Goal: Task Accomplishment & Management: Use online tool/utility

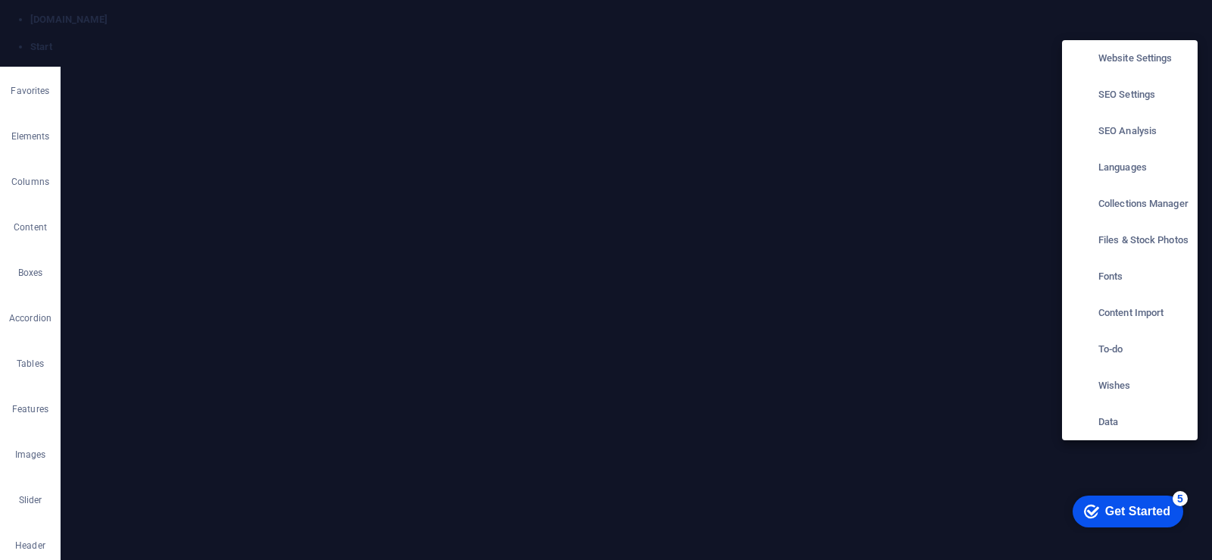
click at [985, 167] on div at bounding box center [606, 280] width 1212 height 560
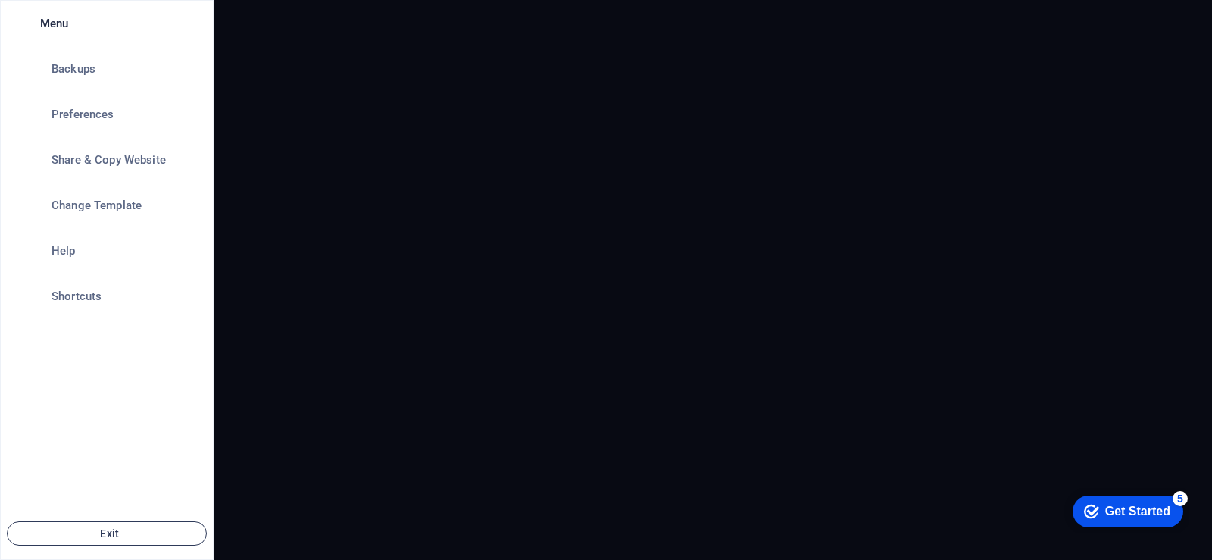
click at [103, 537] on span "Exit" at bounding box center [107, 533] width 174 height 12
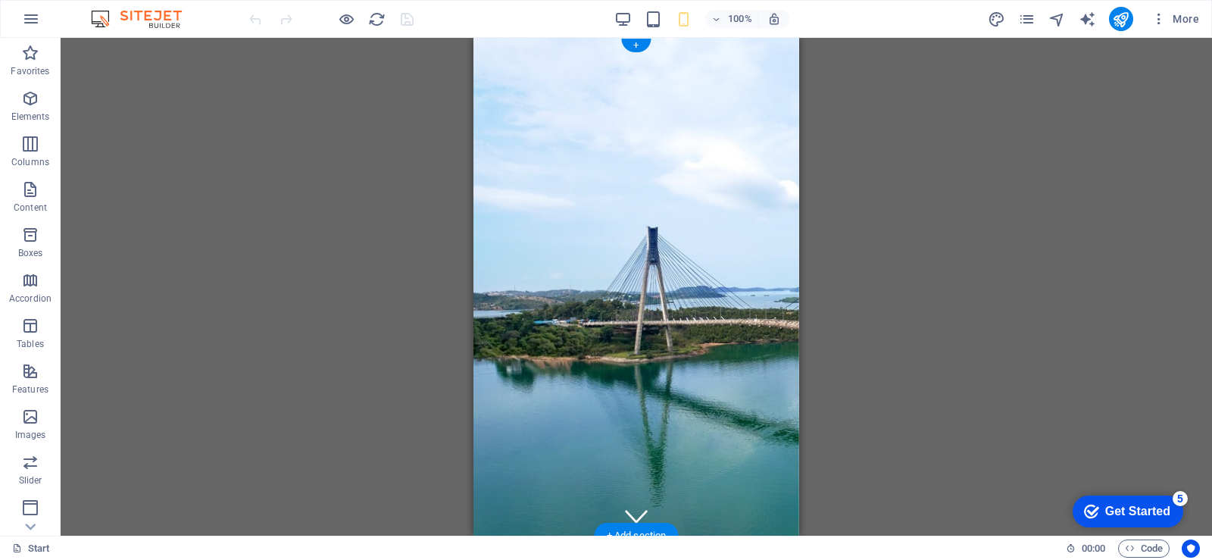
click at [483, 278] on figure at bounding box center [637, 287] width 326 height 498
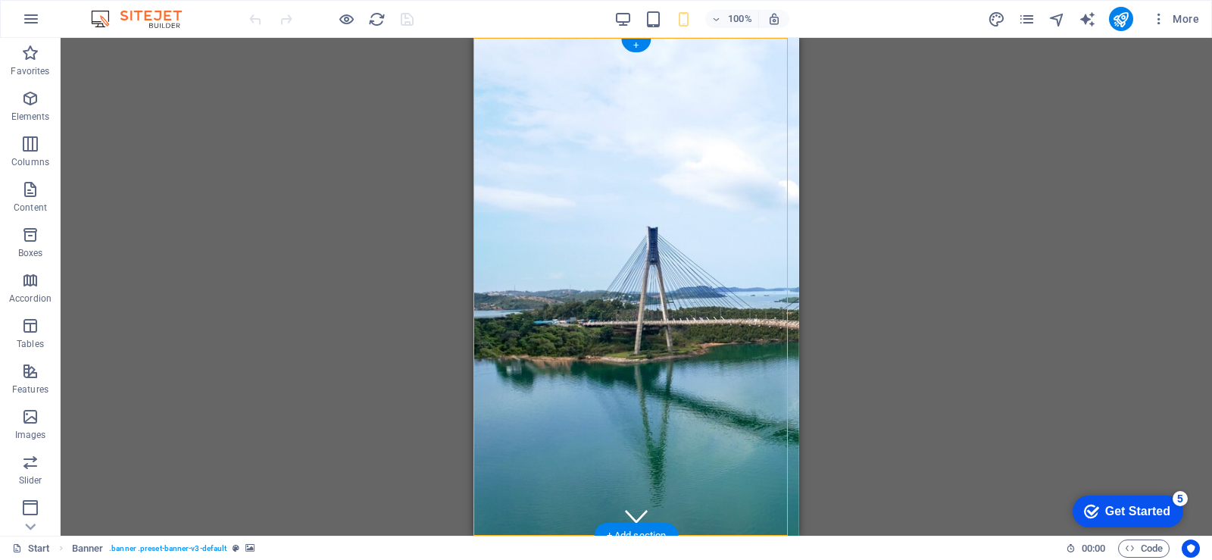
click at [481, 127] on figure at bounding box center [637, 287] width 326 height 498
select select "vh"
select select "header"
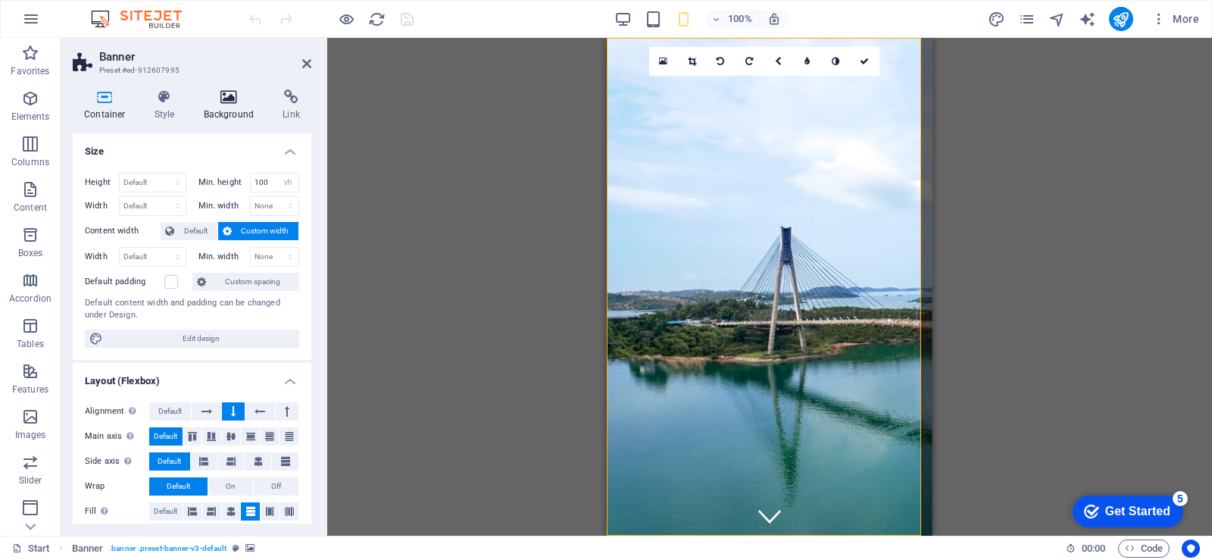
click at [221, 98] on icon at bounding box center [228, 96] width 73 height 15
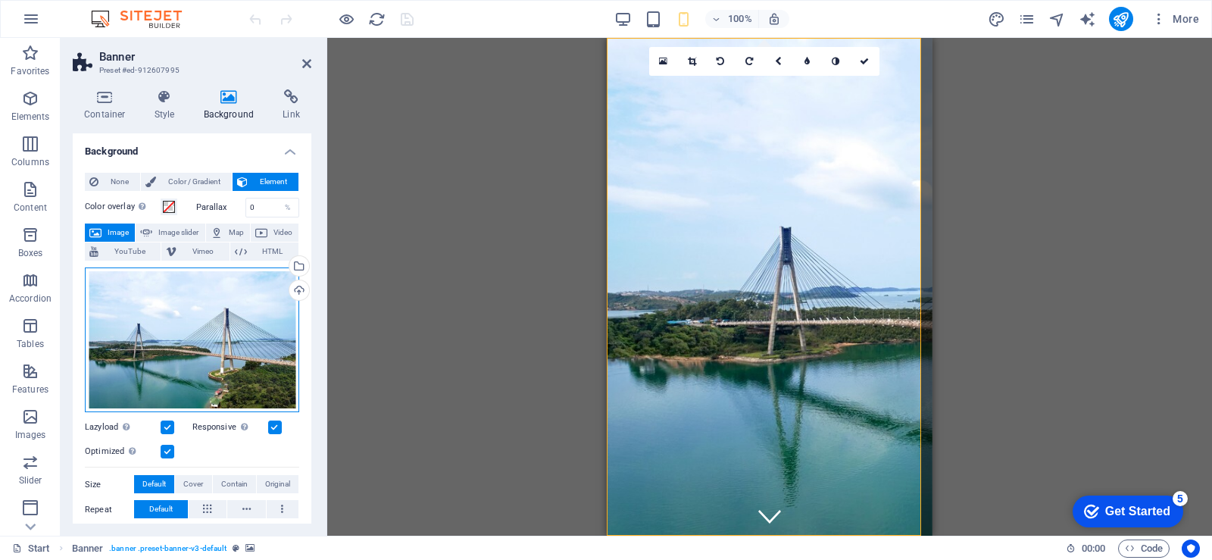
click at [213, 315] on div "Drag files here, click to choose files or select files from Files or our free s…" at bounding box center [192, 339] width 214 height 145
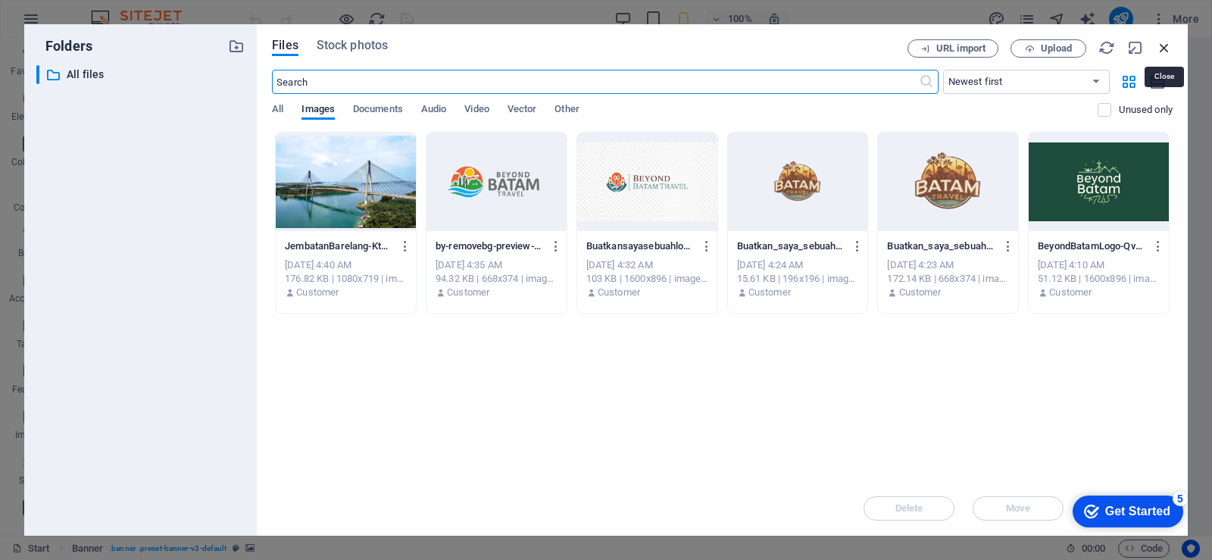
click at [1162, 49] on icon "button" at bounding box center [1164, 47] width 17 height 17
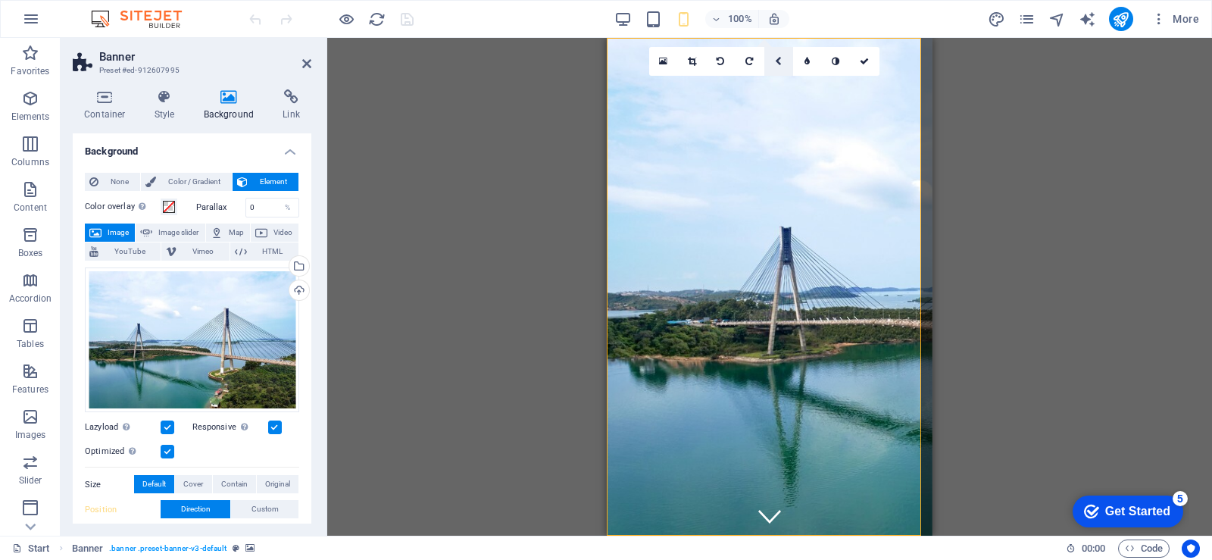
click at [784, 63] on link at bounding box center [778, 61] width 29 height 29
click at [805, 81] on icon at bounding box center [807, 84] width 7 height 9
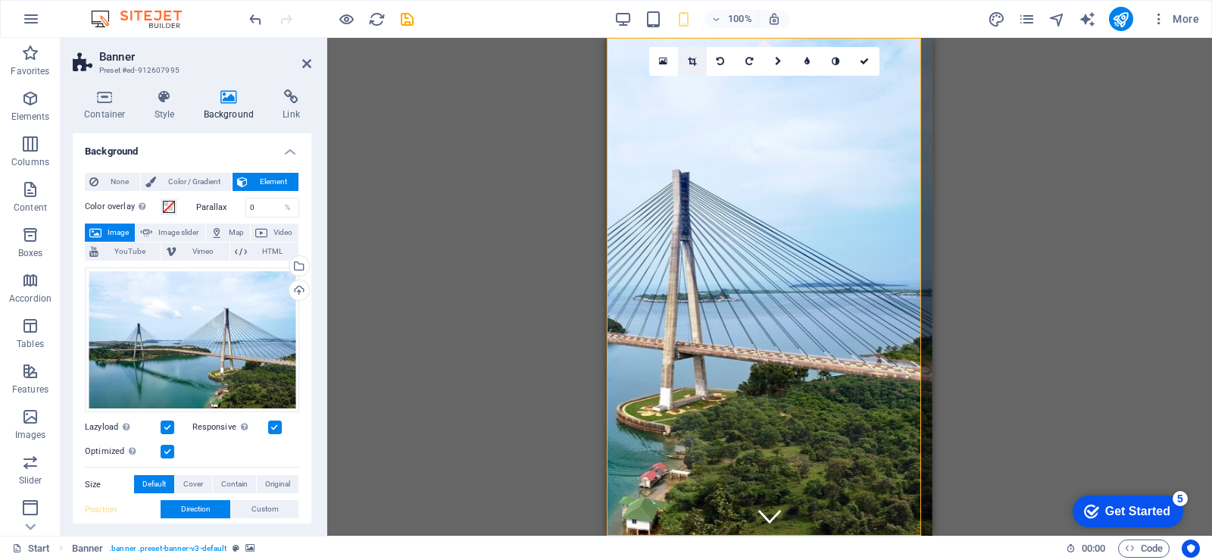
click at [689, 66] on link at bounding box center [692, 61] width 29 height 29
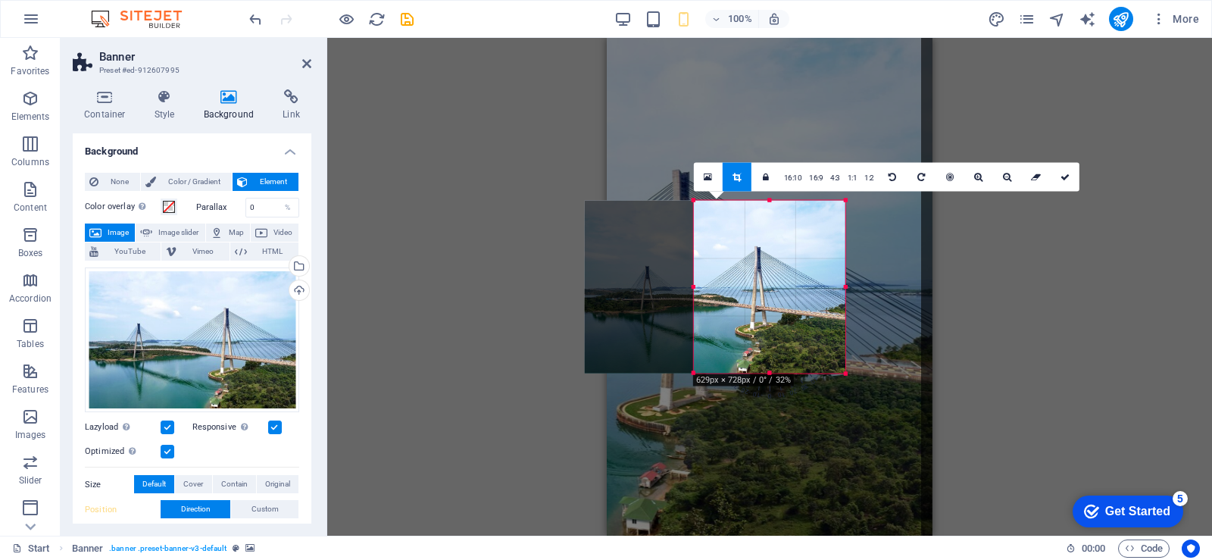
drag, startPoint x: 652, startPoint y: 293, endPoint x: 747, endPoint y: 319, distance: 98.9
click at [747, 319] on div "180 170 160 150 140 130 120 110 100 90 80 70 60 50 40 30 20 10 0 -10 -20 -30 -4…" at bounding box center [770, 287] width 152 height 174
click at [1067, 178] on icon at bounding box center [1065, 176] width 9 height 9
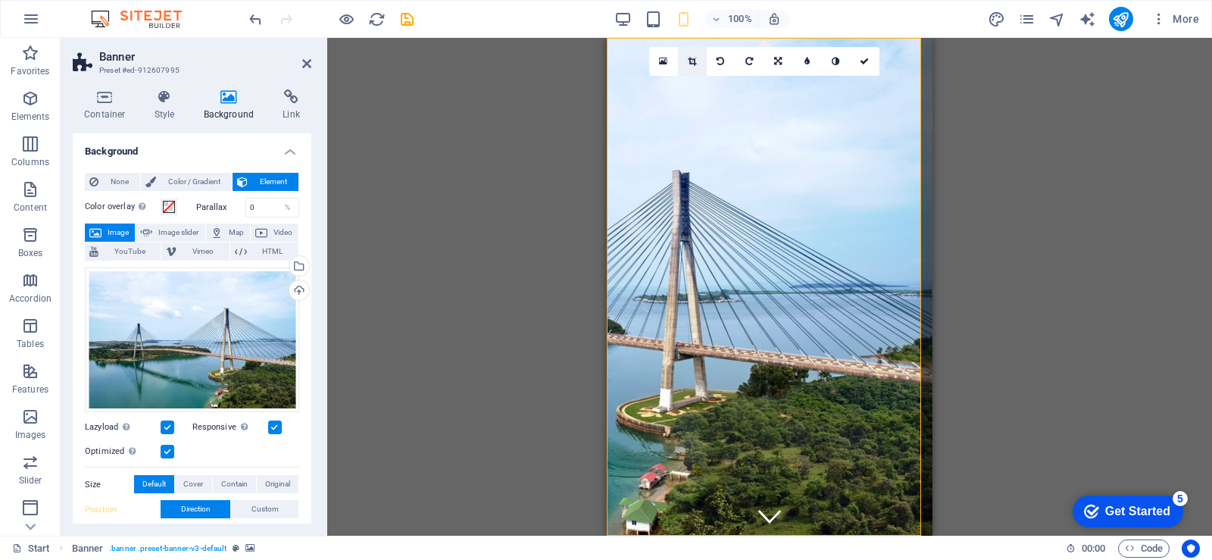
click at [688, 64] on icon at bounding box center [692, 61] width 8 height 9
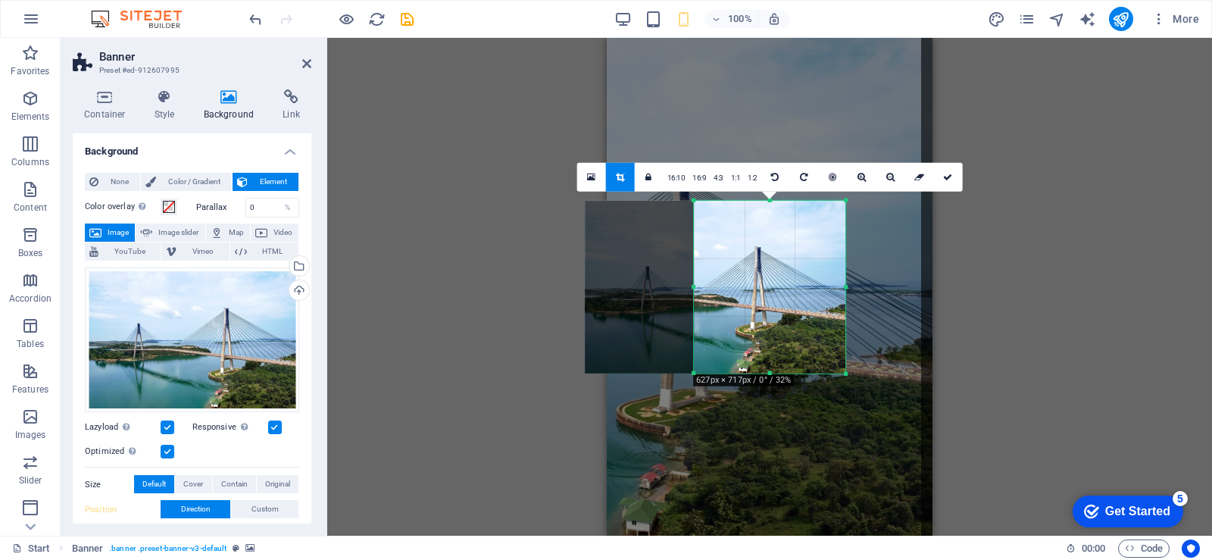
click at [1021, 269] on div "Drag here to replace the existing content. Press “Ctrl” if you want to create a…" at bounding box center [769, 287] width 885 height 498
click at [950, 177] on icon at bounding box center [947, 176] width 9 height 9
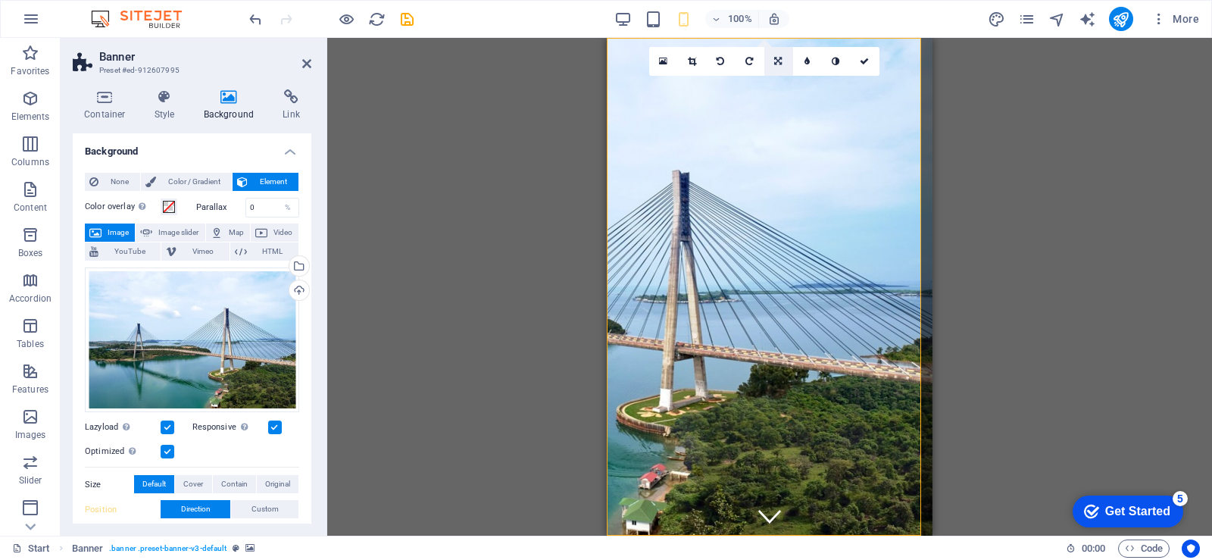
click at [785, 64] on link at bounding box center [778, 61] width 29 height 29
click at [777, 79] on link at bounding box center [778, 84] width 29 height 29
click at [777, 72] on link at bounding box center [778, 61] width 29 height 29
click at [747, 86] on icon at bounding box center [749, 84] width 7 height 9
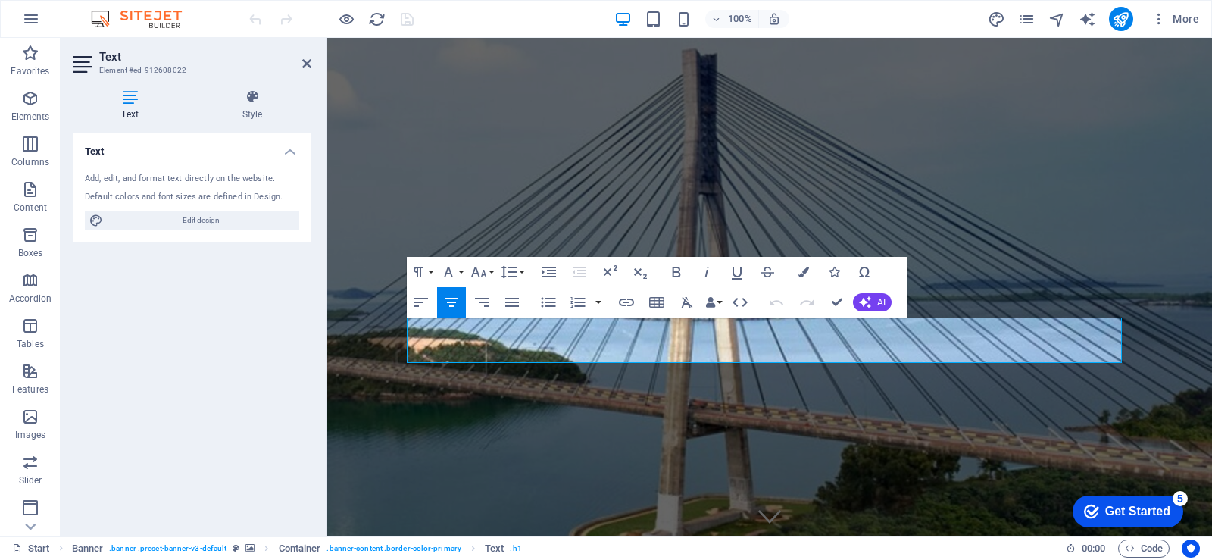
click at [195, 183] on div "Add, edit, and format text directly on the website." at bounding box center [192, 179] width 214 height 13
click at [242, 90] on icon at bounding box center [252, 96] width 118 height 15
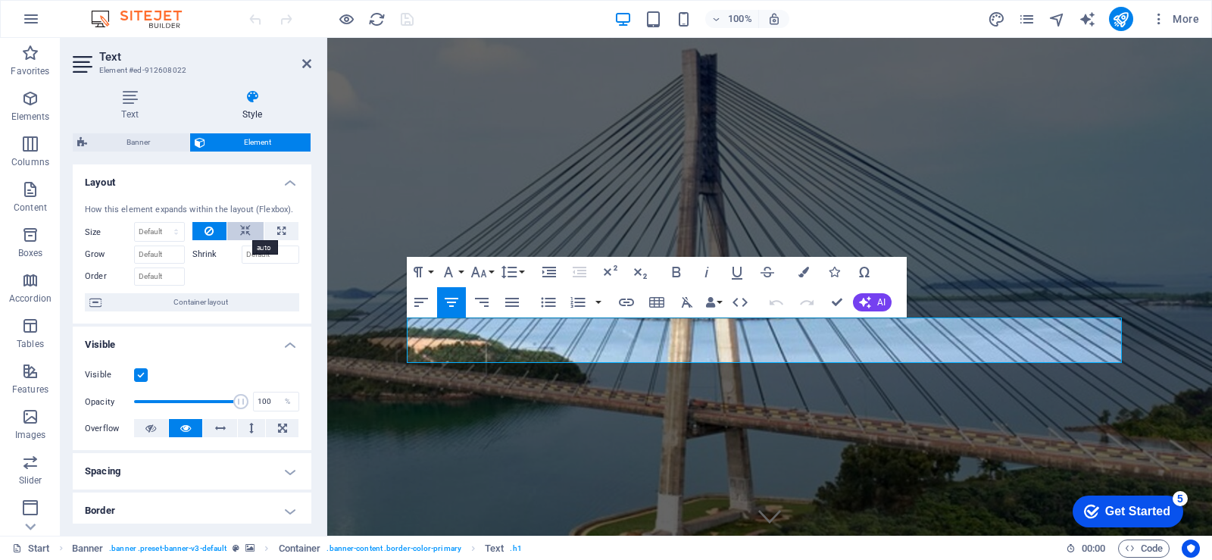
click at [249, 227] on button at bounding box center [245, 231] width 36 height 18
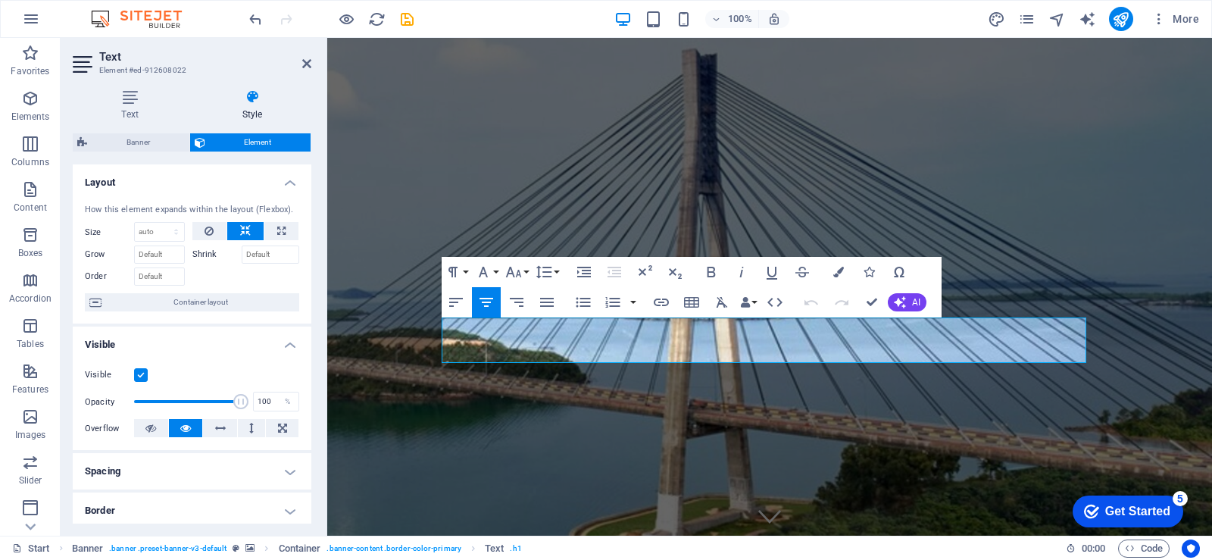
click at [249, 227] on button at bounding box center [245, 231] width 36 height 18
click at [208, 226] on icon at bounding box center [209, 231] width 9 height 18
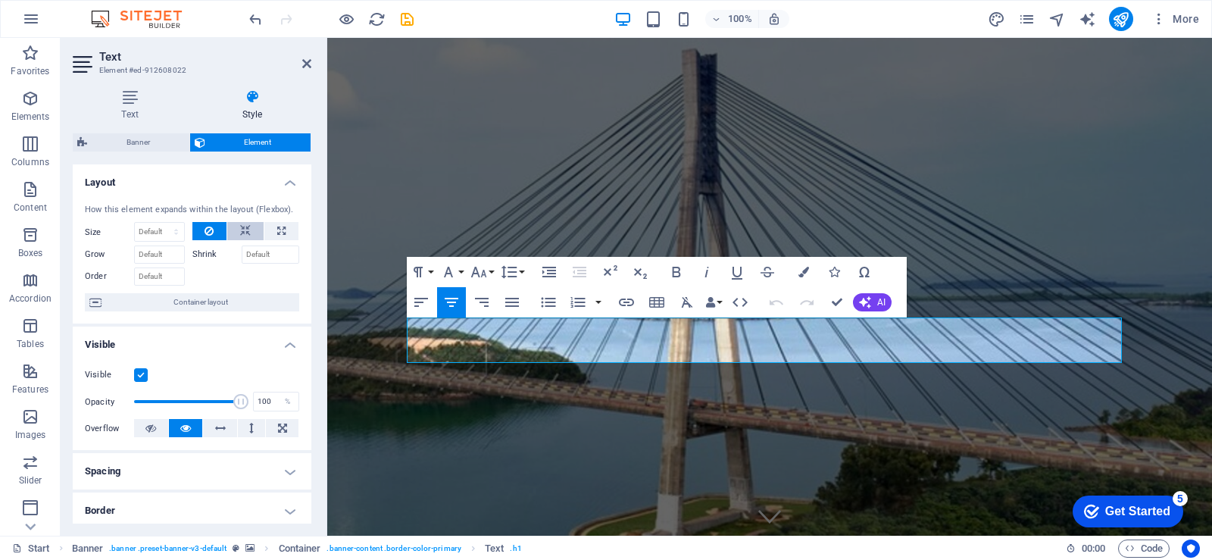
click at [236, 226] on button at bounding box center [245, 231] width 36 height 18
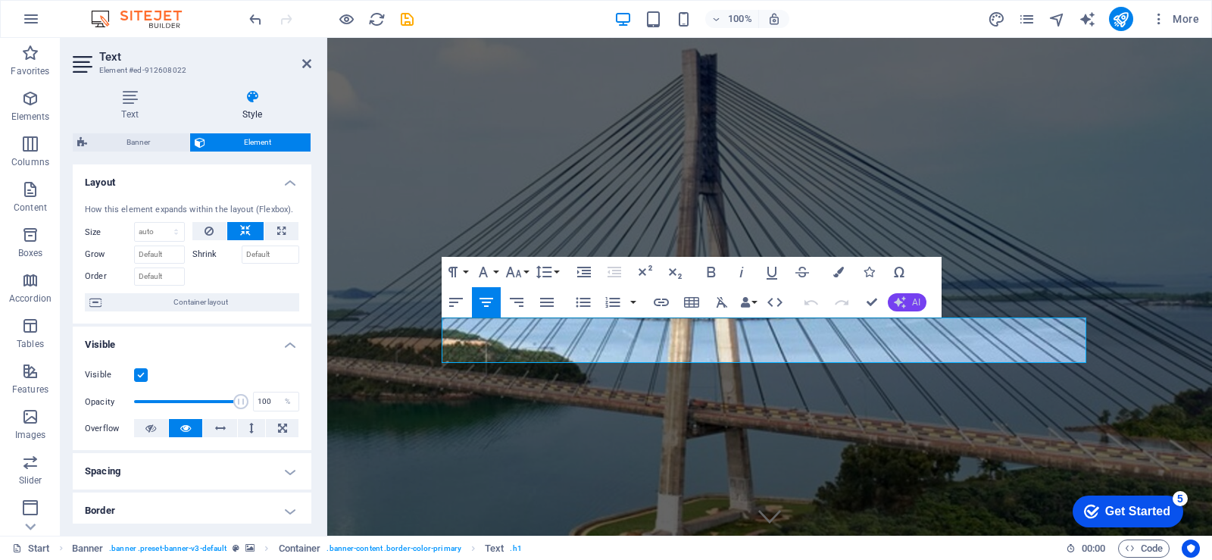
click at [913, 306] on span "AI" at bounding box center [916, 302] width 8 height 9
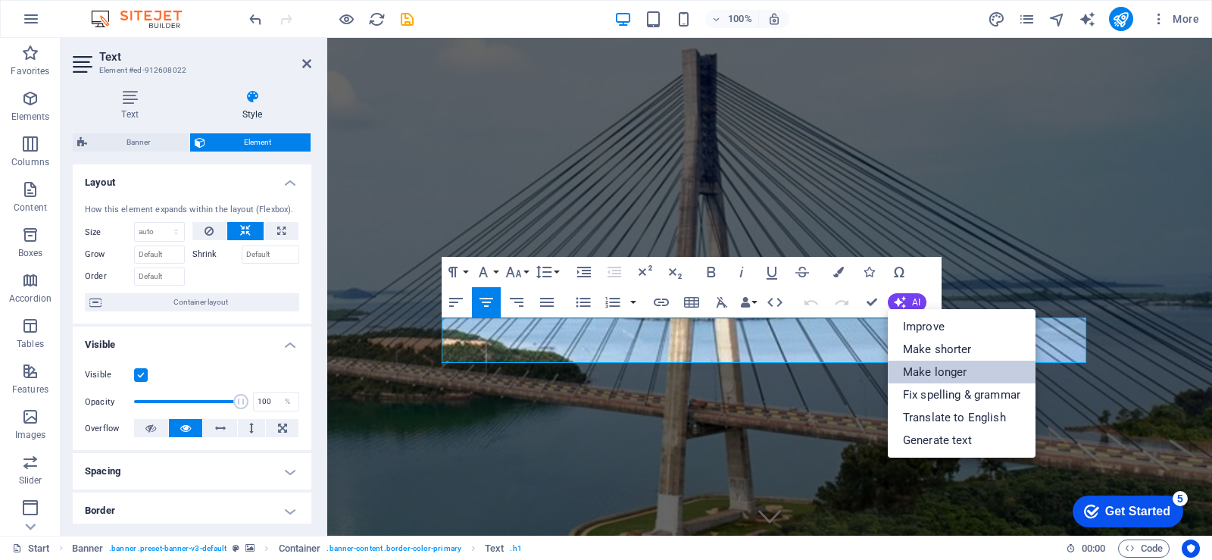
click at [971, 369] on link "Make longer" at bounding box center [962, 372] width 148 height 23
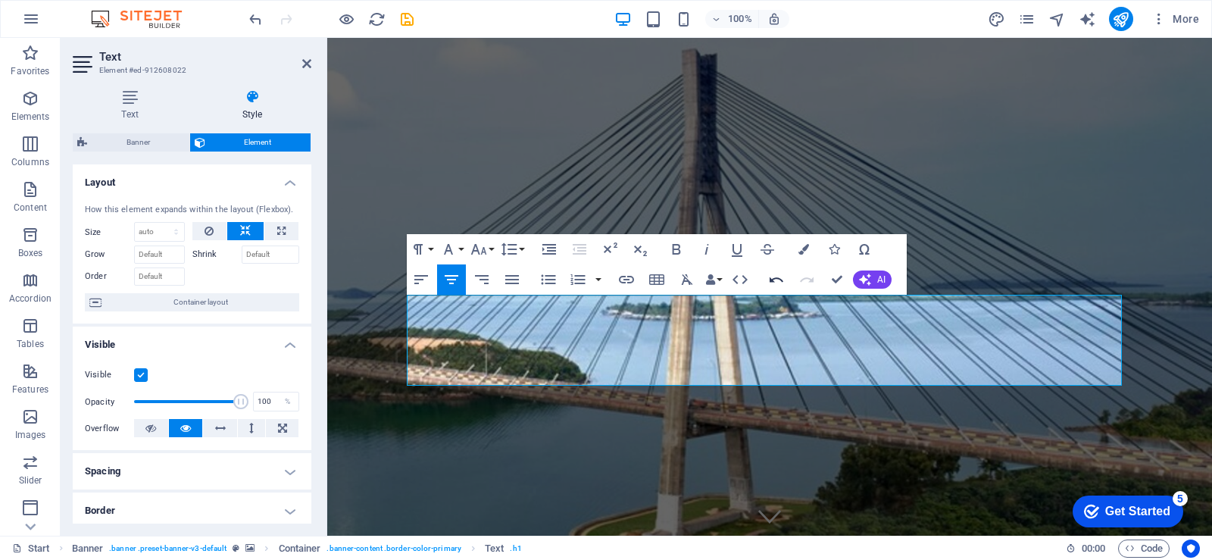
click at [771, 278] on icon "button" at bounding box center [777, 279] width 18 height 18
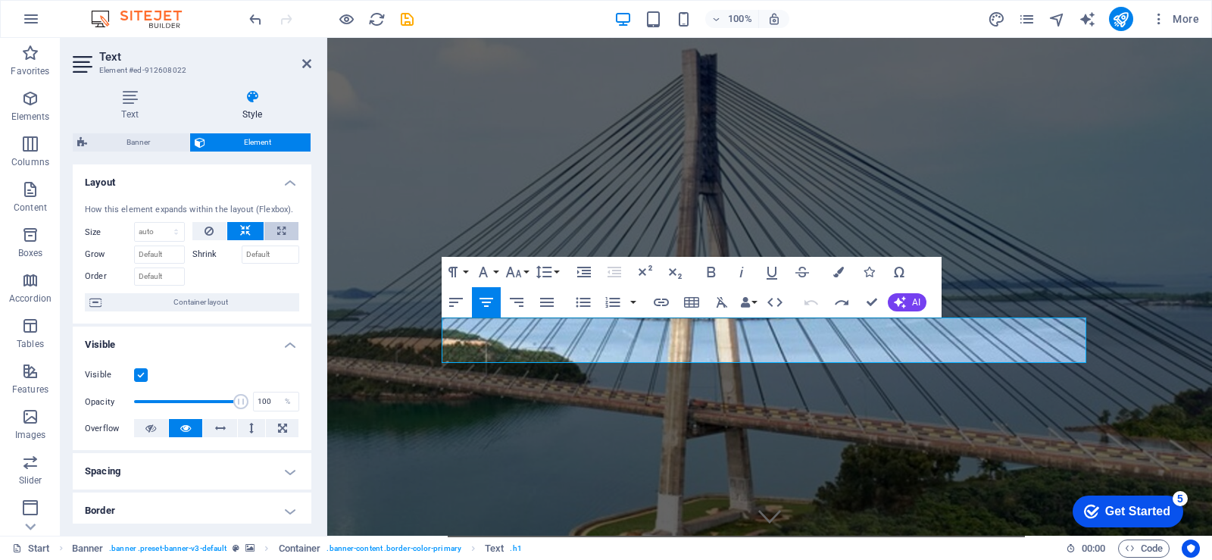
click at [279, 236] on icon at bounding box center [281, 231] width 8 height 18
type input "100"
select select "%"
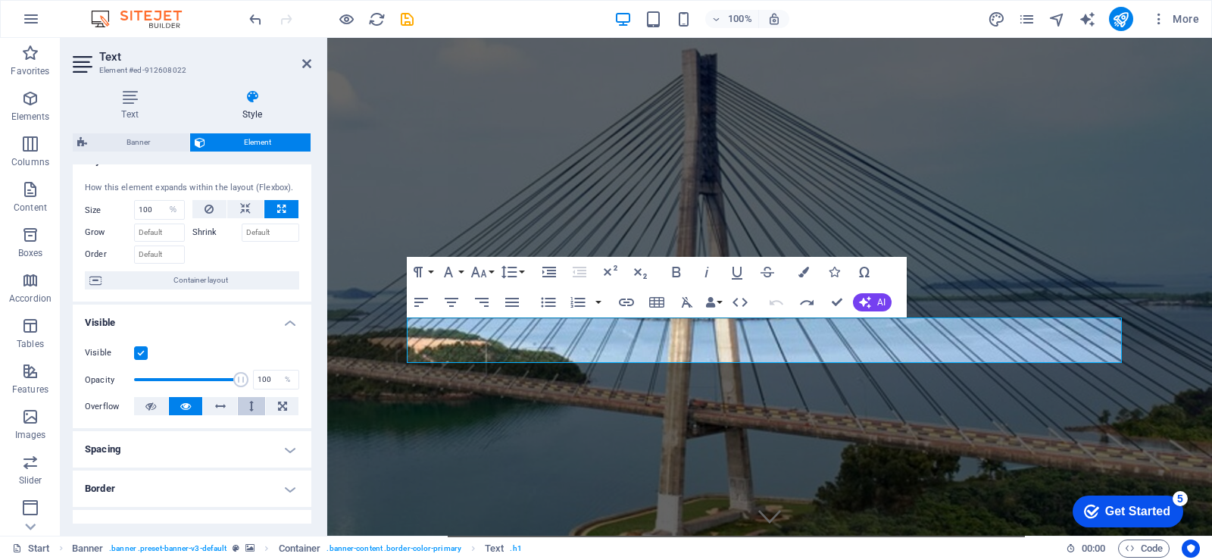
scroll to position [76, 0]
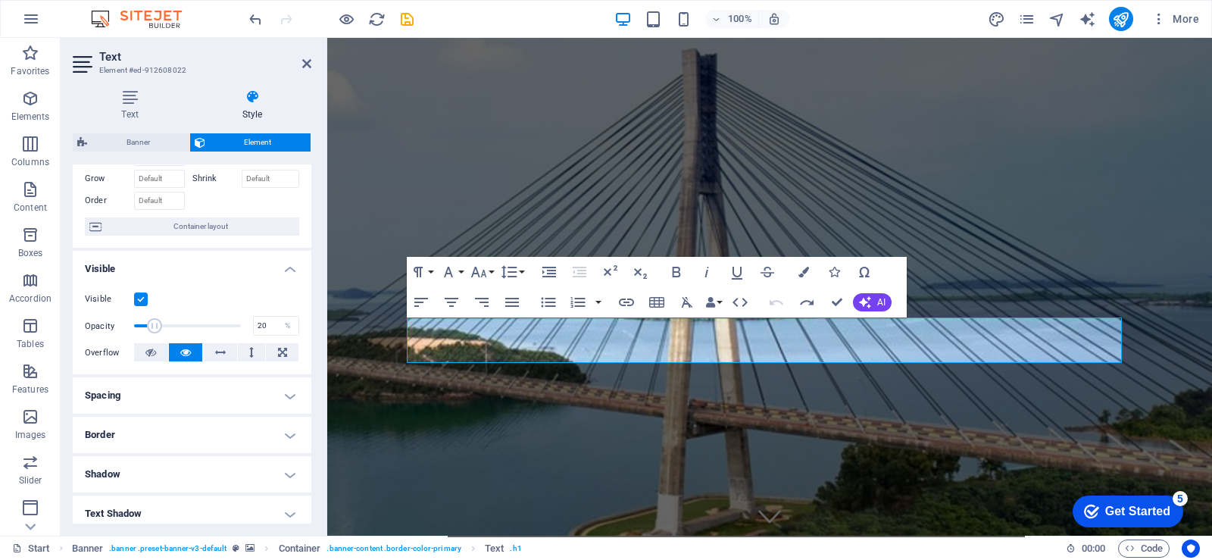
drag, startPoint x: 230, startPoint y: 323, endPoint x: 154, endPoint y: 327, distance: 75.9
click at [154, 327] on span at bounding box center [154, 325] width 15 height 15
type input "100"
drag, startPoint x: 154, startPoint y: 327, endPoint x: 310, endPoint y: 324, distance: 156.1
click at [310, 324] on div "Layout How this element expands within the layout (Flexbox). Size 100 Default a…" at bounding box center [192, 343] width 239 height 359
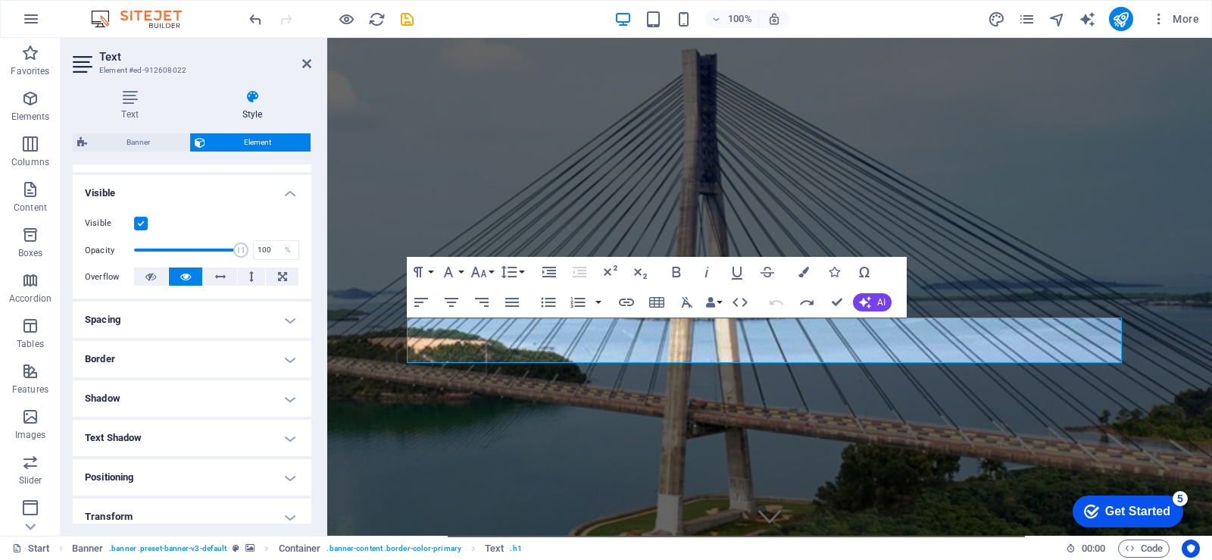
scroll to position [281, 0]
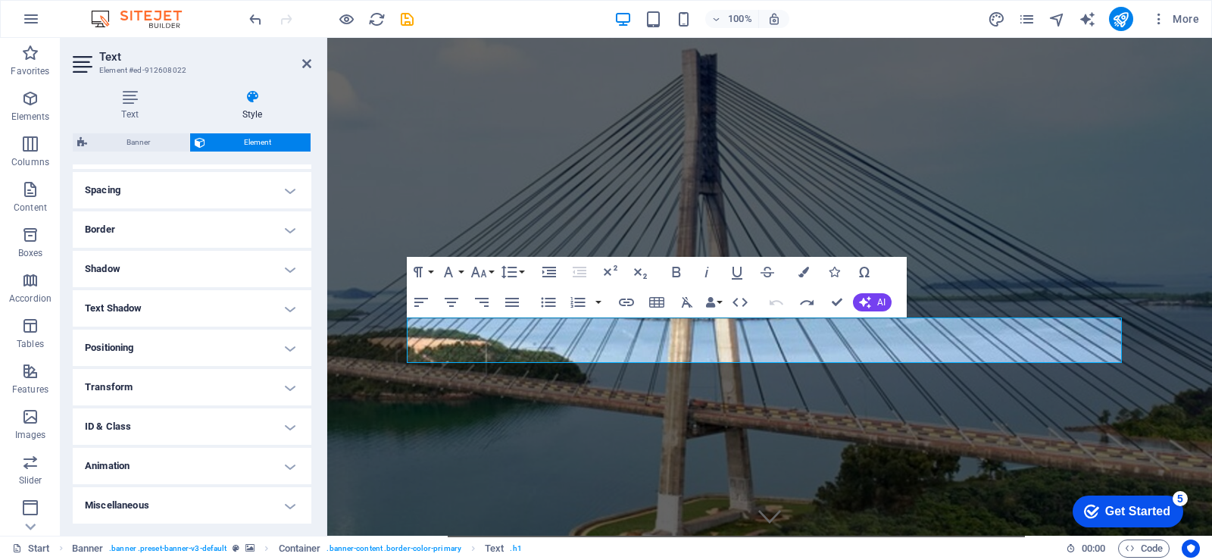
click at [178, 464] on h4 "Animation" at bounding box center [192, 466] width 239 height 36
click at [178, 464] on h4 "Animation" at bounding box center [192, 461] width 239 height 27
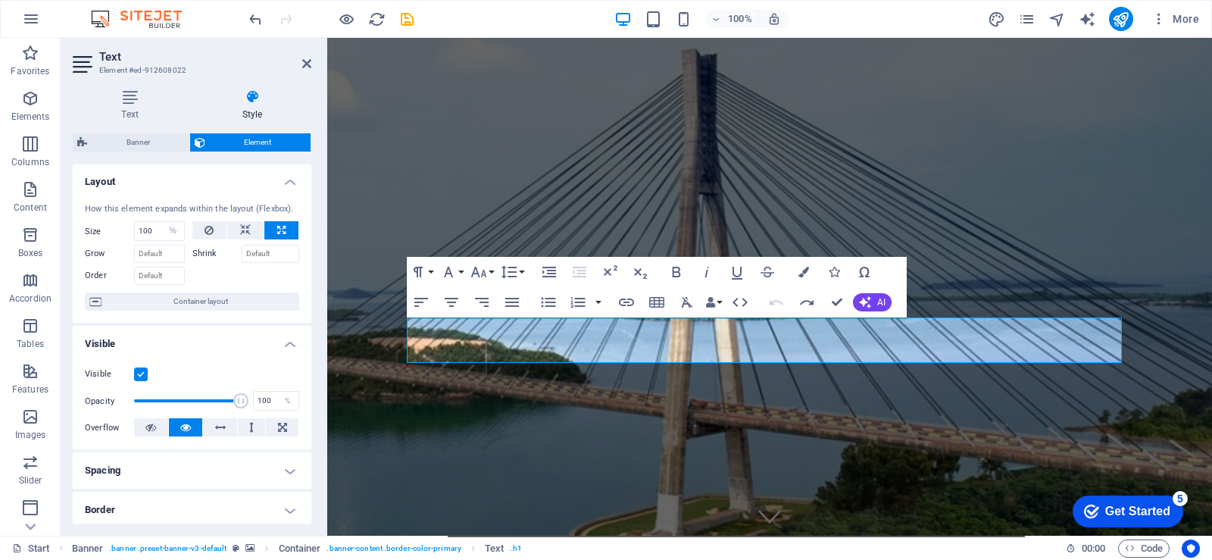
scroll to position [0, 0]
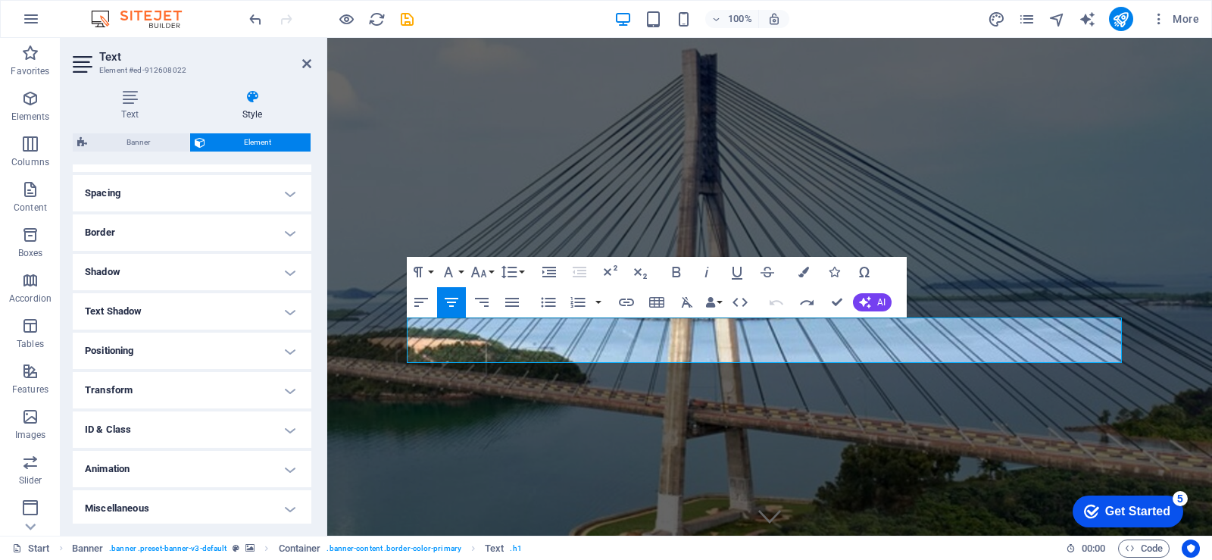
scroll to position [281, 0]
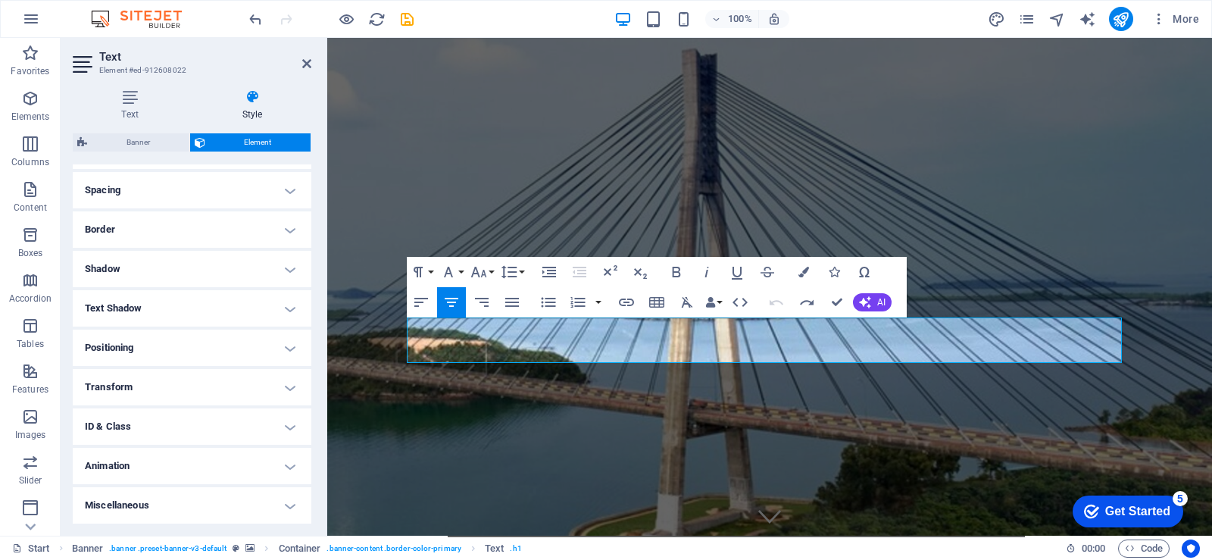
click at [180, 476] on h4 "Animation" at bounding box center [192, 466] width 239 height 36
click at [189, 466] on h4 "Animation" at bounding box center [192, 461] width 239 height 27
click at [189, 466] on h4 "Animation" at bounding box center [192, 466] width 239 height 36
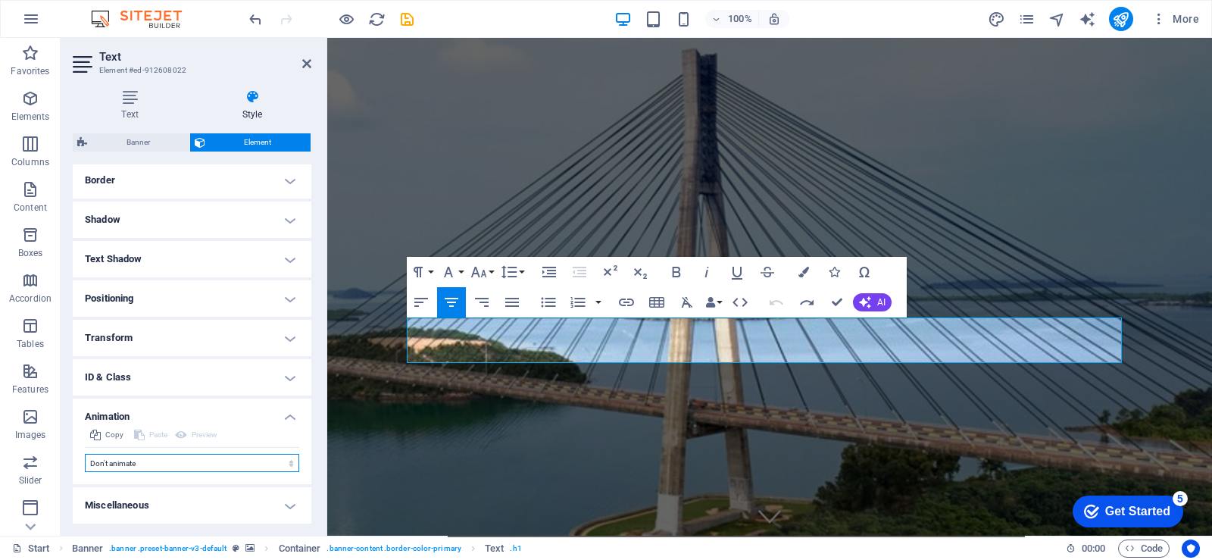
click at [167, 467] on select "Don't animate Show / Hide Slide up/down Zoom in/out Slide left to right Slide r…" at bounding box center [192, 463] width 214 height 18
select select "fade"
click at [85, 454] on select "Don't animate Show / Hide Slide up/down Zoom in/out Slide left to right Slide r…" at bounding box center [192, 463] width 214 height 18
select select "scroll"
click at [193, 471] on select "Don't animate Show / Hide Slide up/down Zoom in/out Slide left to right Slide r…" at bounding box center [192, 463] width 214 height 18
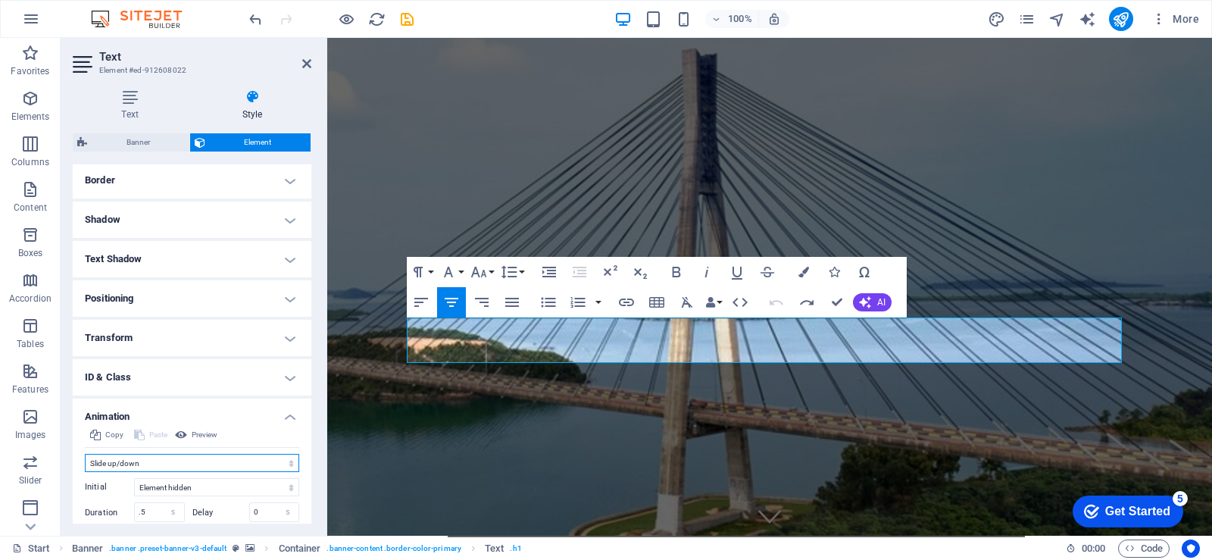
click at [85, 454] on select "Don't animate Show / Hide Slide up/down Zoom in/out Slide left to right Slide r…" at bounding box center [192, 463] width 214 height 18
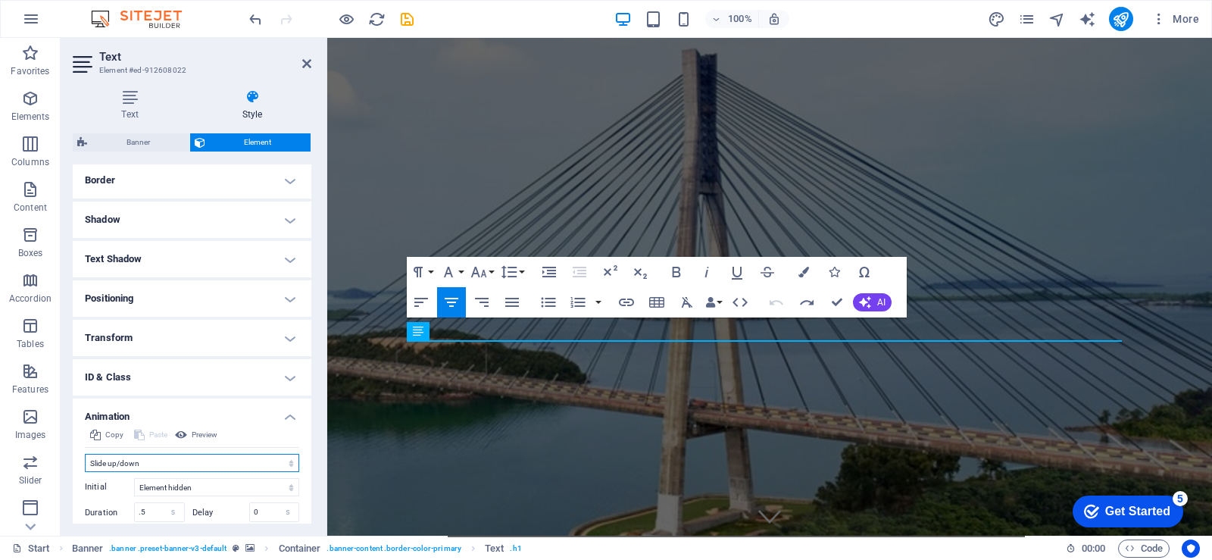
click at [179, 467] on select "Don't animate Show / Hide Slide up/down Zoom in/out Slide left to right Slide r…" at bounding box center [192, 463] width 214 height 18
click at [85, 454] on select "Don't animate Show / Hide Slide up/down Zoom in/out Slide left to right Slide r…" at bounding box center [192, 463] width 214 height 18
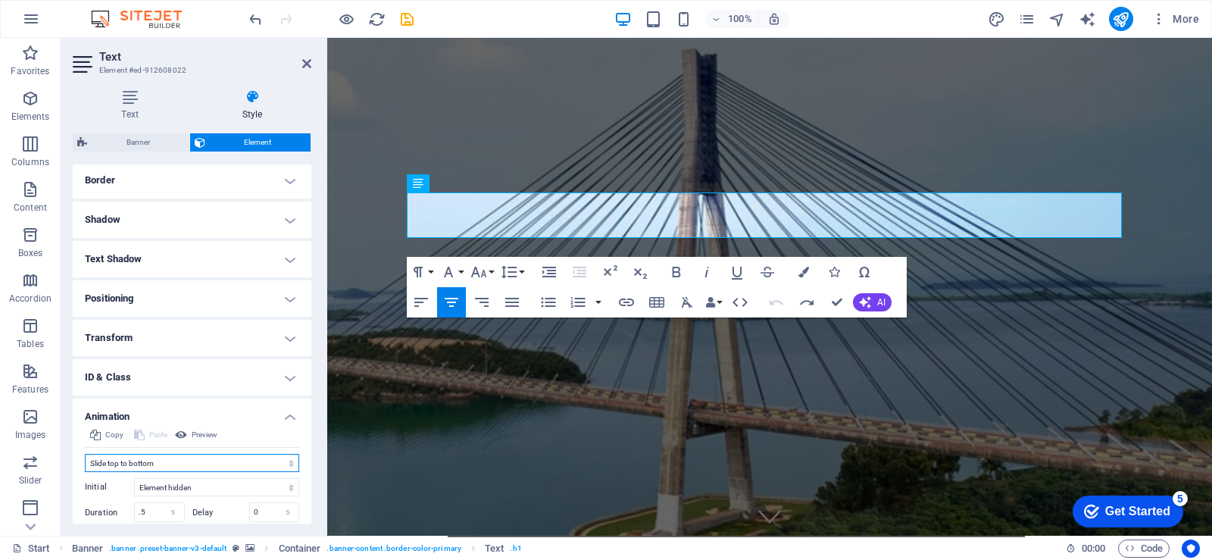
click at [162, 461] on select "Don't animate Show / Hide Slide up/down Zoom in/out Slide left to right Slide r…" at bounding box center [192, 463] width 214 height 18
click at [85, 454] on select "Don't animate Show / Hide Slide up/down Zoom in/out Slide left to right Slide r…" at bounding box center [192, 463] width 214 height 18
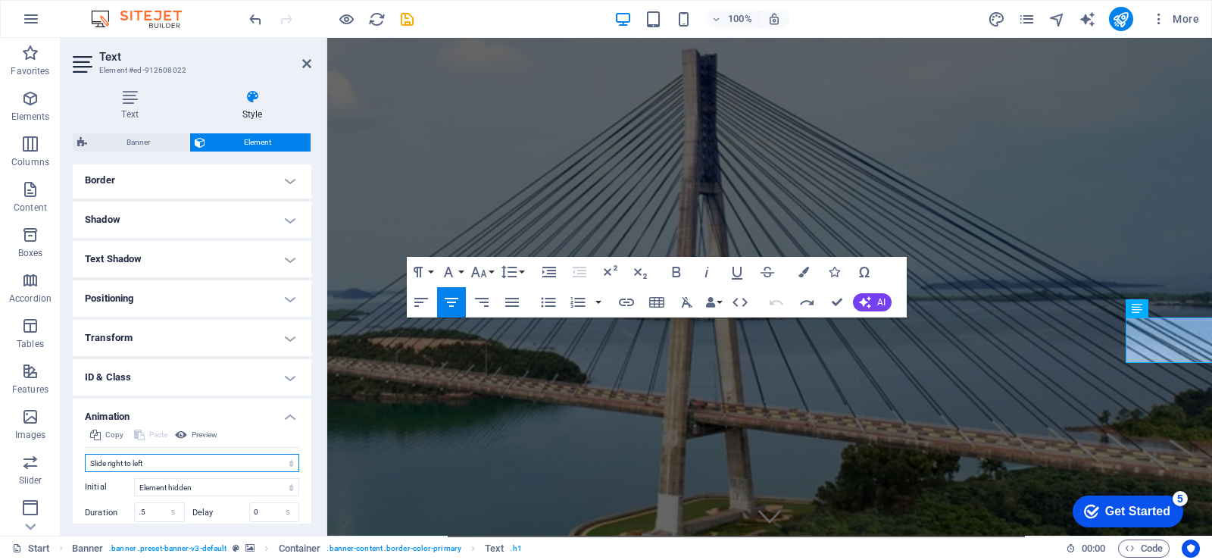
click at [171, 461] on select "Don't animate Show / Hide Slide up/down Zoom in/out Slide left to right Slide r…" at bounding box center [192, 463] width 214 height 18
select select "shrink"
click at [85, 454] on select "Don't animate Show / Hide Slide up/down Zoom in/out Slide left to right Slide r…" at bounding box center [192, 463] width 214 height 18
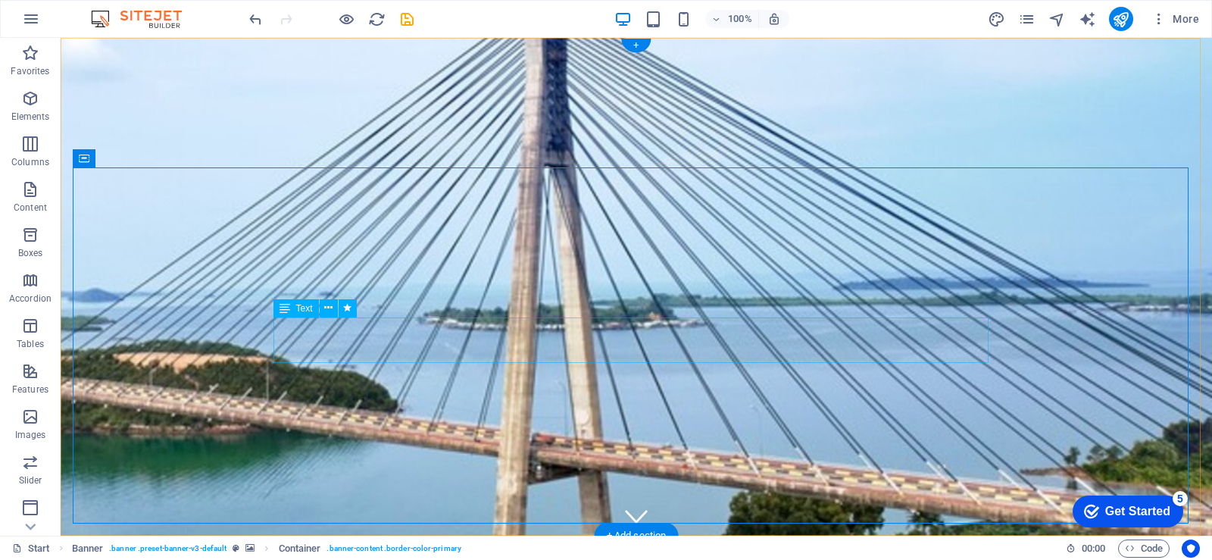
select select "%"
select select "shrink"
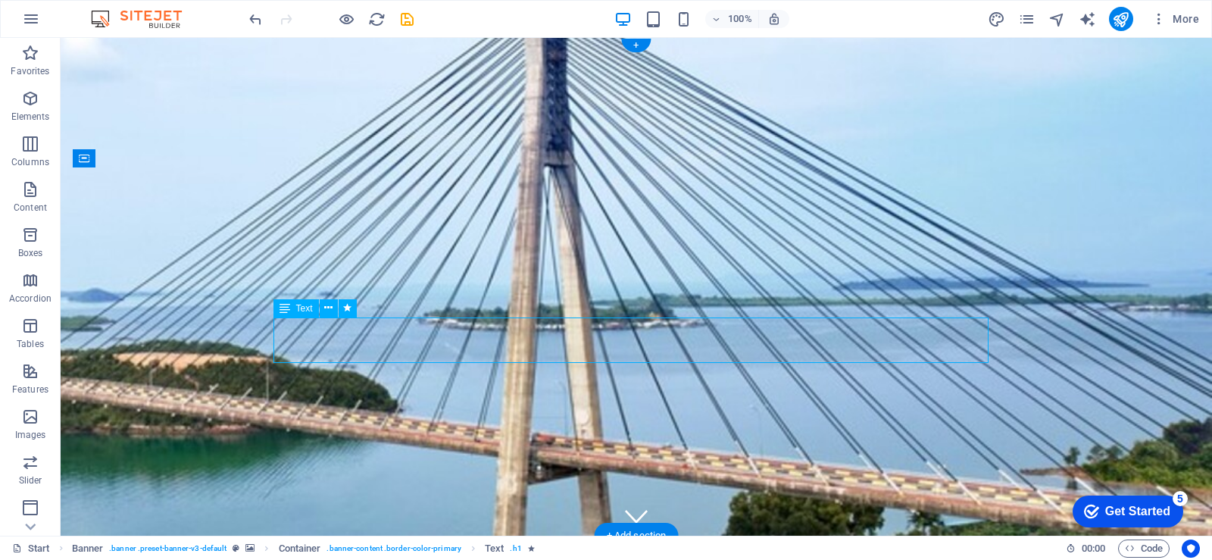
select select "s"
select select "scroll"
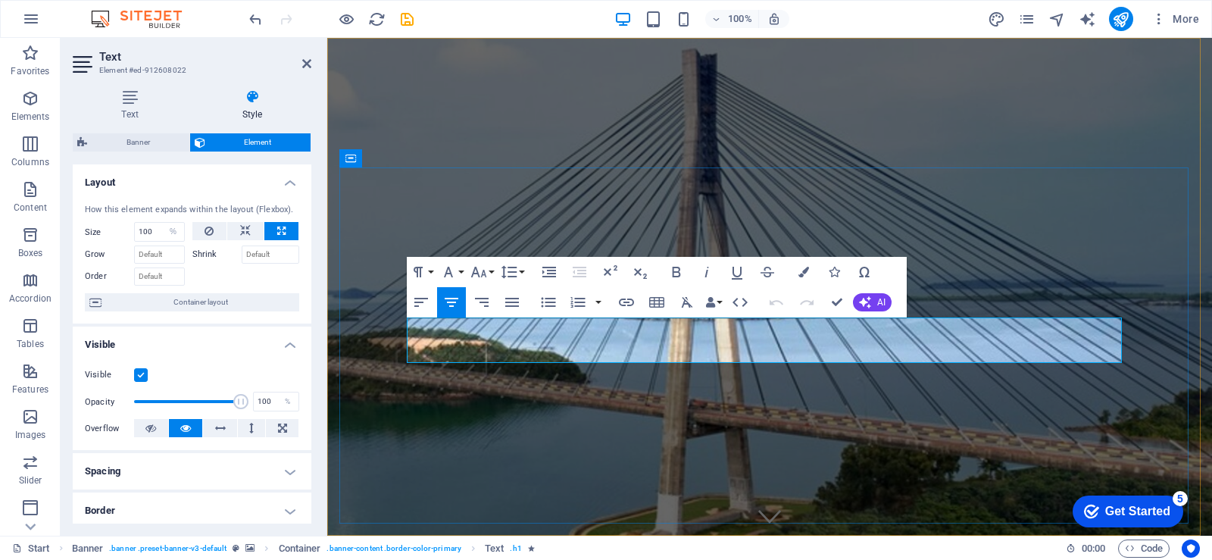
click at [134, 101] on icon at bounding box center [130, 96] width 114 height 15
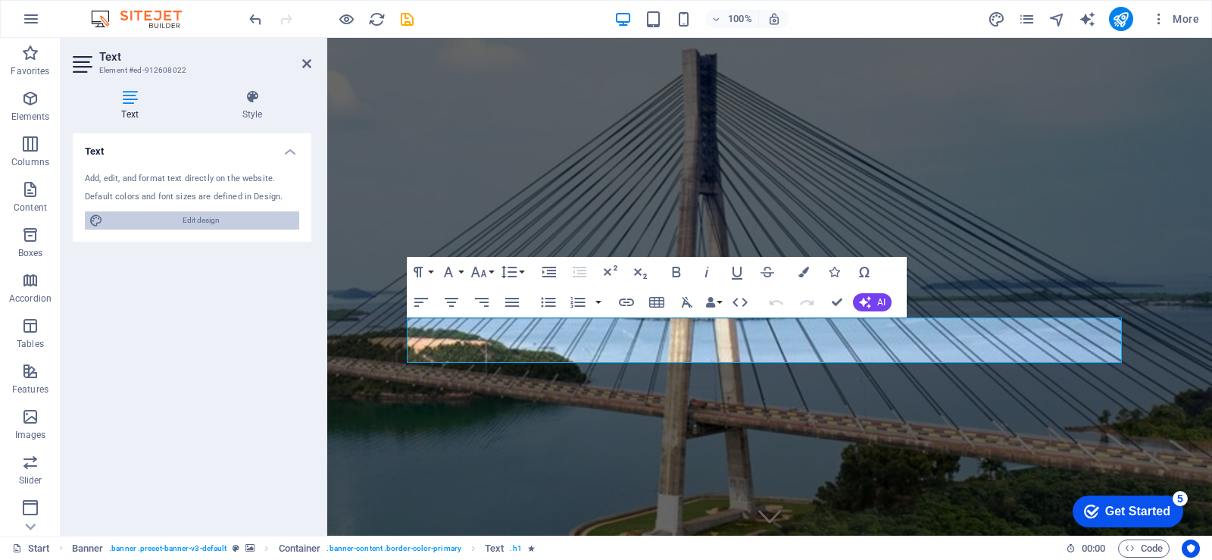
click at [197, 222] on span "Edit design" at bounding box center [201, 220] width 187 height 18
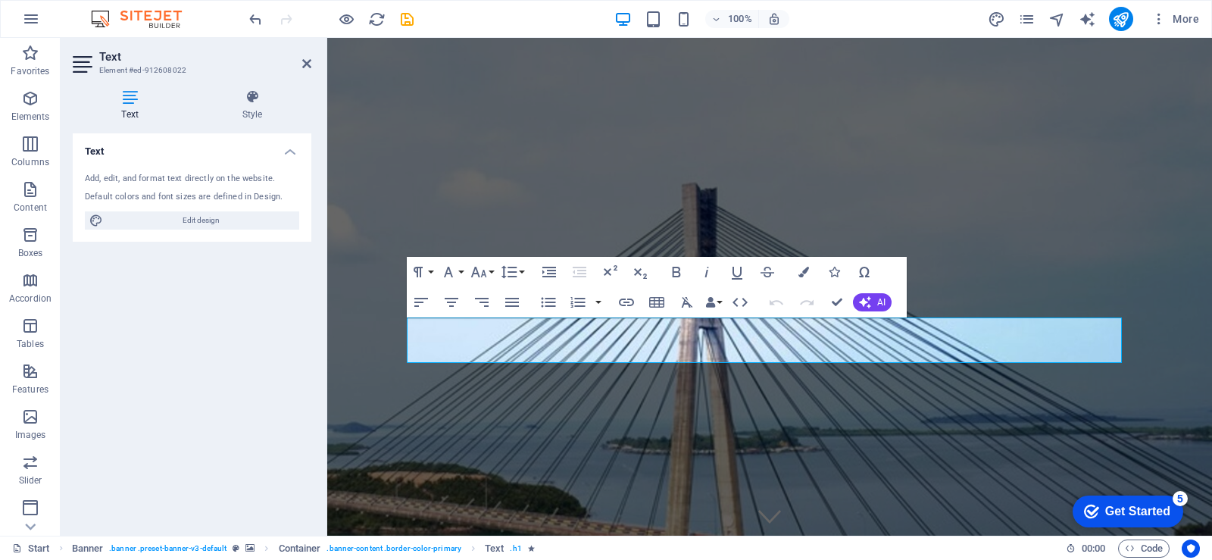
select select "px"
select select "300"
select select "px"
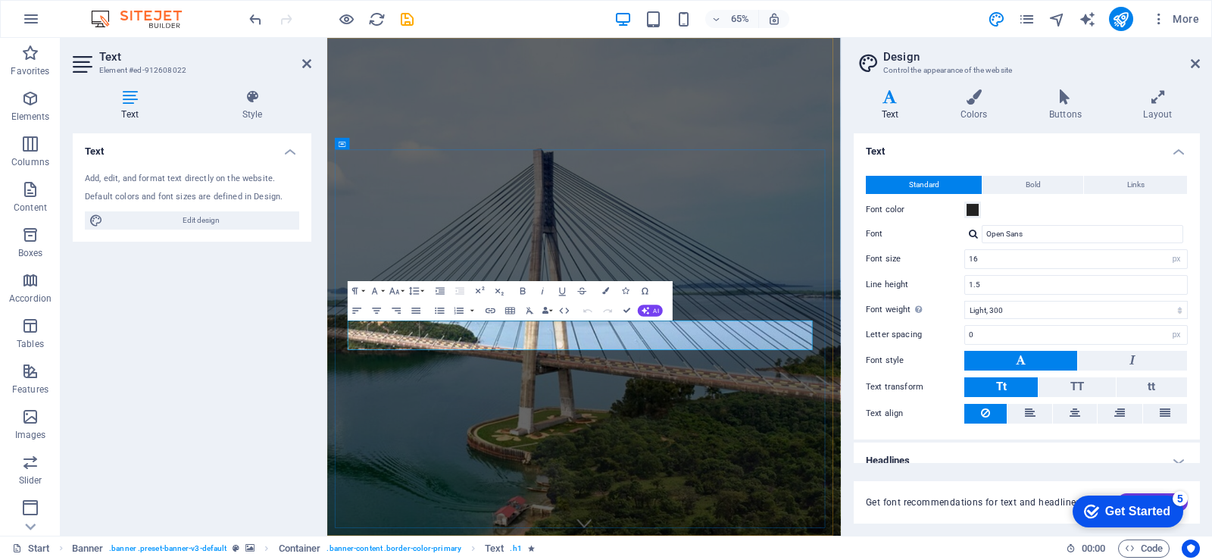
click at [976, 211] on span at bounding box center [973, 210] width 12 height 12
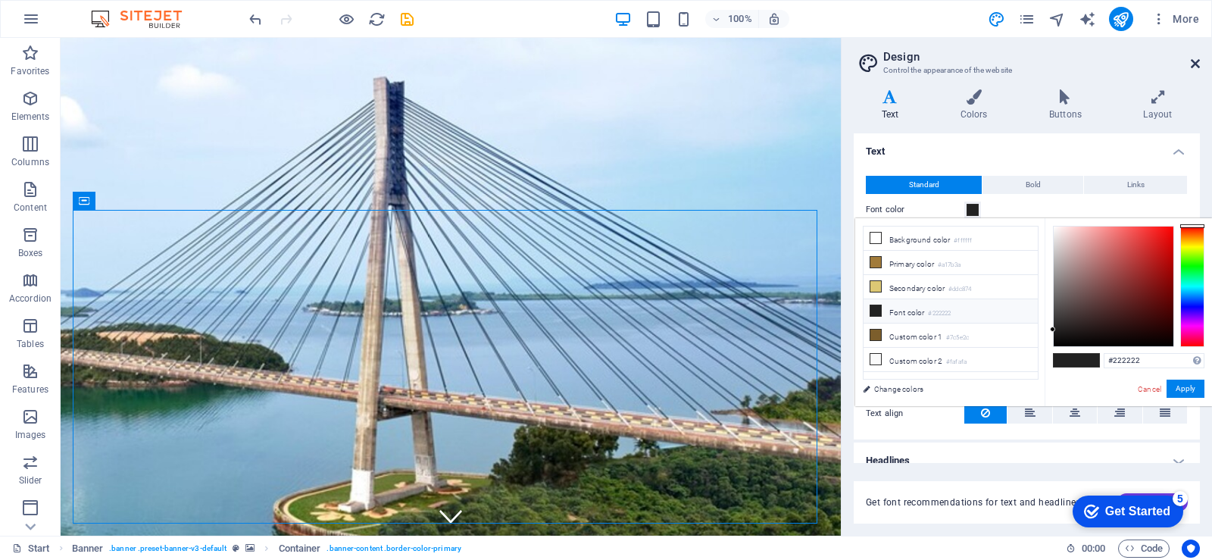
click at [1192, 67] on icon at bounding box center [1195, 64] width 9 height 12
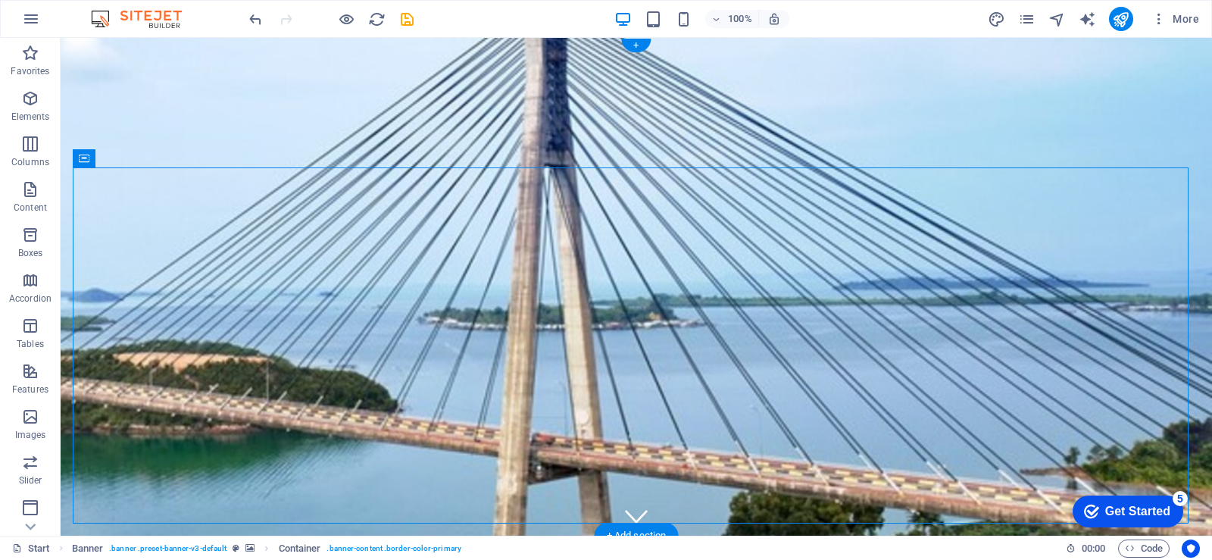
click at [64, 230] on figure at bounding box center [637, 287] width 1152 height 498
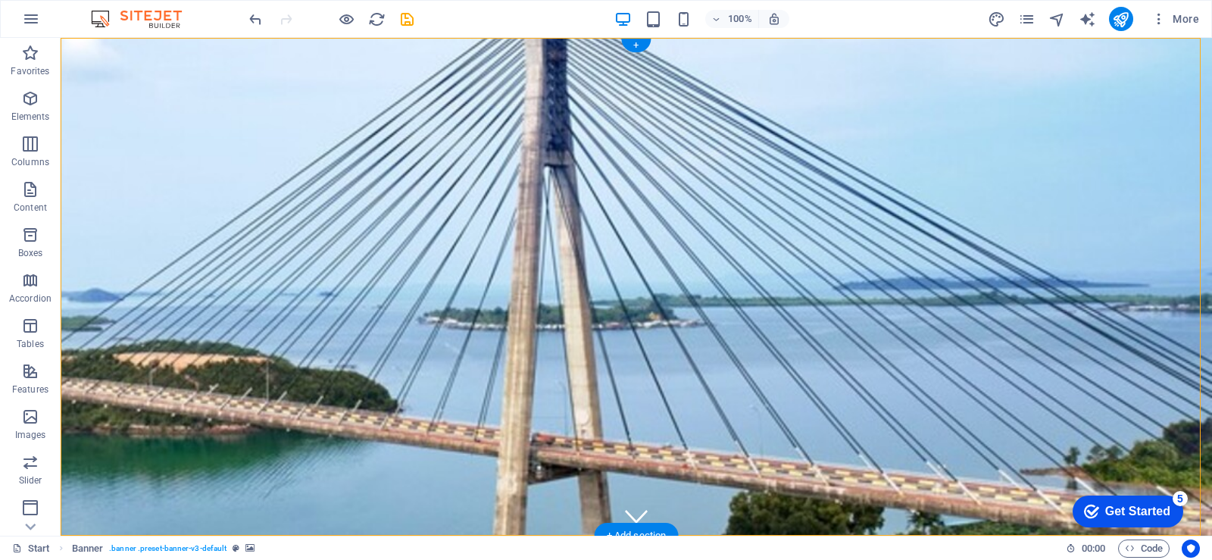
click at [64, 231] on figure at bounding box center [636, 287] width 1161 height 502
select select "vh"
select select "header"
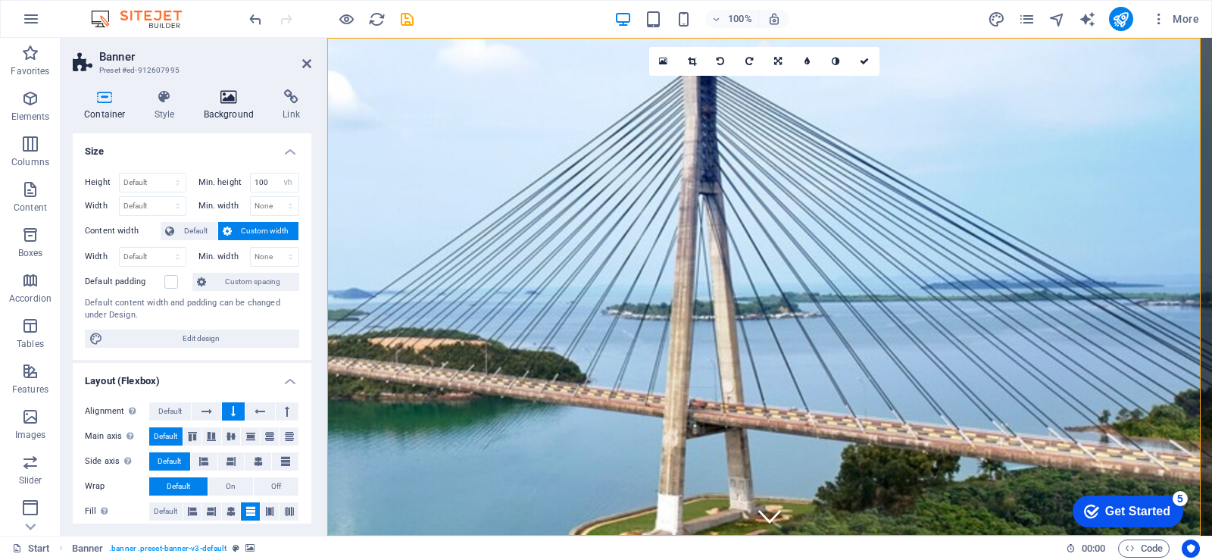
click at [217, 95] on icon at bounding box center [228, 96] width 73 height 15
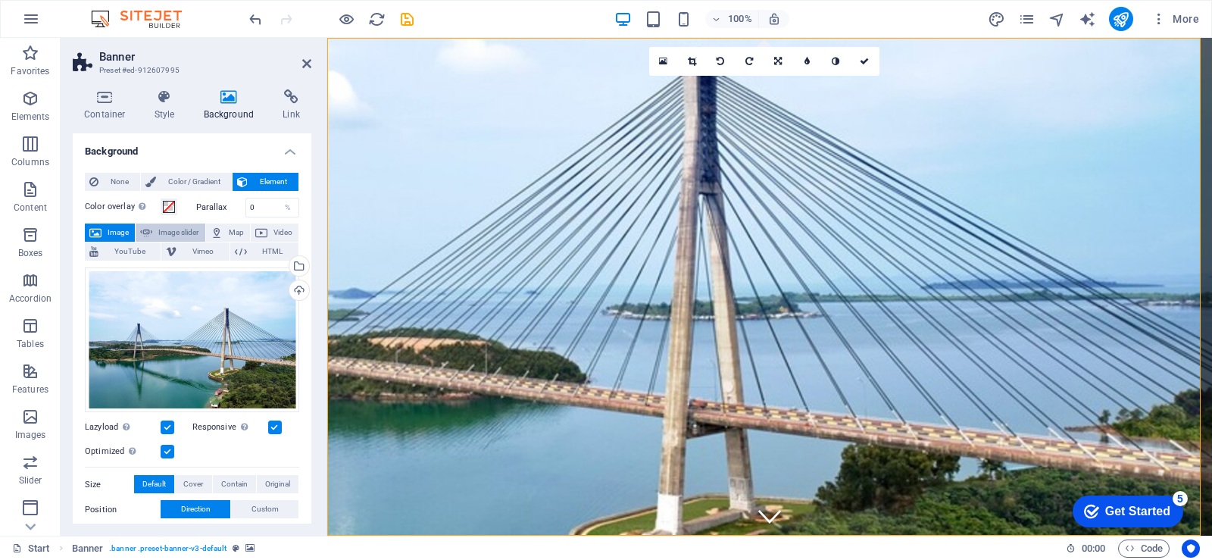
click at [177, 229] on span "Image slider" at bounding box center [178, 233] width 43 height 18
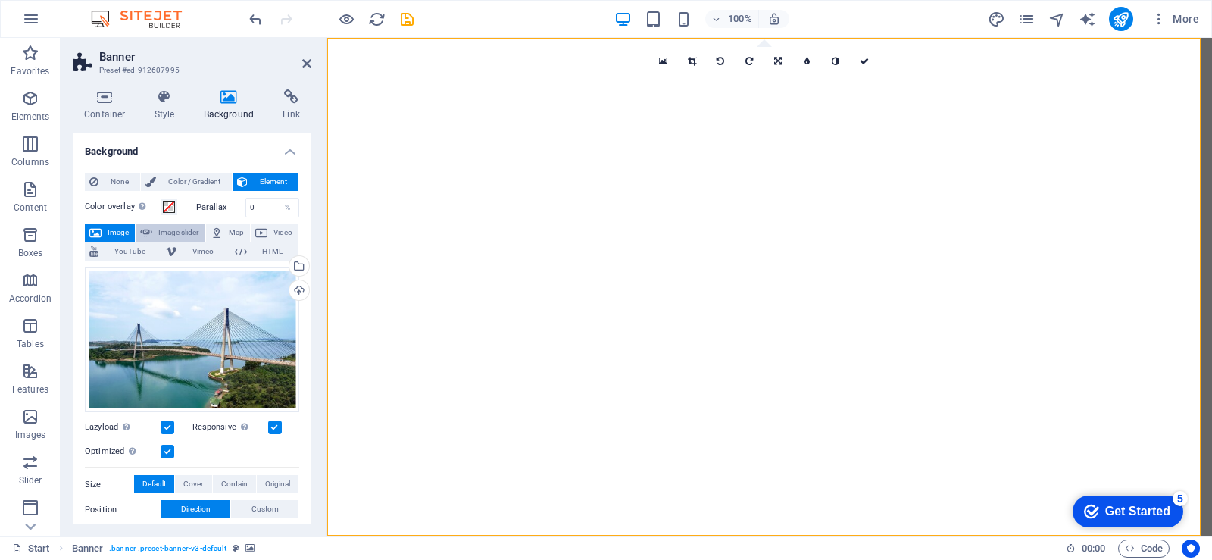
select select "ms"
select select "s"
select select "progressive"
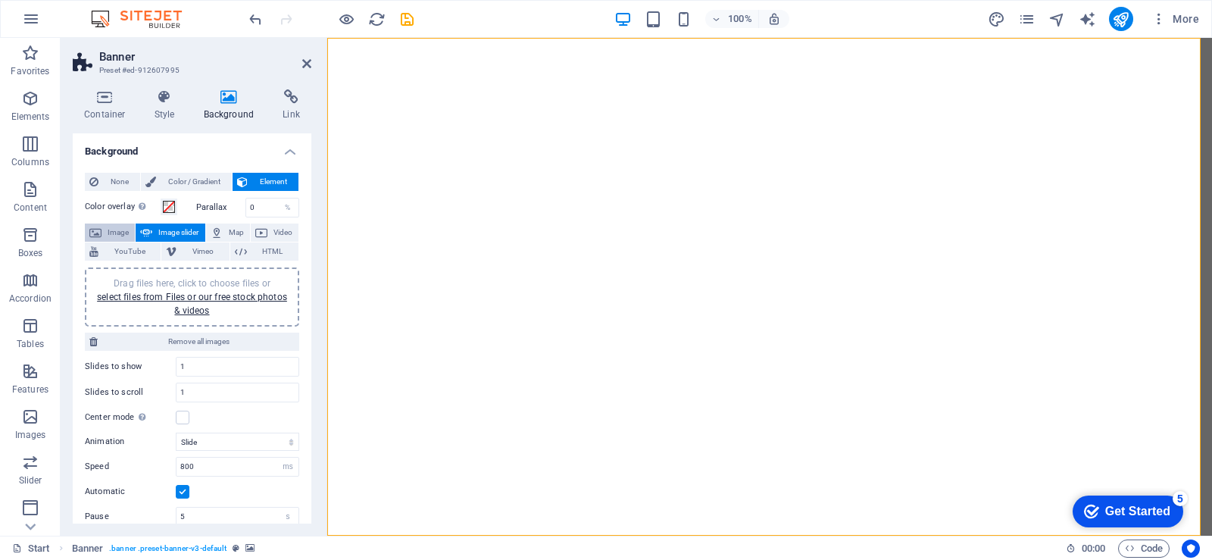
click at [112, 230] on span "Image" at bounding box center [118, 233] width 24 height 18
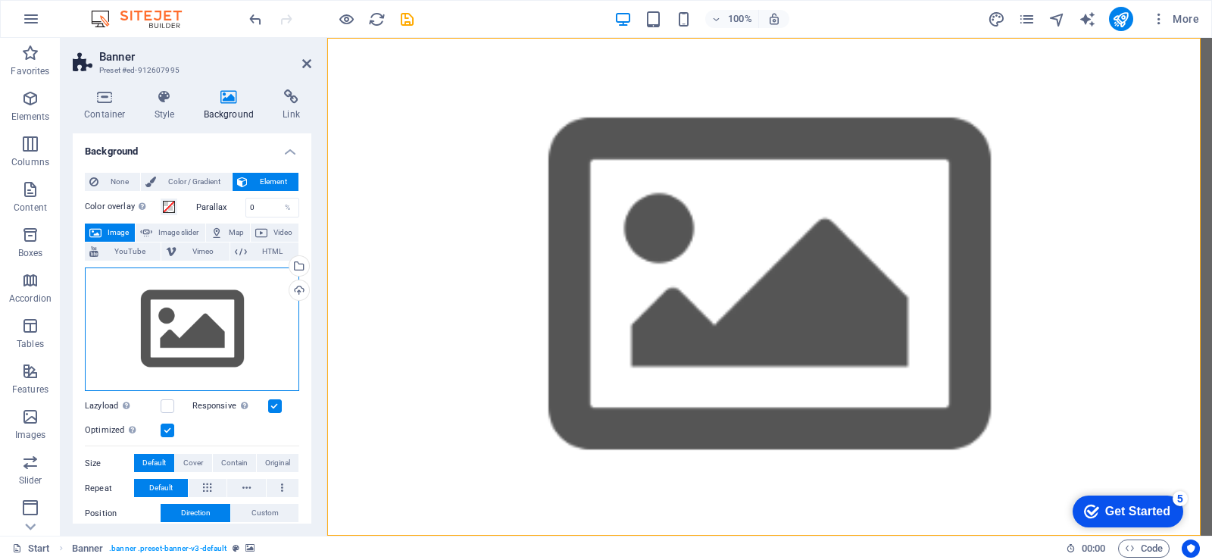
click at [191, 321] on div "Drag files here, click to choose files or select files from Files or our free s…" at bounding box center [192, 329] width 214 height 124
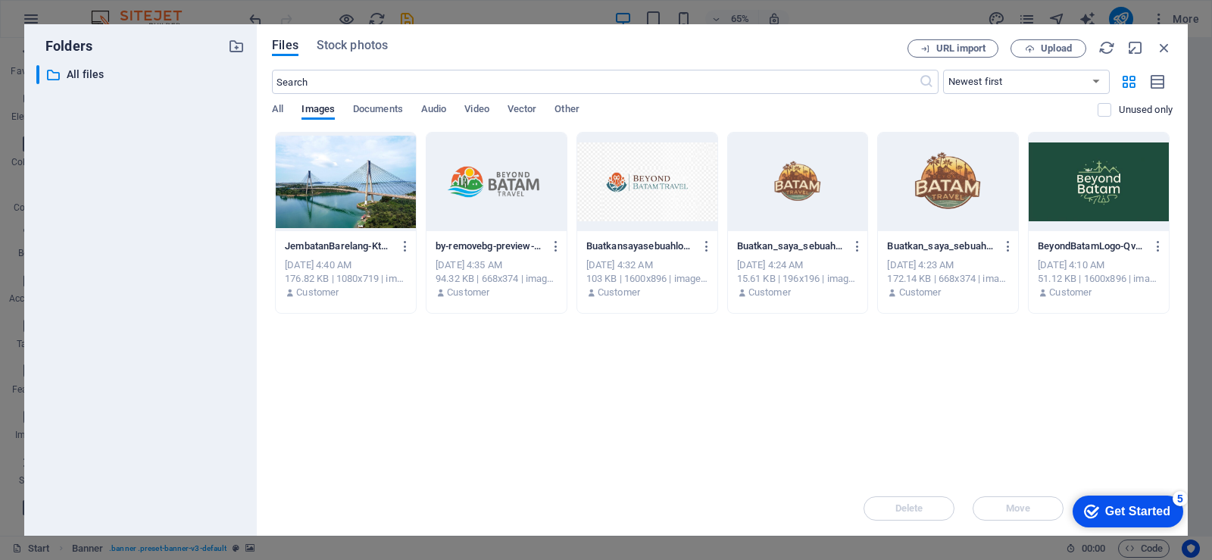
click at [314, 183] on div at bounding box center [346, 182] width 140 height 98
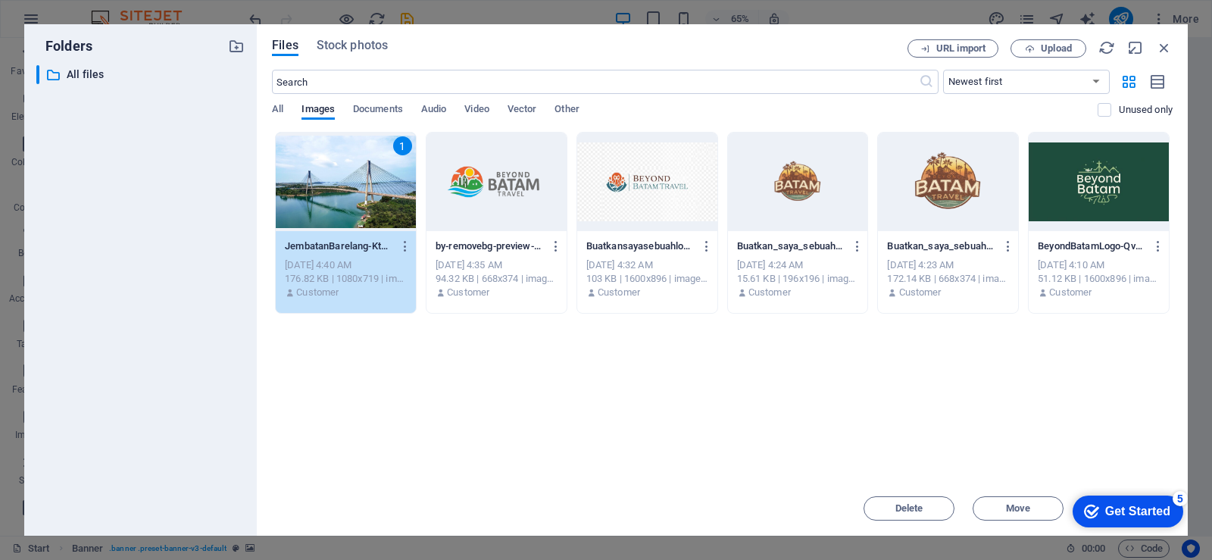
click at [314, 183] on div "1" at bounding box center [346, 182] width 140 height 98
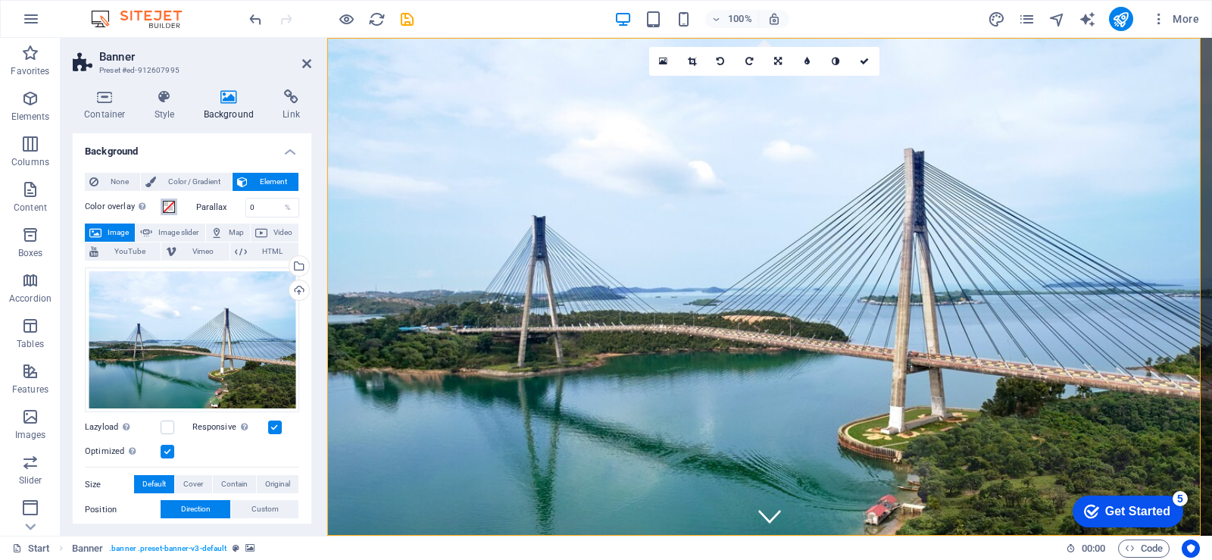
click at [170, 207] on span at bounding box center [169, 207] width 12 height 12
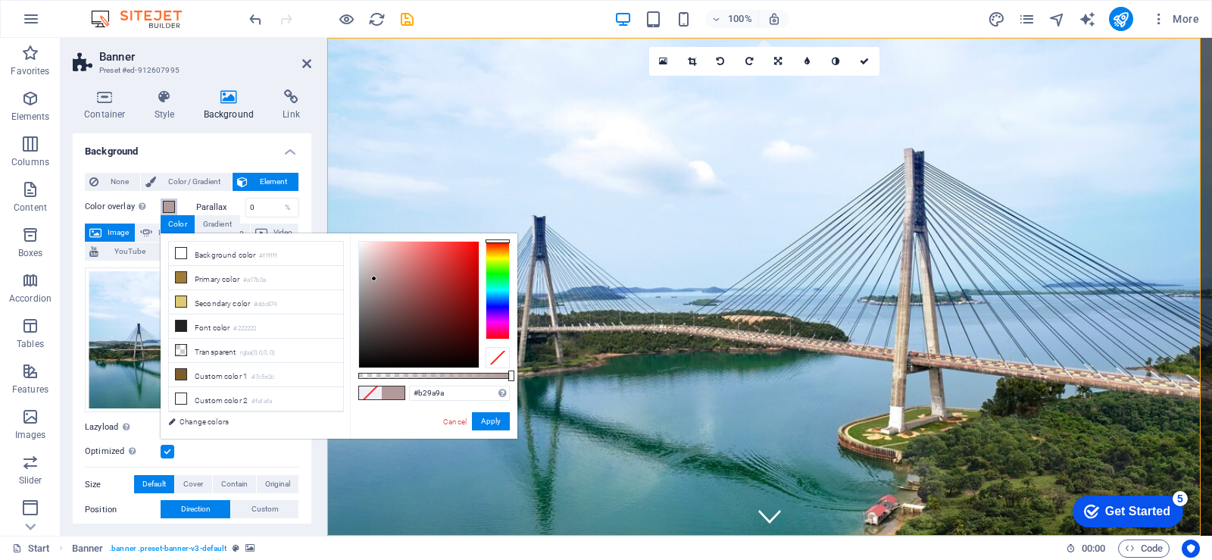
drag, startPoint x: 415, startPoint y: 280, endPoint x: 374, endPoint y: 279, distance: 40.9
click at [374, 279] on div at bounding box center [419, 305] width 120 height 126
click at [371, 399] on span at bounding box center [370, 392] width 23 height 13
click at [371, 391] on span at bounding box center [370, 392] width 23 height 13
click at [449, 421] on link "Cancel" at bounding box center [455, 421] width 27 height 11
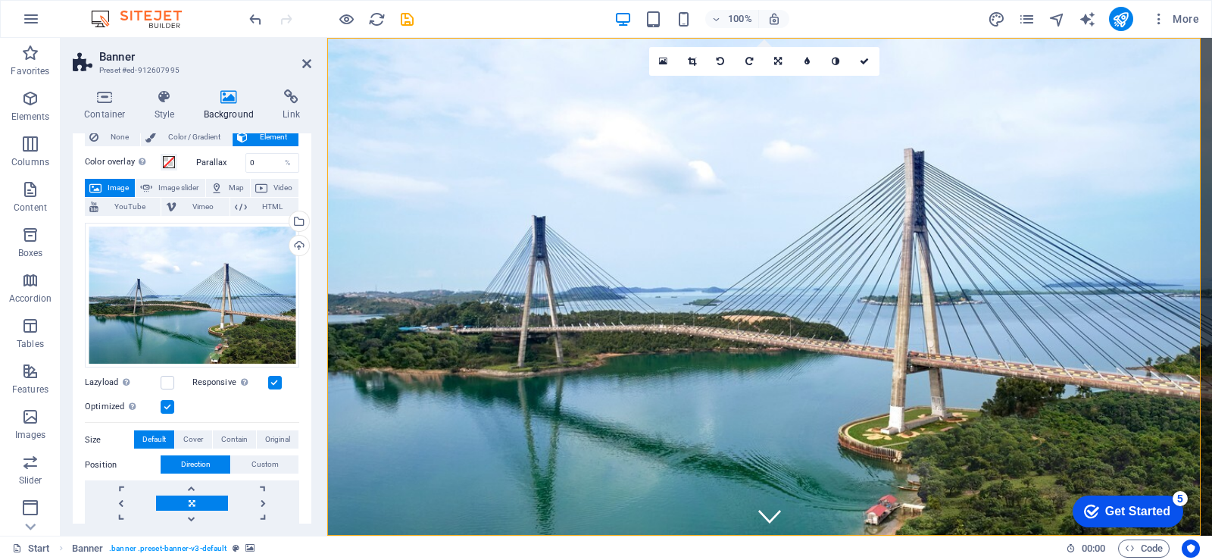
scroll to position [39, 0]
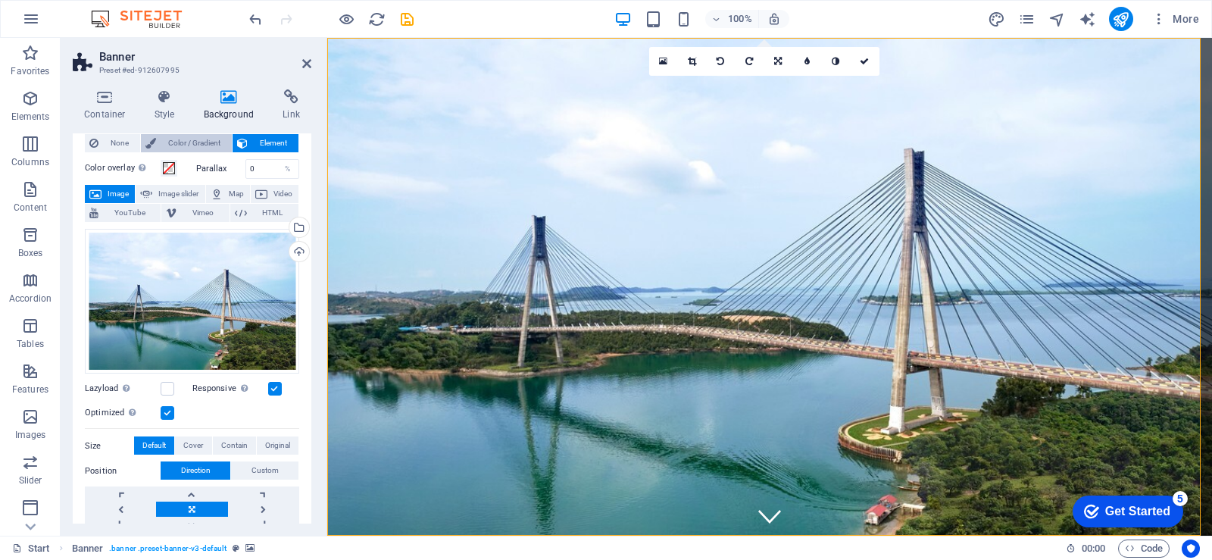
click at [206, 138] on span "Color / Gradient" at bounding box center [194, 143] width 67 height 18
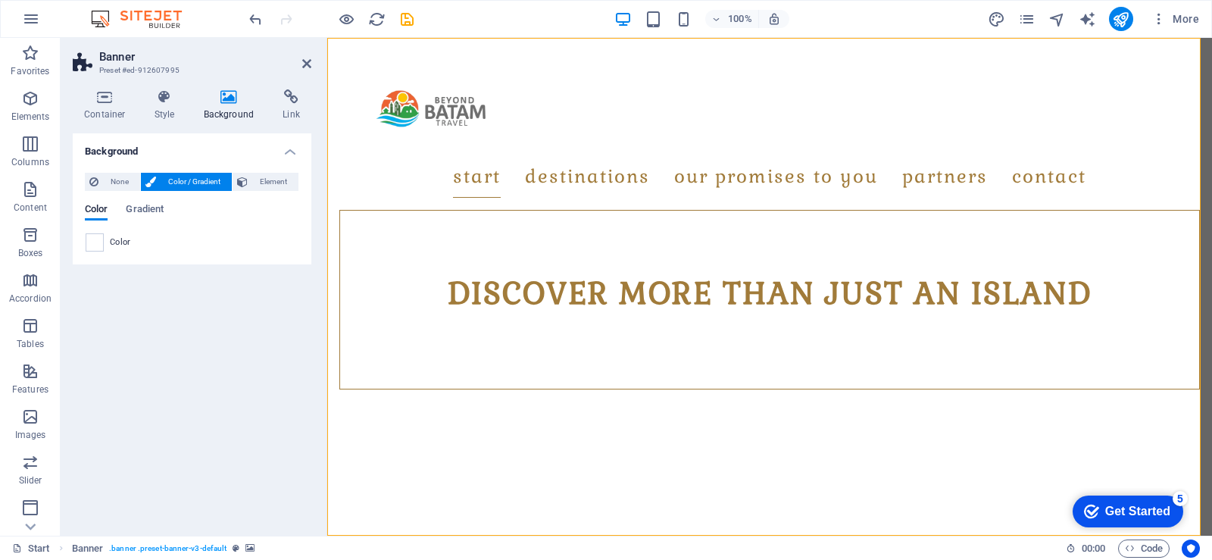
scroll to position [0, 0]
click at [248, 179] on icon at bounding box center [242, 182] width 11 height 18
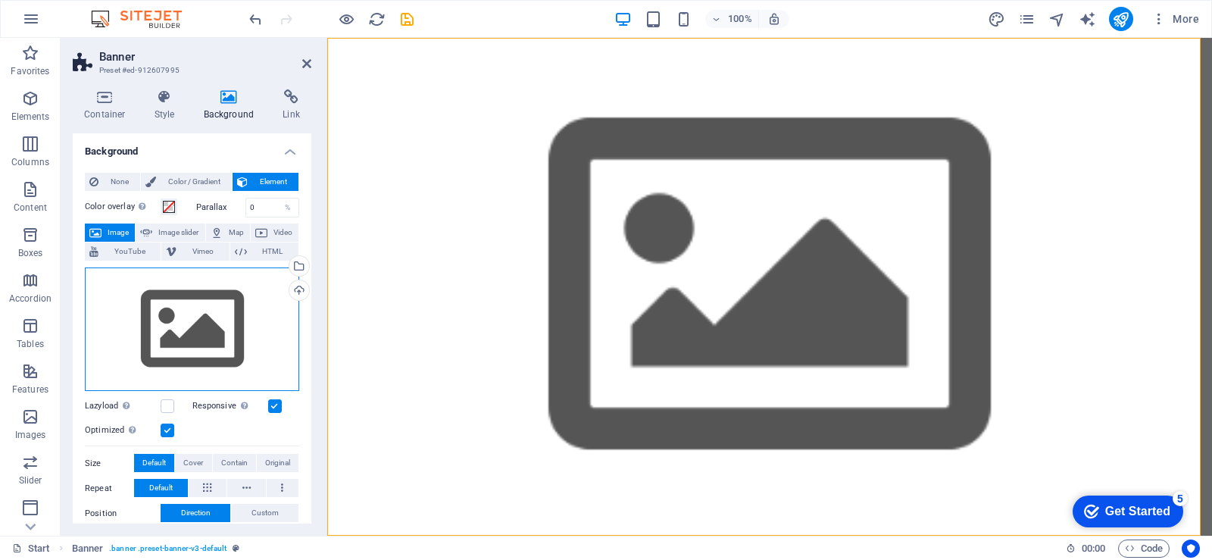
click at [152, 327] on div "Drag files here, click to choose files or select files from Files or our free s…" at bounding box center [192, 329] width 214 height 124
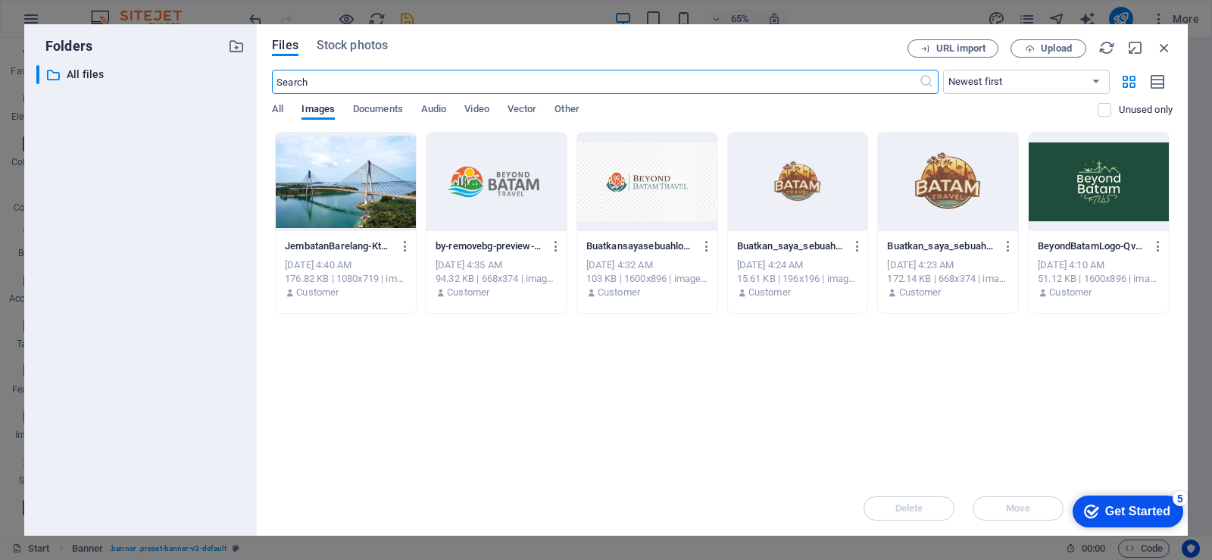
click at [364, 210] on div at bounding box center [346, 182] width 140 height 98
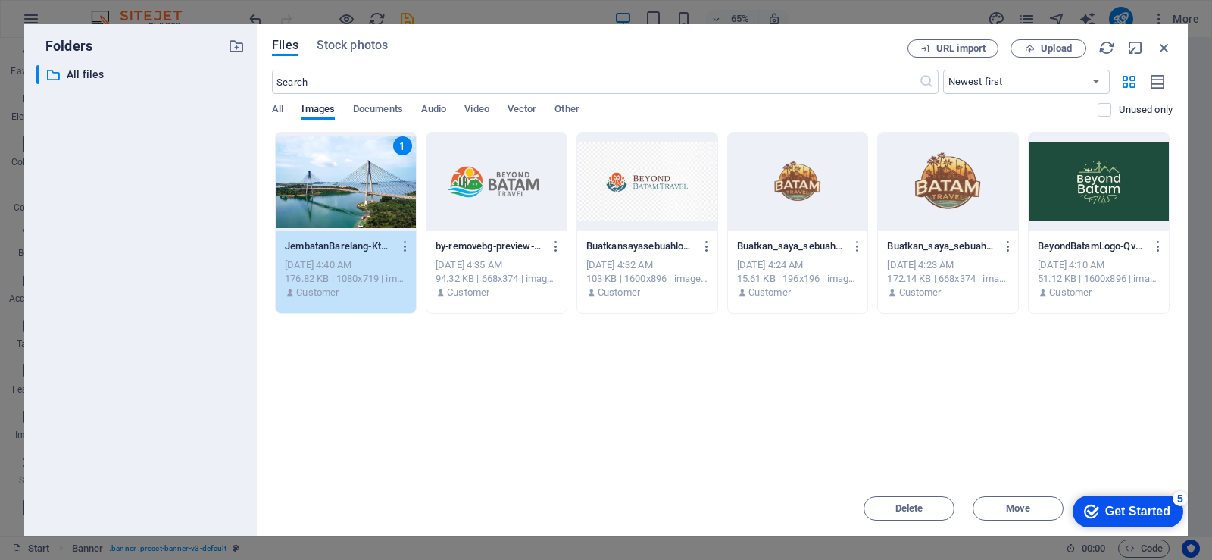
drag, startPoint x: 364, startPoint y: 210, endPoint x: 36, endPoint y: 170, distance: 329.8
click at [364, 210] on div "1" at bounding box center [346, 182] width 140 height 98
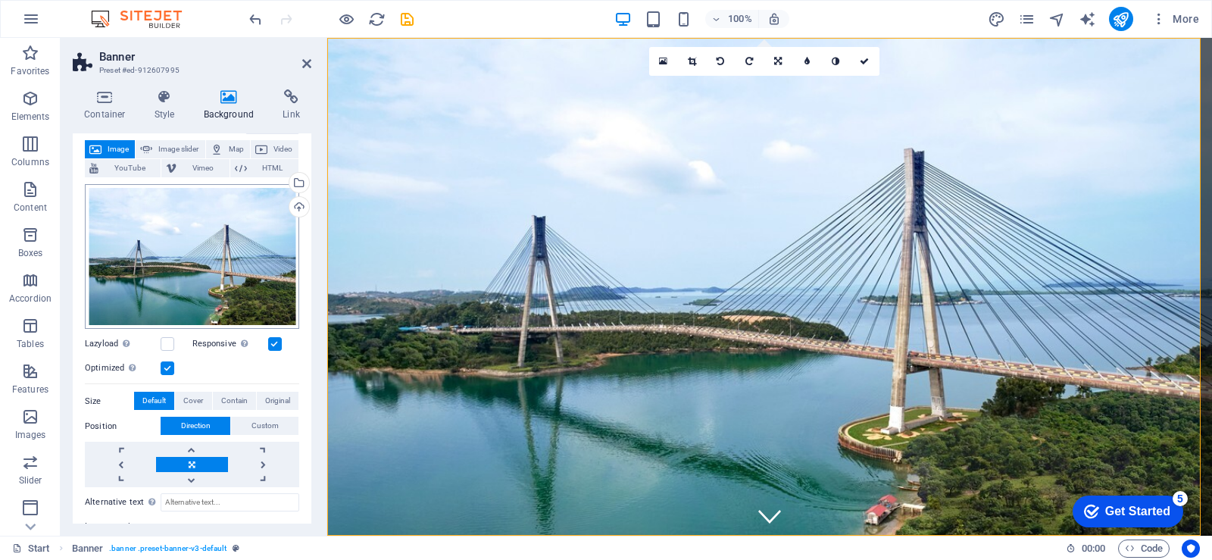
scroll to position [152, 0]
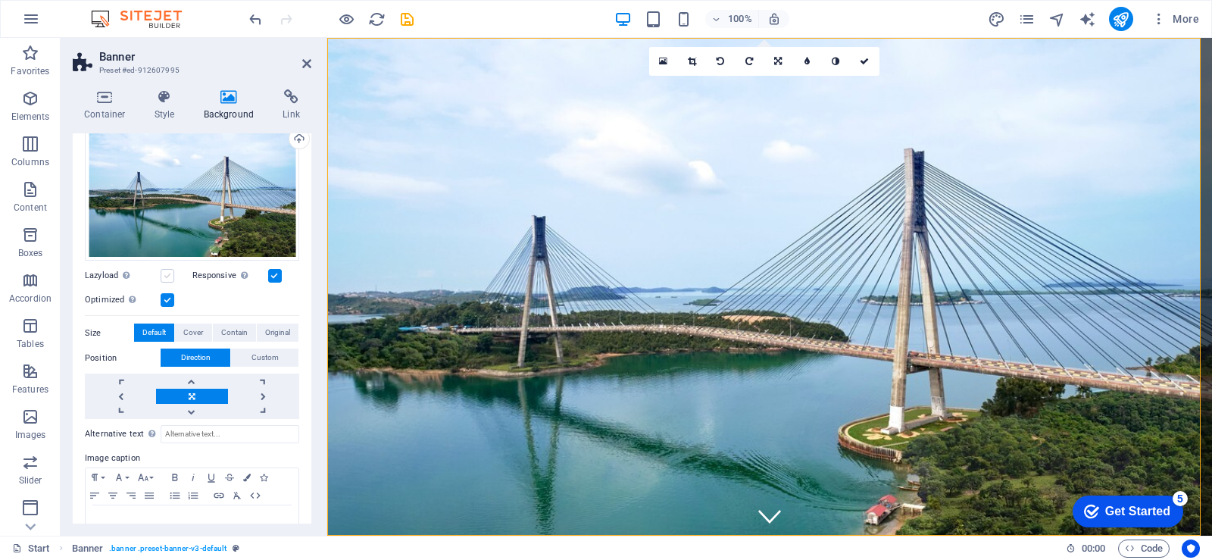
click at [171, 270] on label at bounding box center [168, 276] width 14 height 14
click at [0, 0] on input "Lazyload Loading images after the page loads improves page speed." at bounding box center [0, 0] width 0 height 0
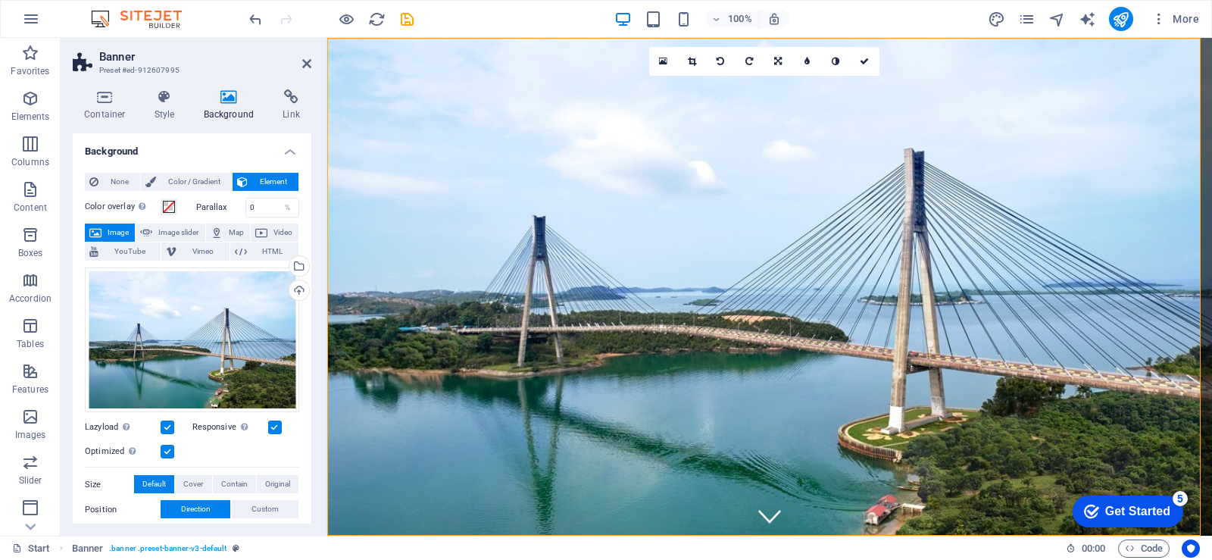
scroll to position [190, 0]
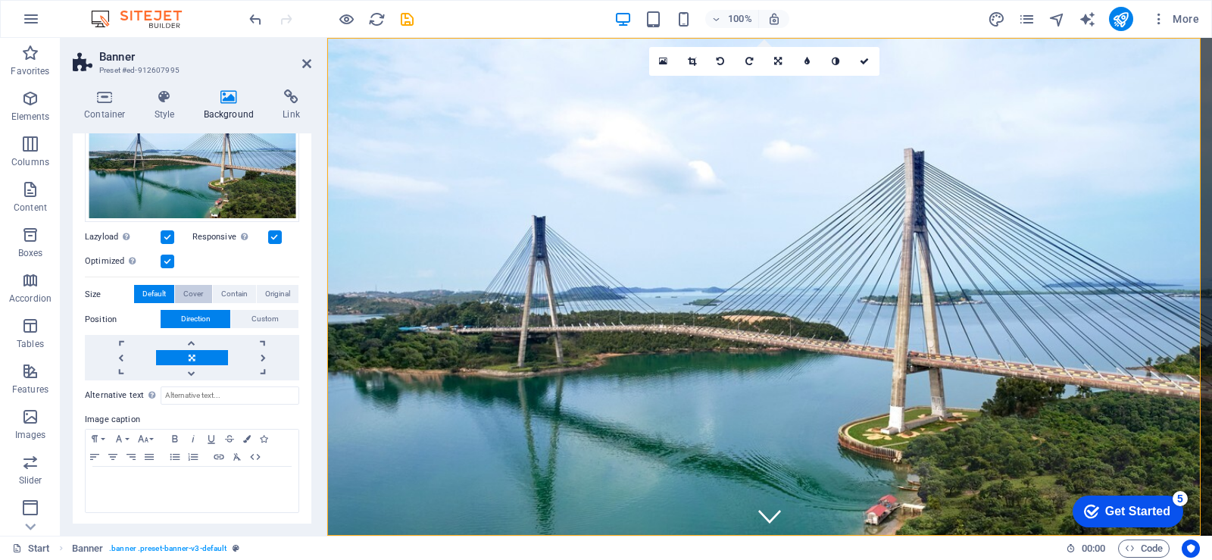
click at [180, 292] on button "Cover" at bounding box center [193, 294] width 36 height 18
click at [225, 286] on span "Contain" at bounding box center [234, 294] width 27 height 18
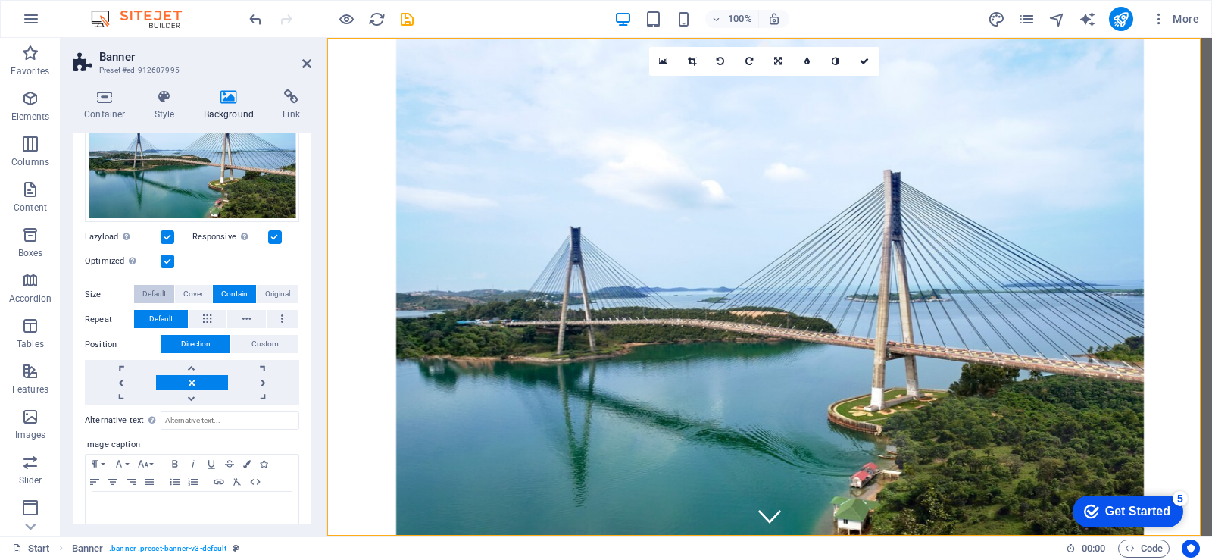
click at [151, 289] on span "Default" at bounding box center [153, 294] width 23 height 18
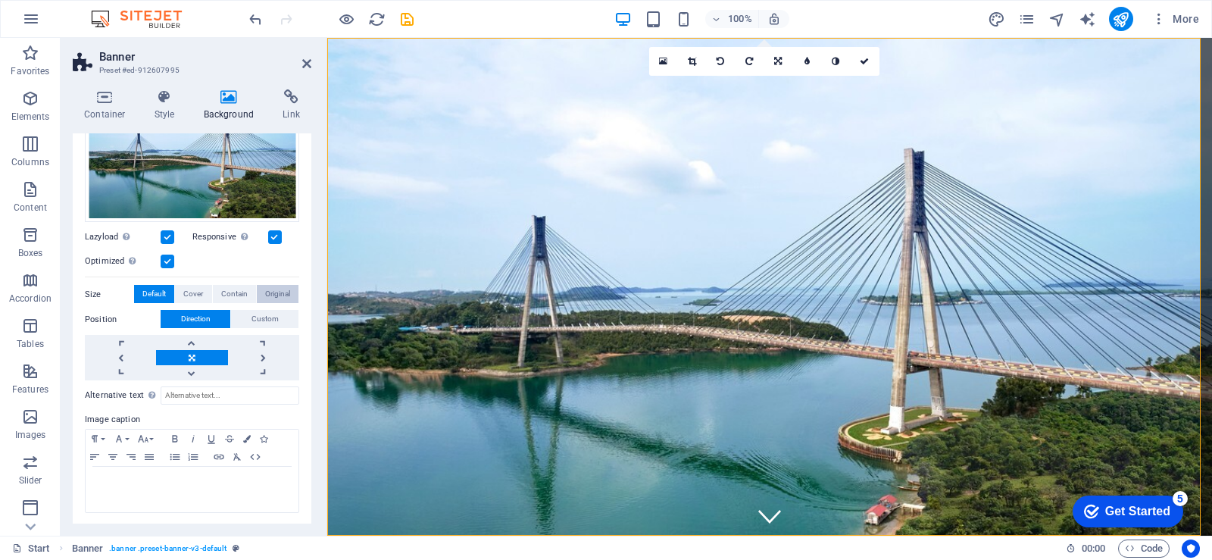
click at [270, 286] on span "Original" at bounding box center [277, 294] width 25 height 18
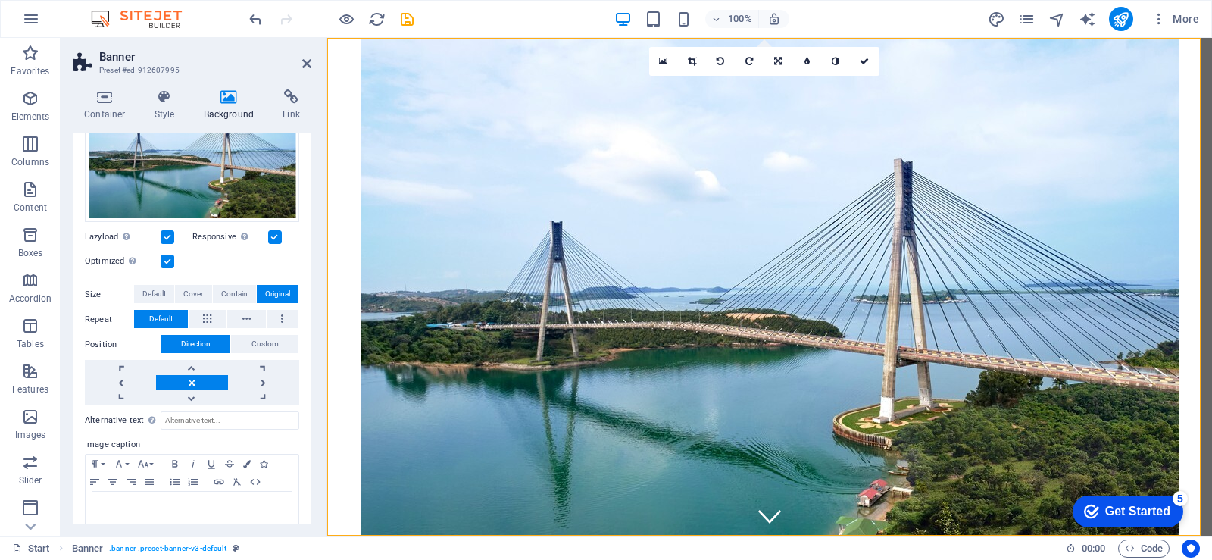
click at [155, 282] on div "Drag files here, click to choose files or select files from Files or our free s…" at bounding box center [192, 238] width 214 height 335
click at [155, 288] on span "Default" at bounding box center [153, 294] width 23 height 18
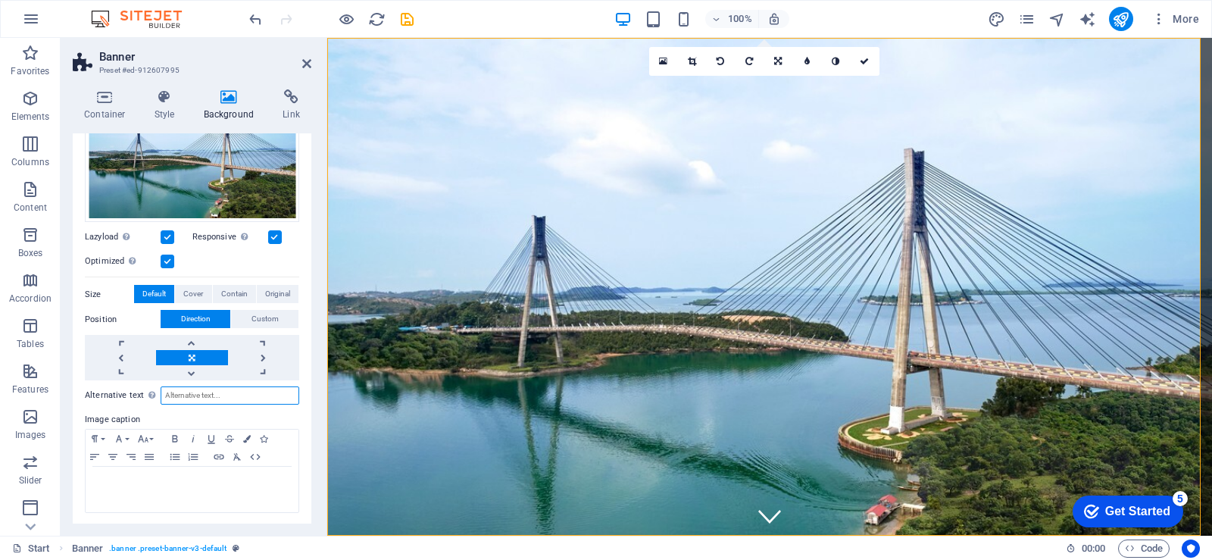
click at [214, 392] on input "Alternative text The alternative text is used by devices that cannot display im…" at bounding box center [230, 395] width 139 height 18
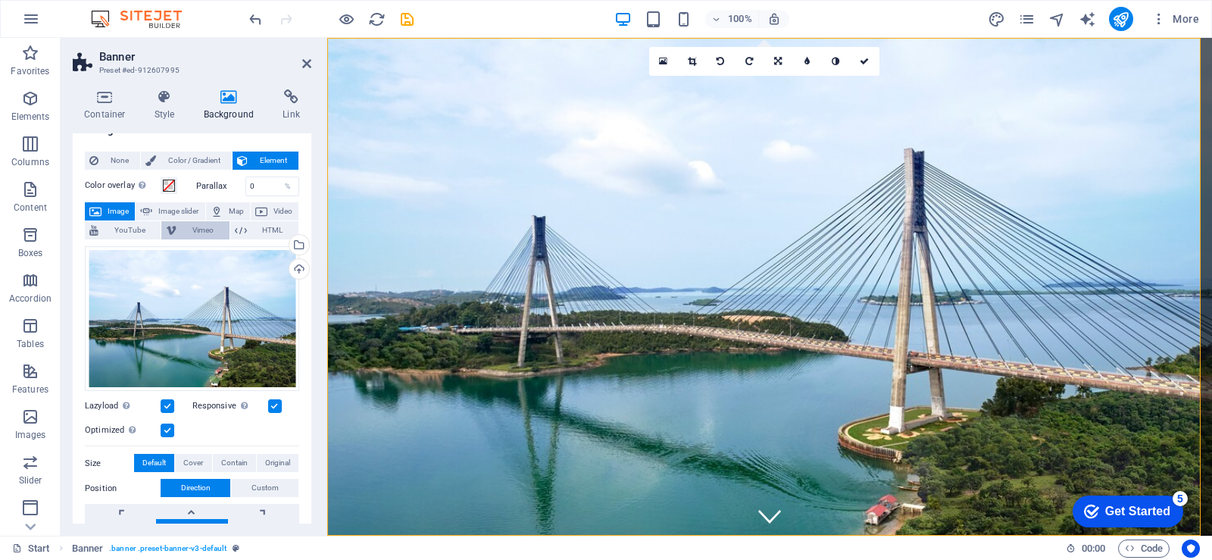
scroll to position [0, 0]
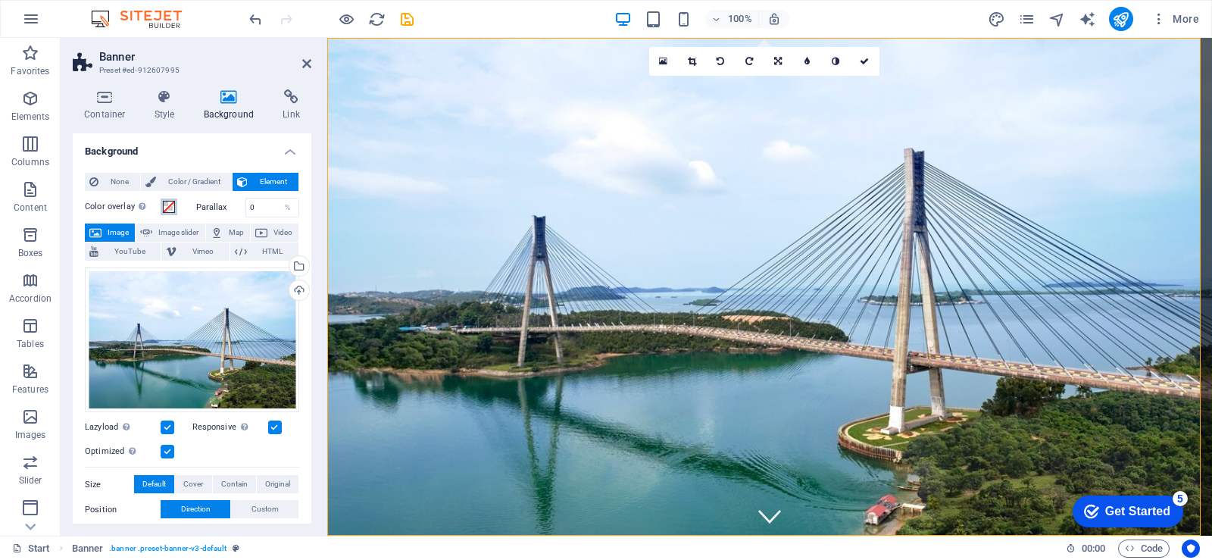
click at [169, 210] on span at bounding box center [169, 207] width 12 height 12
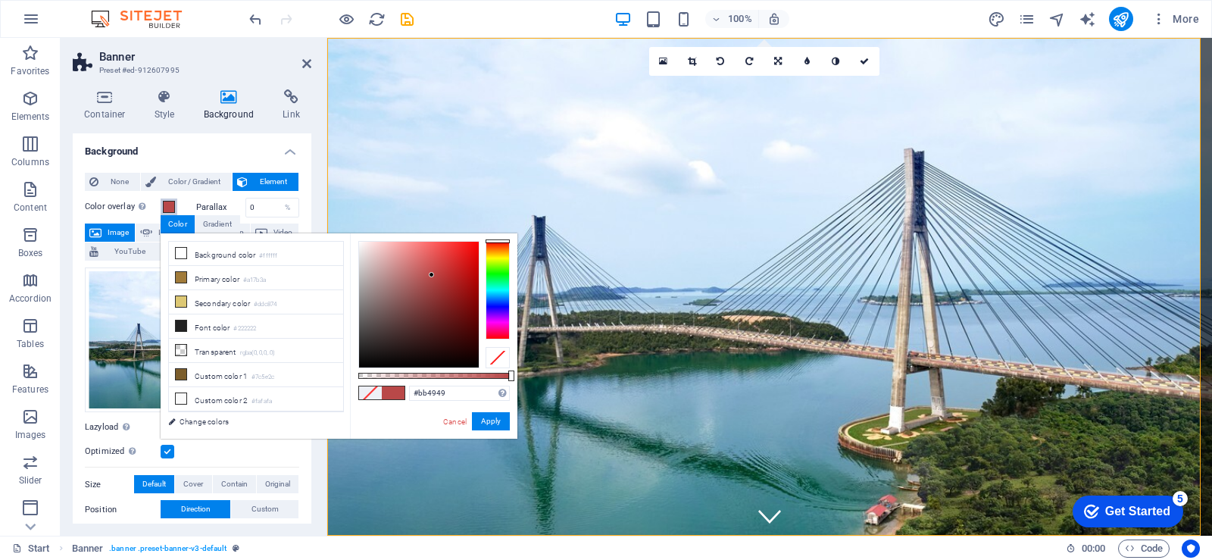
drag, startPoint x: 406, startPoint y: 341, endPoint x: 431, endPoint y: 274, distance: 71.2
click at [431, 274] on div at bounding box center [419, 305] width 120 height 126
drag, startPoint x: 431, startPoint y: 274, endPoint x: 458, endPoint y: 249, distance: 37.0
click at [458, 249] on div at bounding box center [457, 247] width 5 height 5
click at [159, 211] on label "Color overlay Places an overlay over the background to colorize it" at bounding box center [123, 207] width 76 height 18
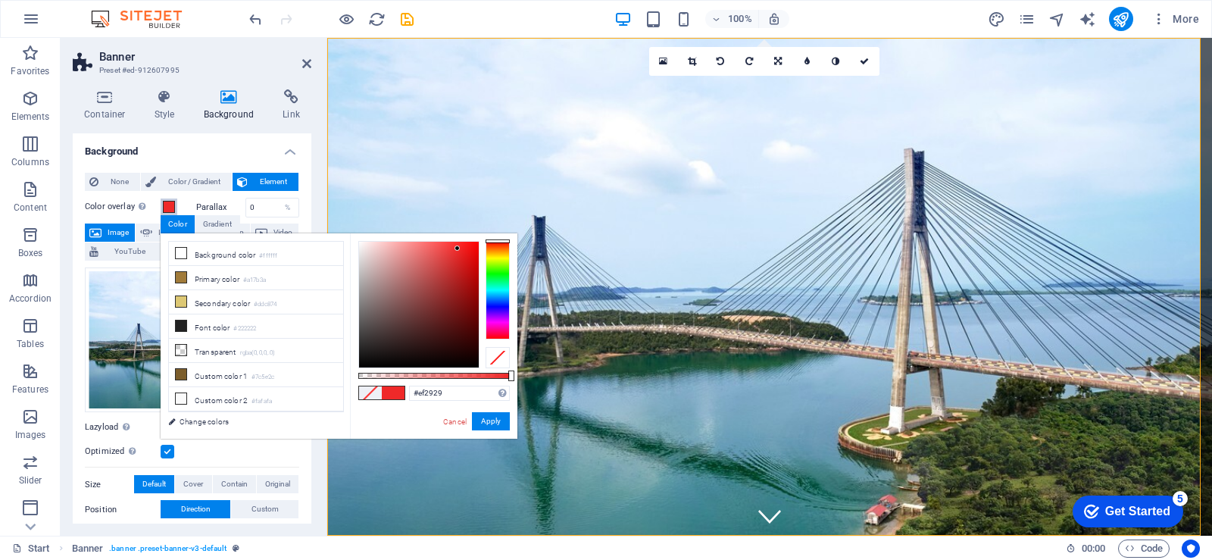
click at [161, 211] on button "Color overlay Places an overlay over the background to colorize it" at bounding box center [169, 207] width 17 height 17
click at [214, 251] on li "Background color #ffffff" at bounding box center [256, 254] width 174 height 24
click at [170, 208] on span at bounding box center [169, 207] width 12 height 12
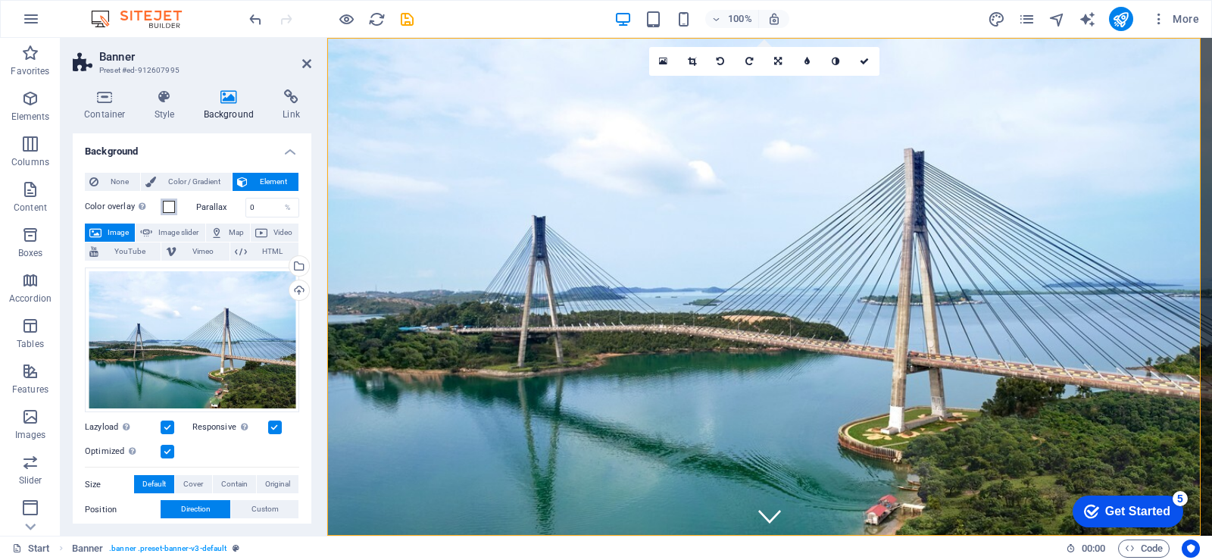
click at [173, 207] on span at bounding box center [169, 207] width 12 height 12
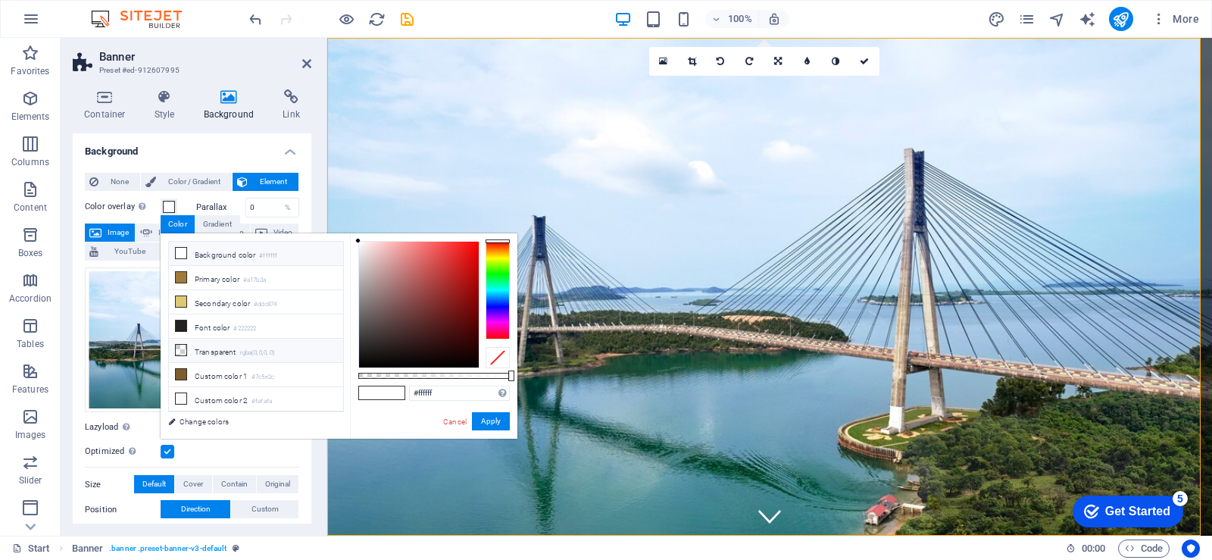
click at [229, 344] on li "Transparent rgba(0,0,0,.0)" at bounding box center [256, 351] width 174 height 24
type input "rgba(0, 0, 0, 0)"
click at [103, 205] on label "Color overlay Places an overlay over the background to colorize it" at bounding box center [123, 207] width 76 height 18
click at [161, 205] on button "Color overlay Places an overlay over the background to colorize it" at bounding box center [169, 207] width 17 height 17
click at [108, 200] on label "Color overlay Places an overlay over the background to colorize it" at bounding box center [123, 207] width 76 height 18
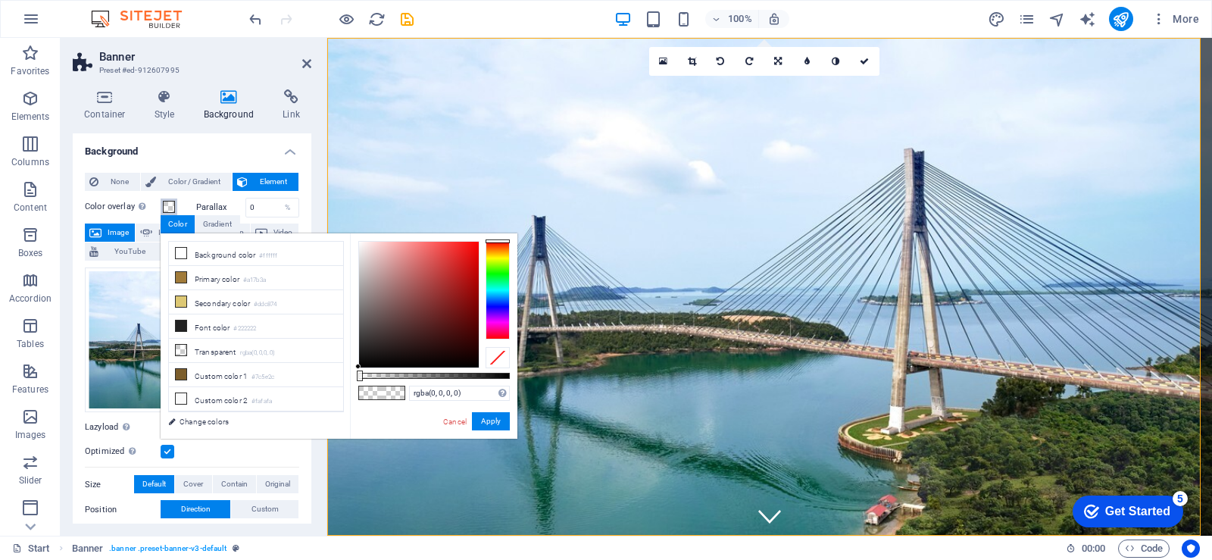
click at [161, 200] on button "Color overlay Places an overlay over the background to colorize it" at bounding box center [169, 207] width 17 height 17
click at [108, 200] on label "Color overlay Places an overlay over the background to colorize it" at bounding box center [123, 207] width 76 height 18
click at [161, 200] on button "Color overlay Places an overlay over the background to colorize it" at bounding box center [169, 207] width 17 height 17
click at [113, 185] on span "None" at bounding box center [119, 182] width 33 height 18
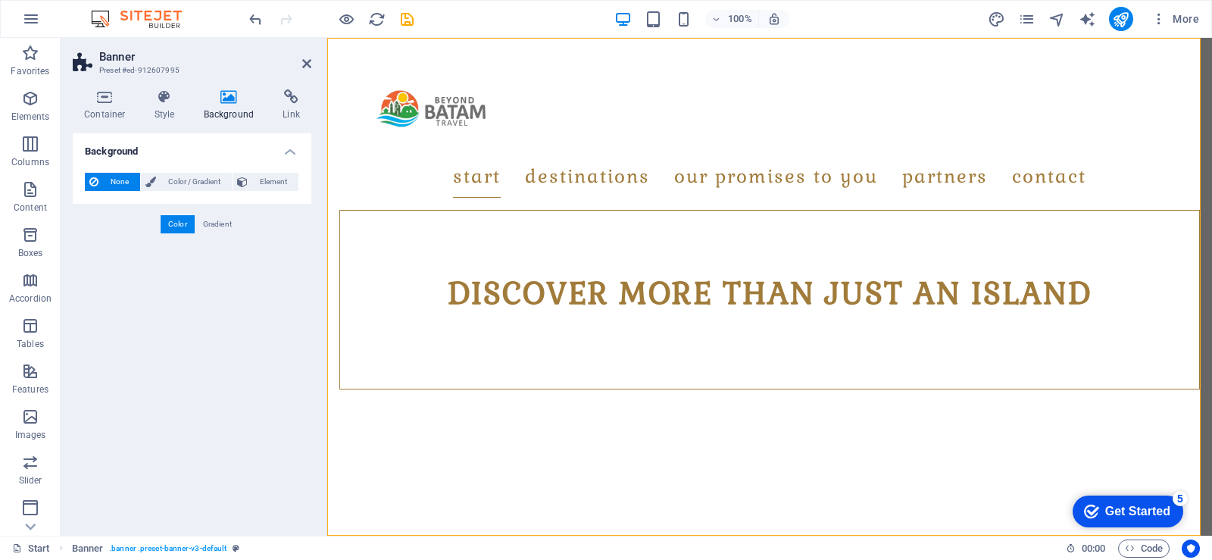
click at [302, 182] on div "None Color / Gradient Element Stretch background to full-width Color overlay Pl…" at bounding box center [192, 182] width 239 height 43
click at [283, 182] on span "Element" at bounding box center [273, 182] width 42 height 18
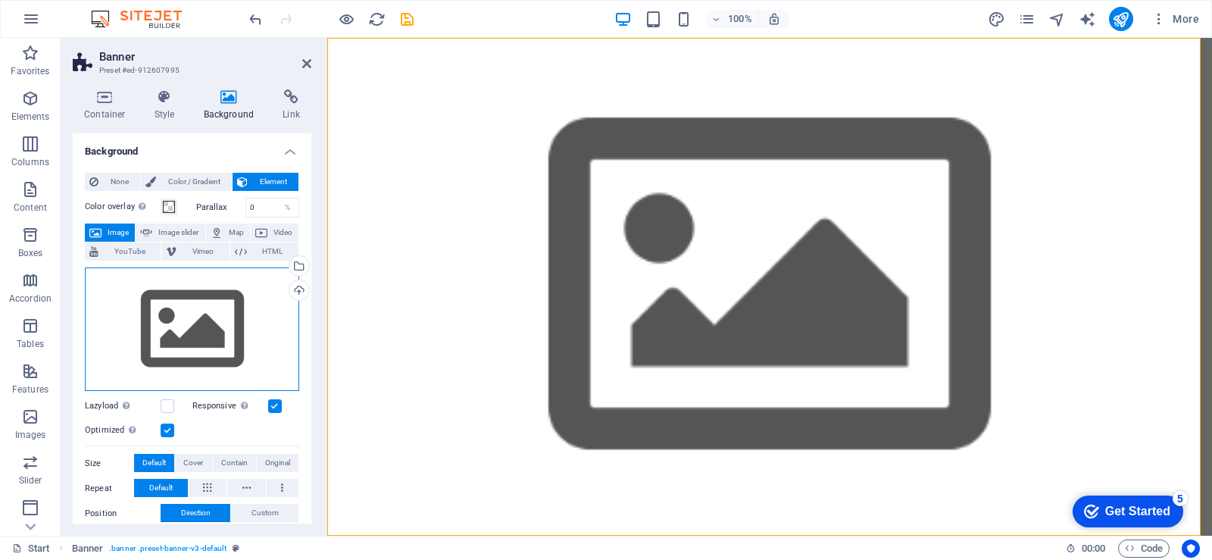
click at [179, 321] on div "Drag files here, click to choose files or select files from Files or our free s…" at bounding box center [192, 329] width 214 height 124
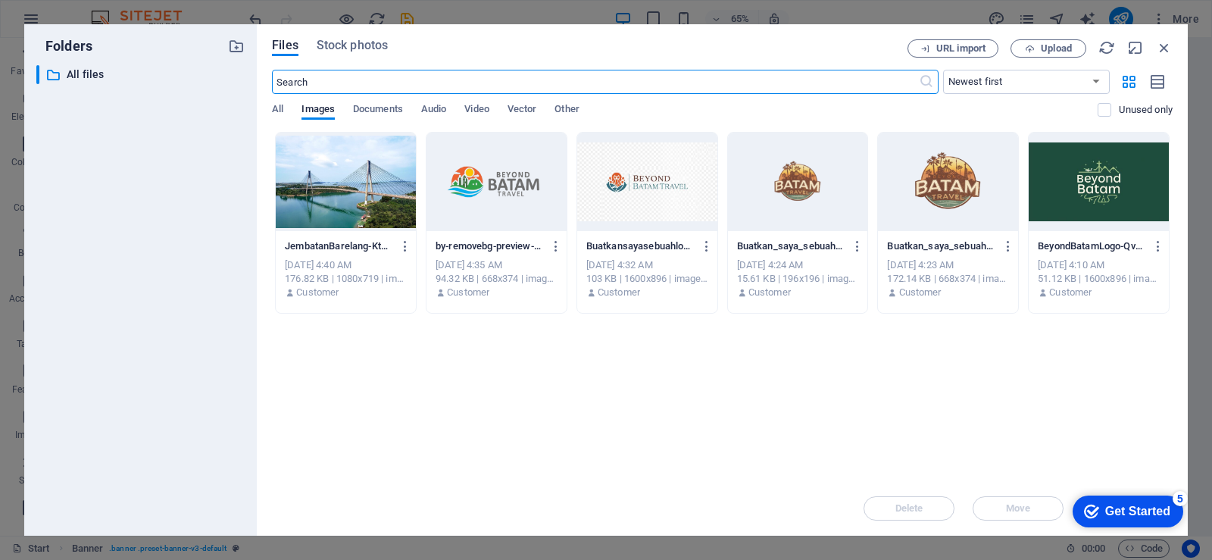
click at [314, 220] on div at bounding box center [346, 182] width 140 height 98
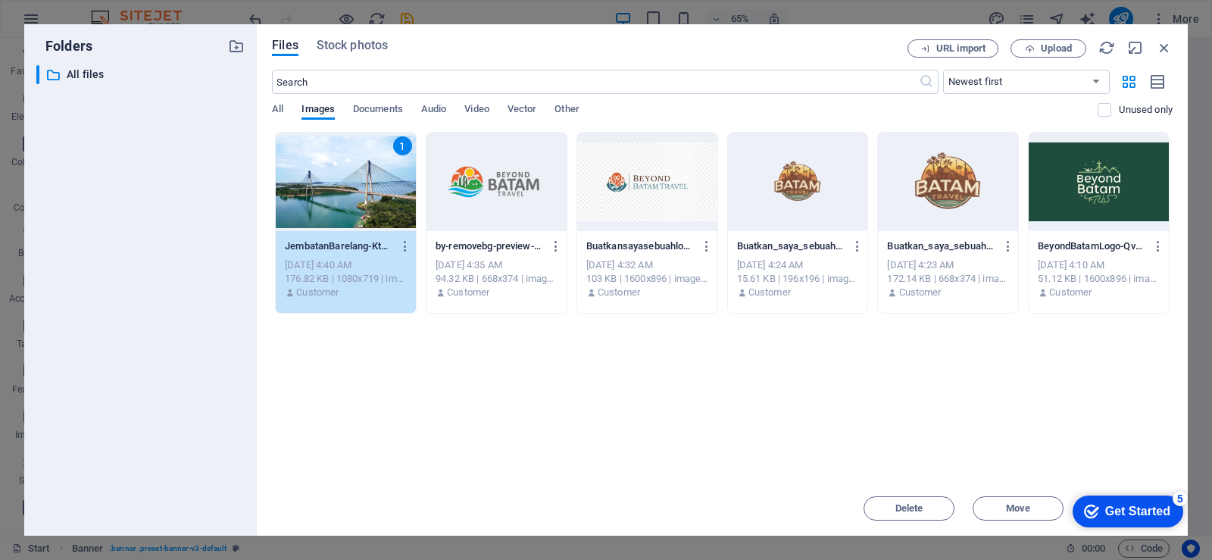
click at [314, 220] on div "1" at bounding box center [346, 182] width 140 height 98
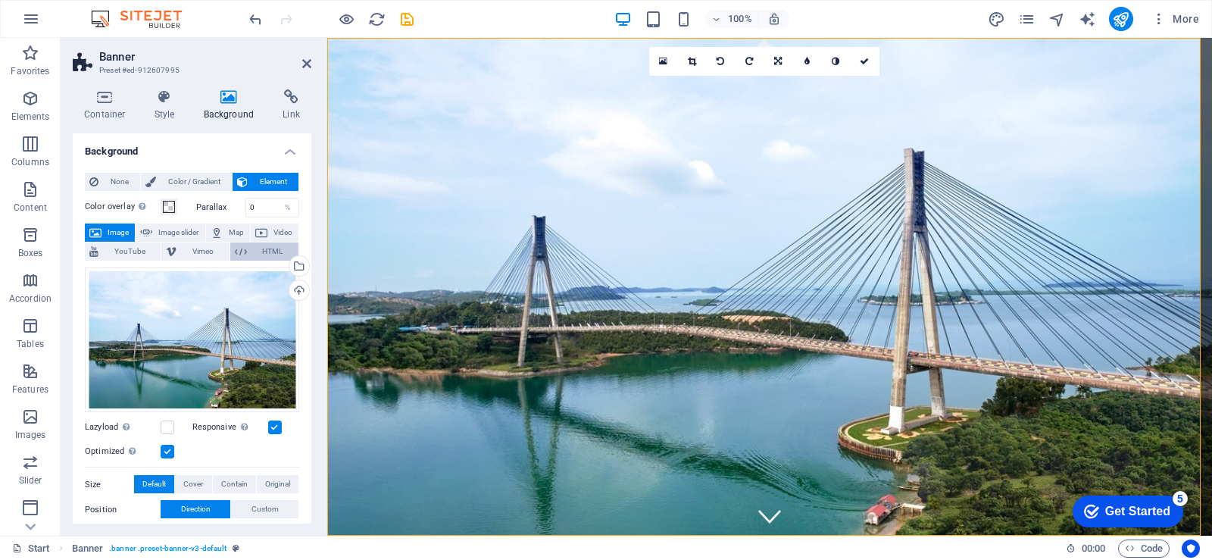
click at [240, 256] on icon at bounding box center [241, 251] width 12 height 18
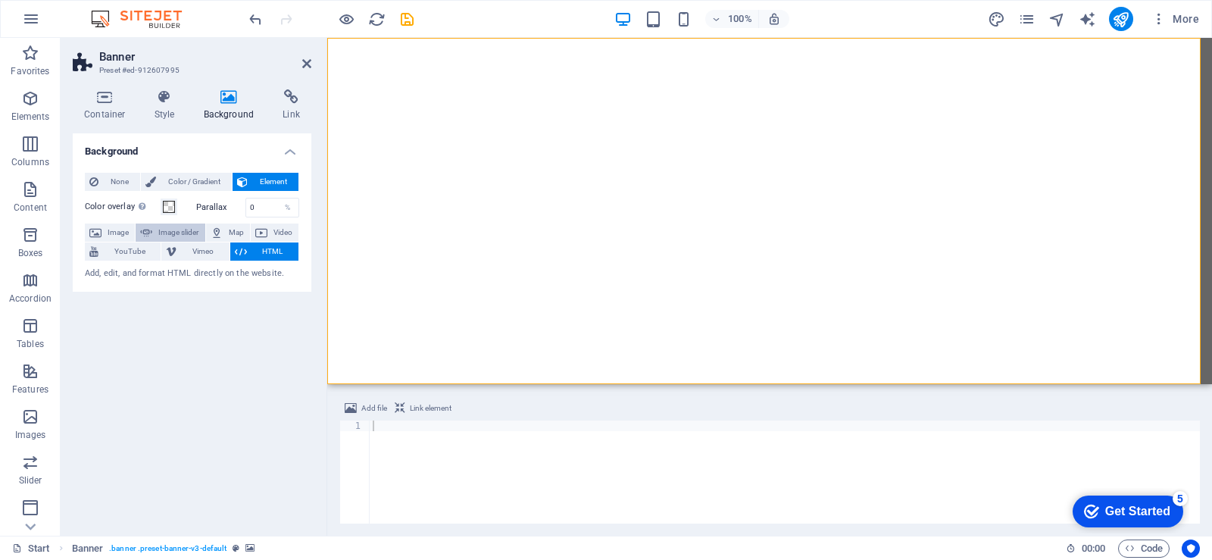
click at [181, 234] on span "Image slider" at bounding box center [178, 233] width 43 height 18
select select "ms"
select select "s"
select select "progressive"
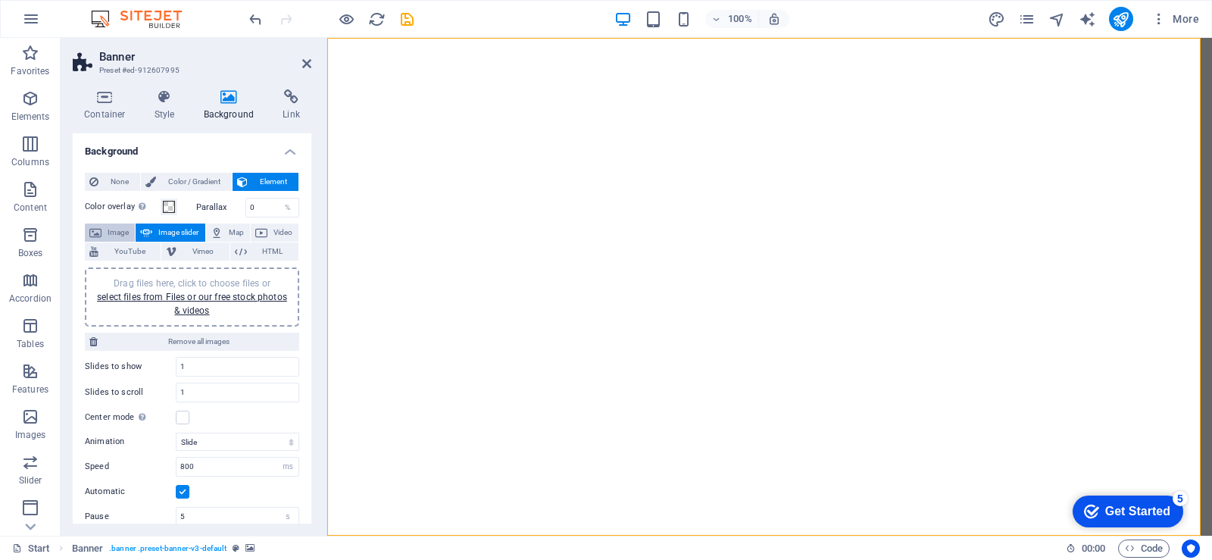
click at [119, 235] on span "Image" at bounding box center [118, 233] width 24 height 18
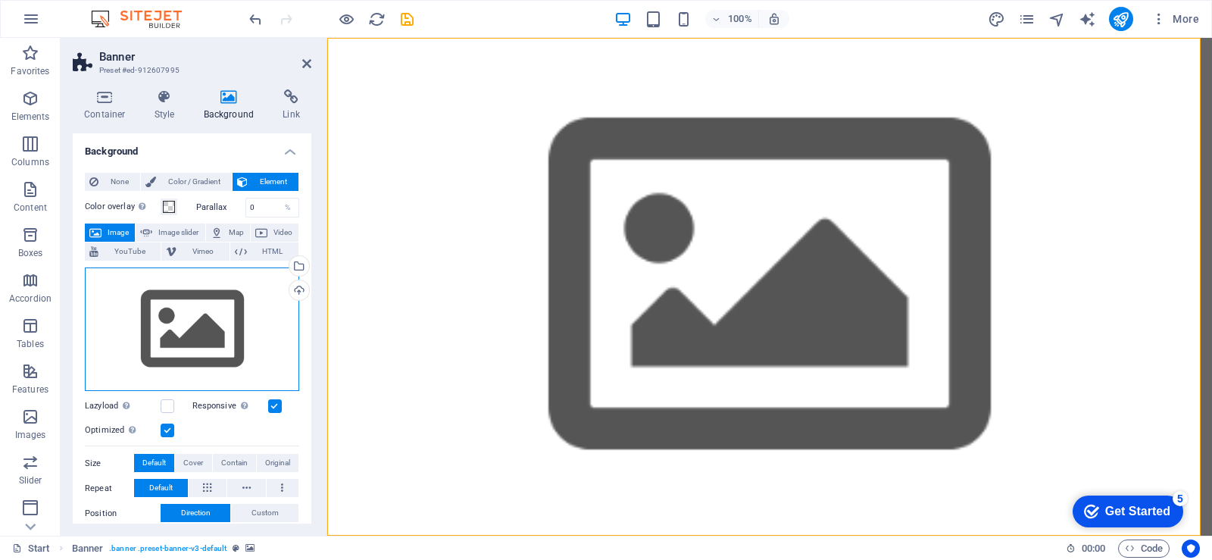
click at [241, 293] on div "Drag files here, click to choose files or select files from Files or our free s…" at bounding box center [192, 329] width 214 height 124
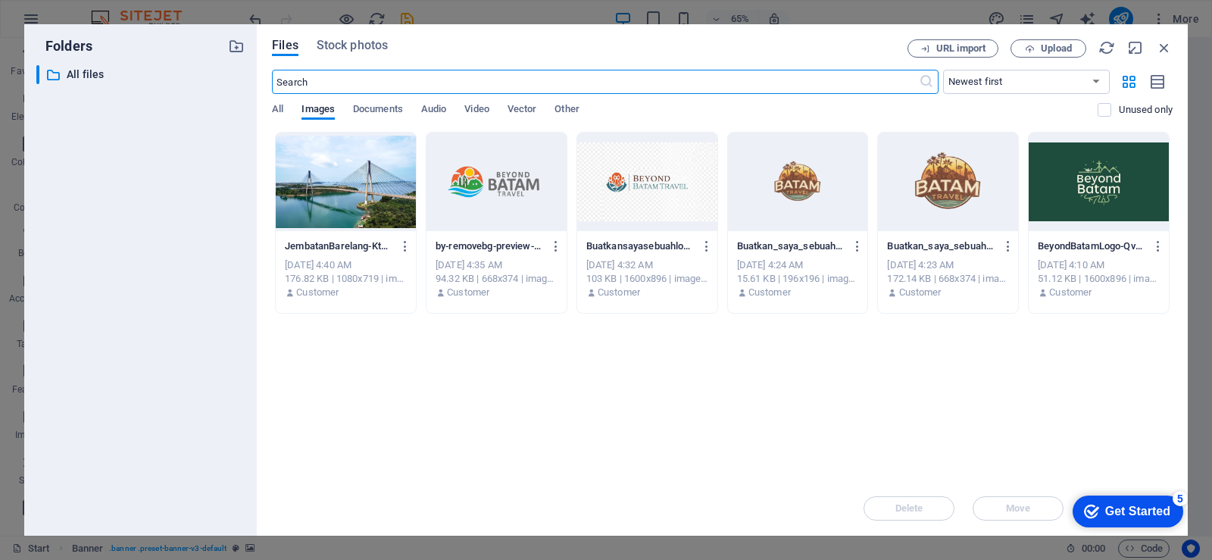
click at [355, 229] on div at bounding box center [346, 182] width 140 height 98
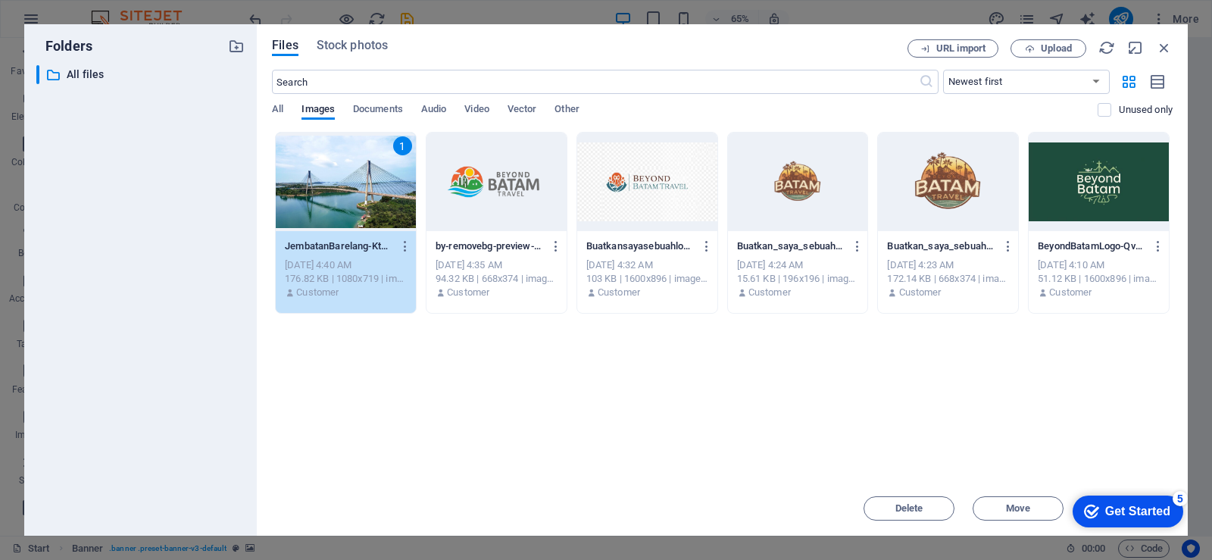
click at [355, 229] on div "1" at bounding box center [346, 182] width 140 height 98
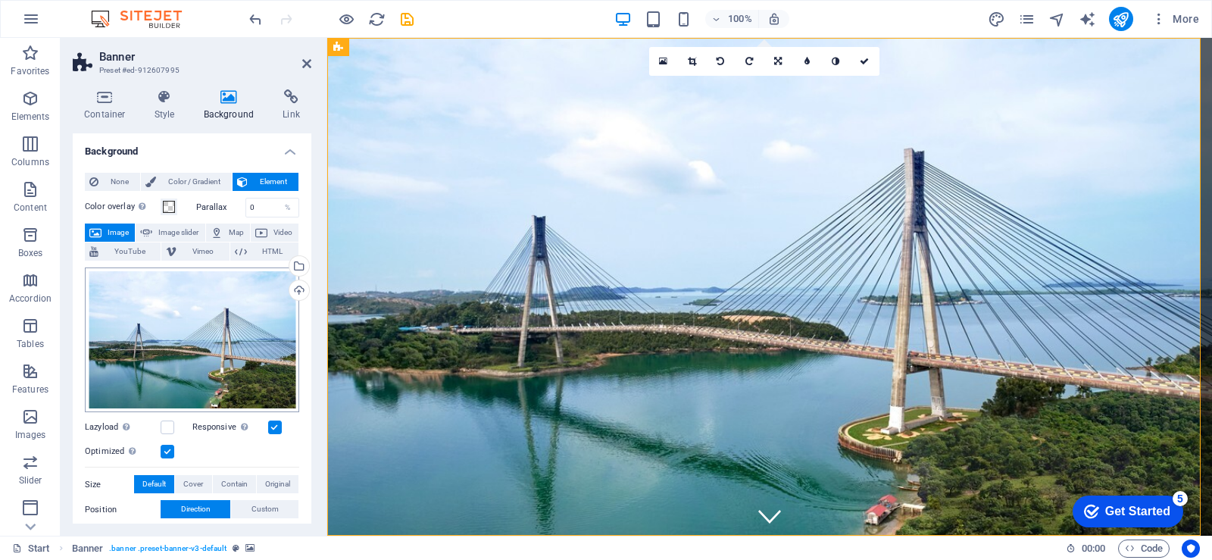
scroll to position [76, 0]
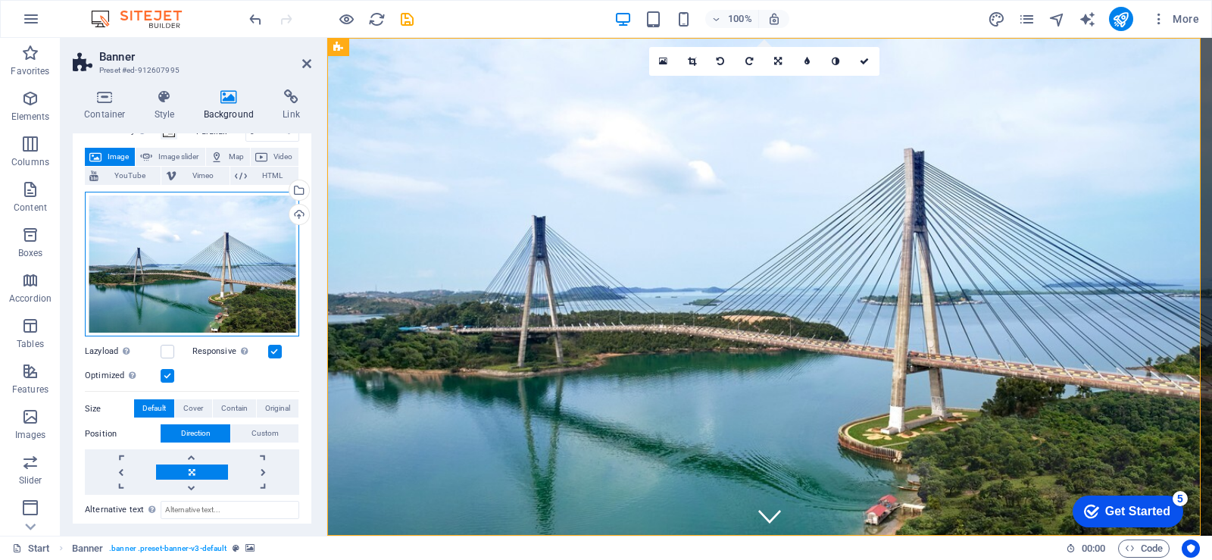
click at [190, 263] on div "Drag files here, click to choose files or select files from Files or our free s…" at bounding box center [192, 264] width 214 height 145
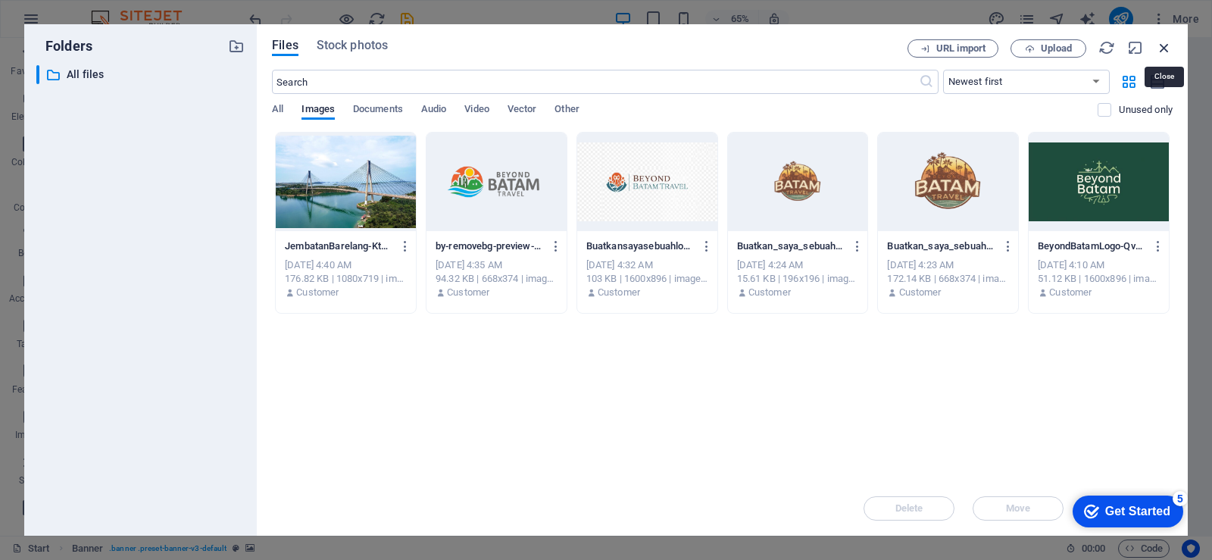
drag, startPoint x: 1168, startPoint y: 48, endPoint x: 814, endPoint y: 28, distance: 354.4
click at [1168, 48] on icon "button" at bounding box center [1164, 47] width 17 height 17
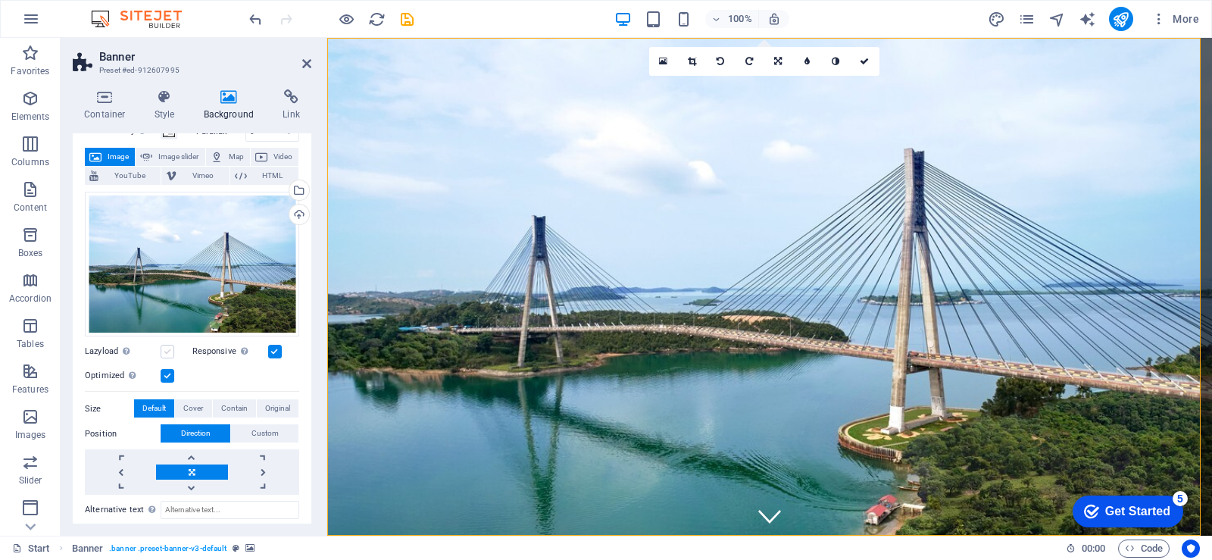
click at [168, 352] on label at bounding box center [168, 352] width 14 height 14
click at [0, 0] on input "Lazyload Loading images after the page loads improves page speed." at bounding box center [0, 0] width 0 height 0
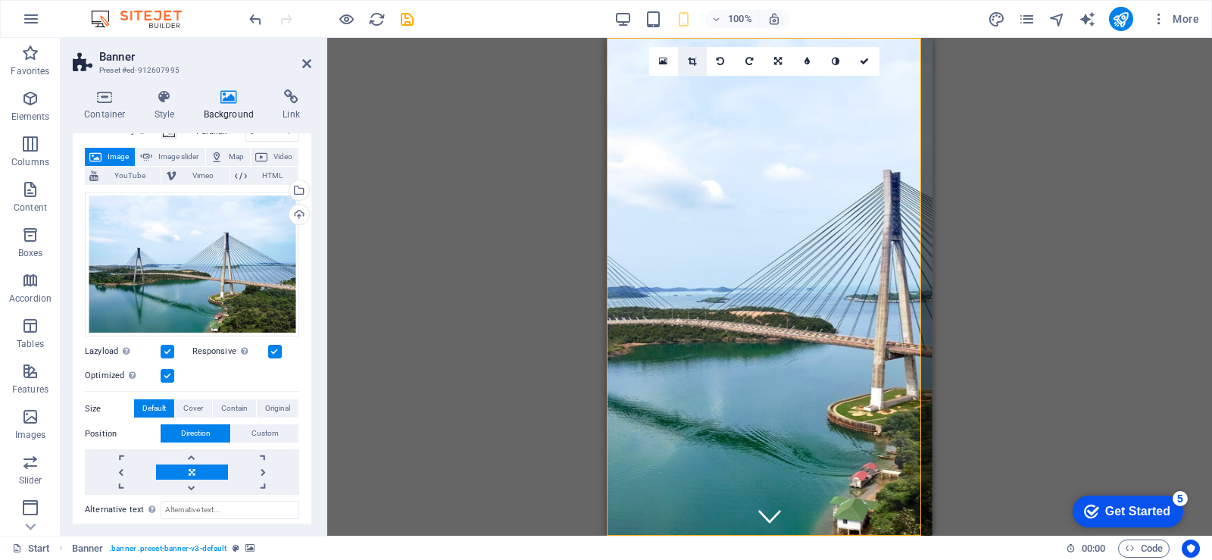
click at [688, 67] on link at bounding box center [692, 61] width 29 height 29
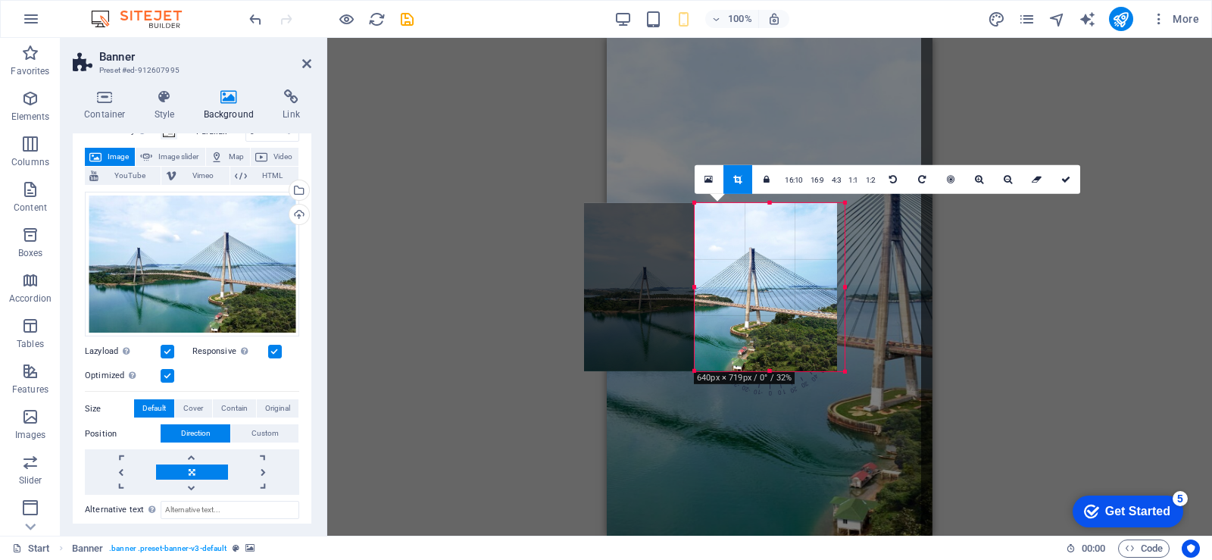
drag, startPoint x: 638, startPoint y: 285, endPoint x: 749, endPoint y: 297, distance: 111.3
click at [749, 297] on div "180 170 160 150 140 130 120 110 100 90 80 70 60 50 40 30 20 10 0 -10 -20 -30 -4…" at bounding box center [770, 286] width 150 height 168
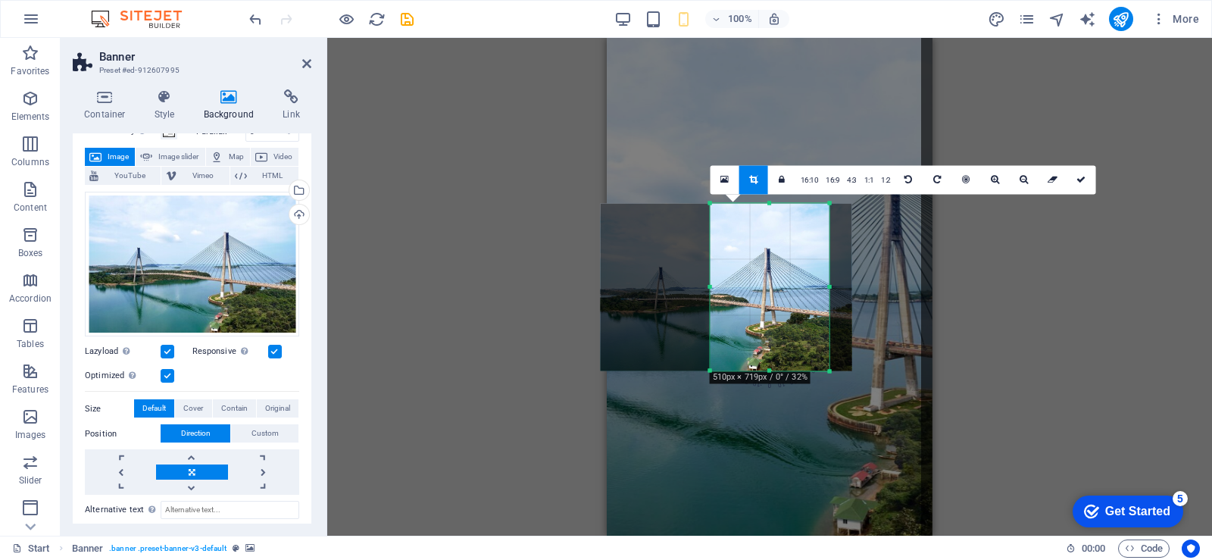
drag, startPoint x: 830, startPoint y: 289, endPoint x: 820, endPoint y: 290, distance: 10.0
click at [820, 290] on div "180 170 160 150 140 130 120 110 100 90 80 70 60 50 40 30 20 10 0 -10 -20 -30 -4…" at bounding box center [770, 286] width 119 height 167
click at [1077, 181] on icon at bounding box center [1081, 179] width 9 height 9
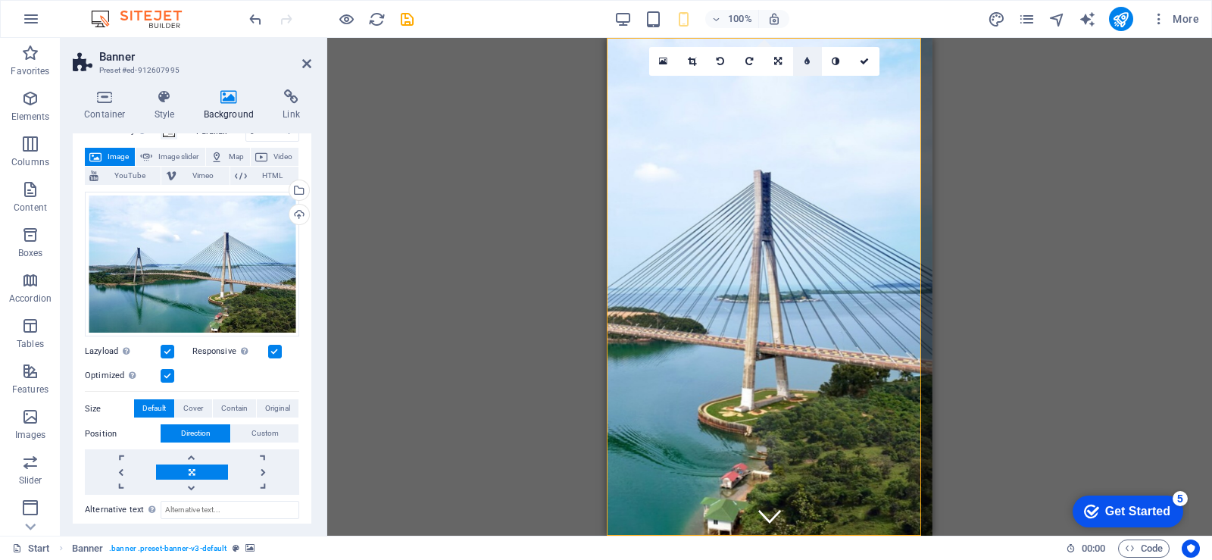
click at [808, 62] on icon at bounding box center [807, 61] width 5 height 9
click at [797, 61] on icon at bounding box center [795, 61] width 5 height 9
click at [834, 60] on icon at bounding box center [836, 61] width 8 height 9
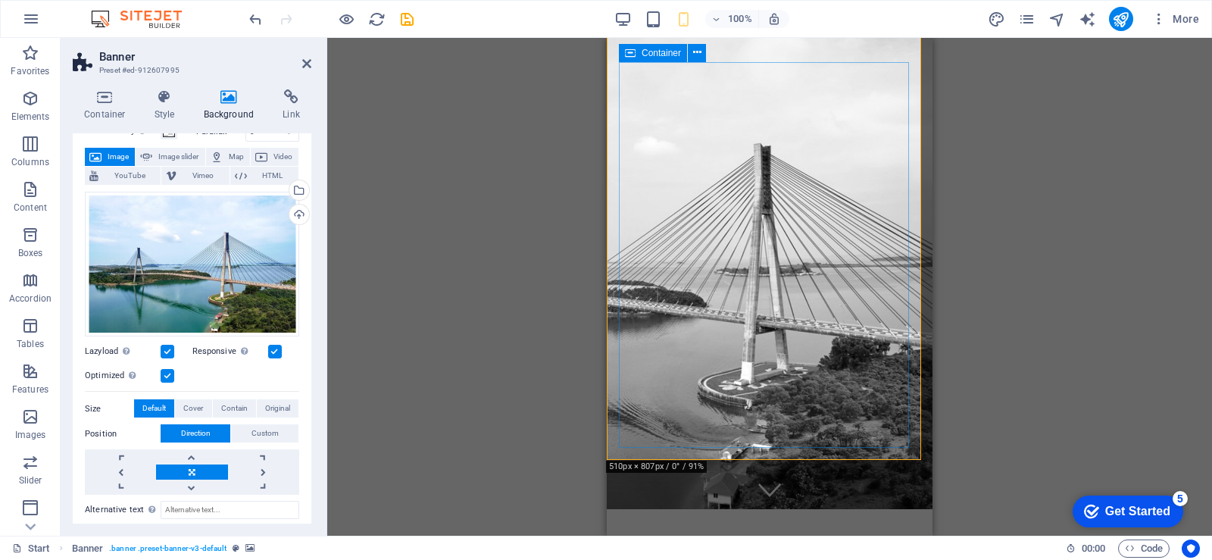
scroll to position [0, 0]
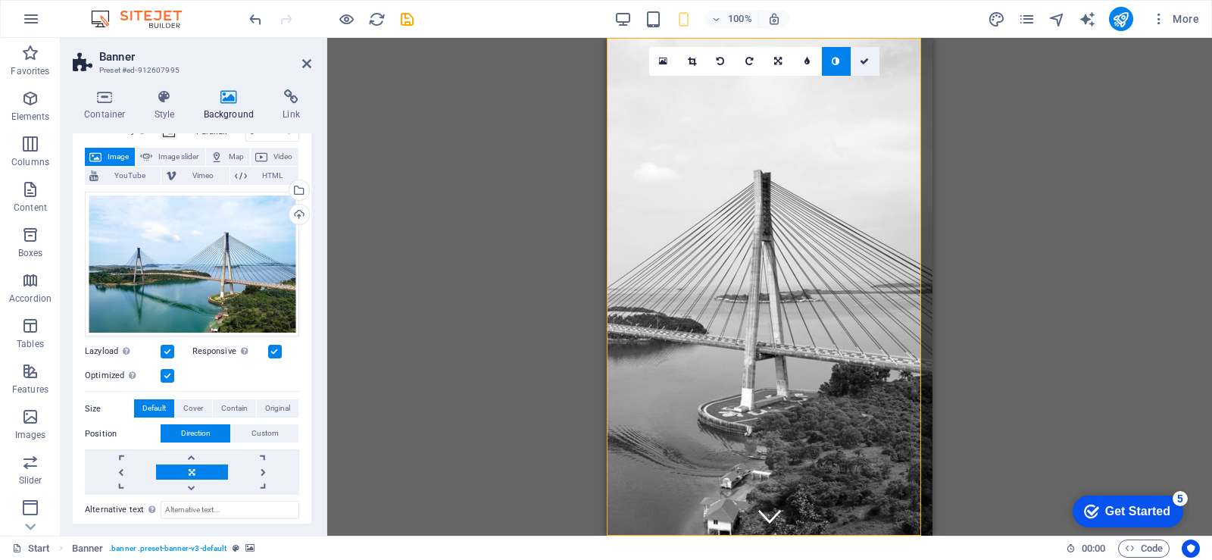
click at [868, 62] on icon at bounding box center [864, 61] width 9 height 9
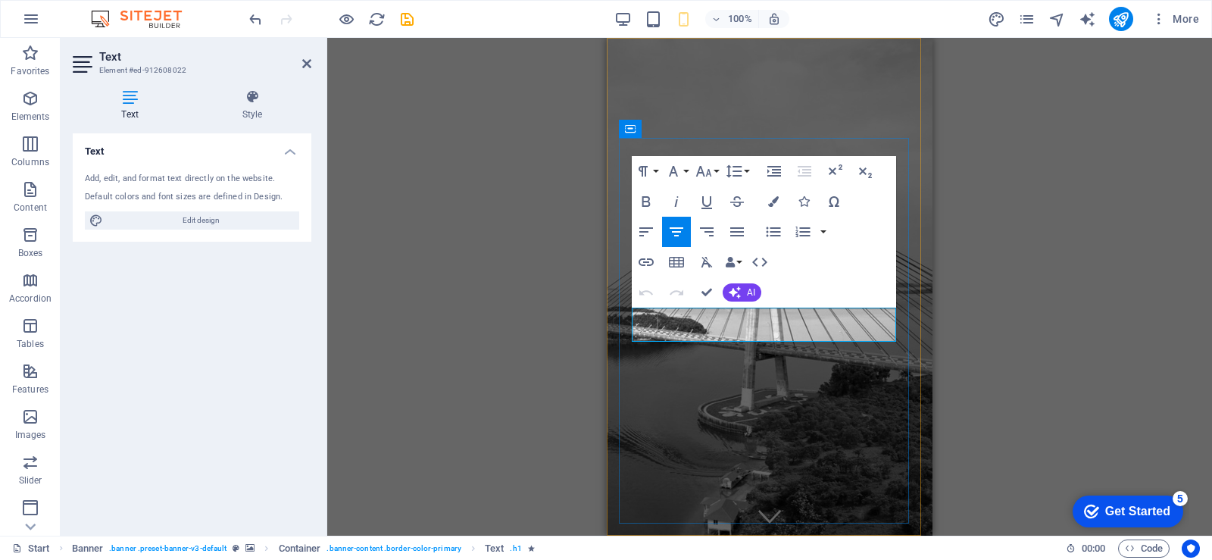
click at [652, 200] on icon "button" at bounding box center [646, 201] width 18 height 18
click at [644, 195] on icon "button" at bounding box center [646, 201] width 18 height 18
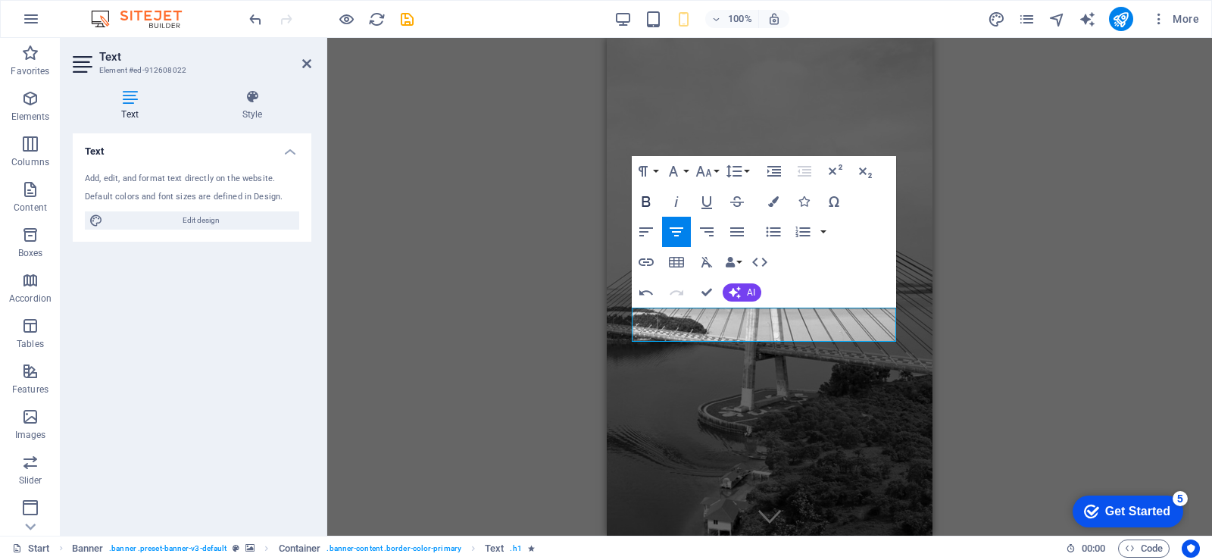
click at [644, 195] on icon "button" at bounding box center [646, 201] width 18 height 18
click at [689, 170] on button "Font Family" at bounding box center [676, 171] width 29 height 30
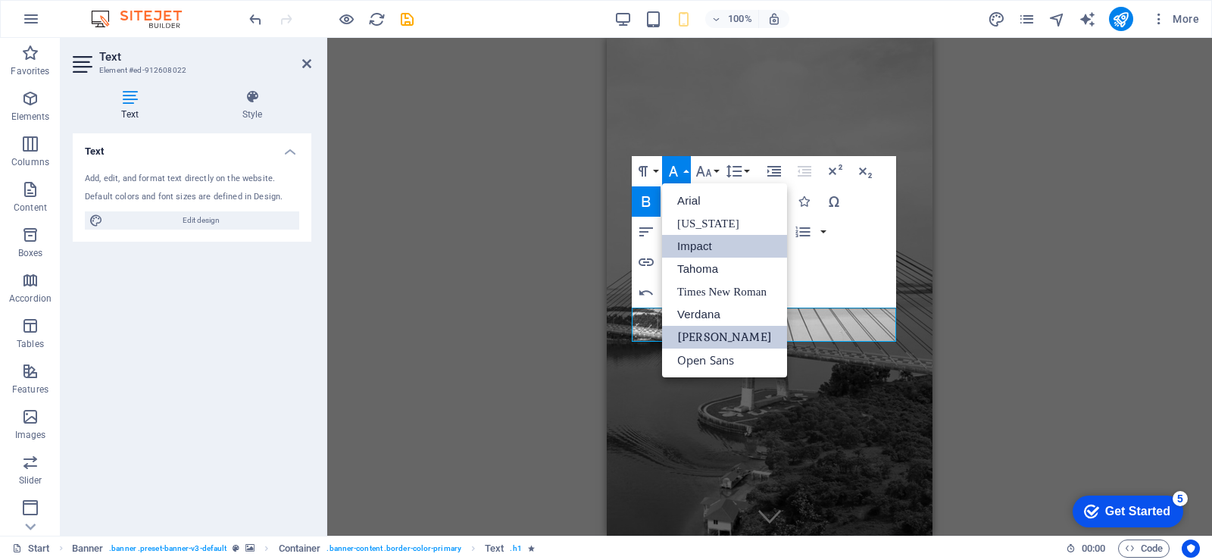
click at [689, 252] on link "Impact" at bounding box center [724, 246] width 125 height 23
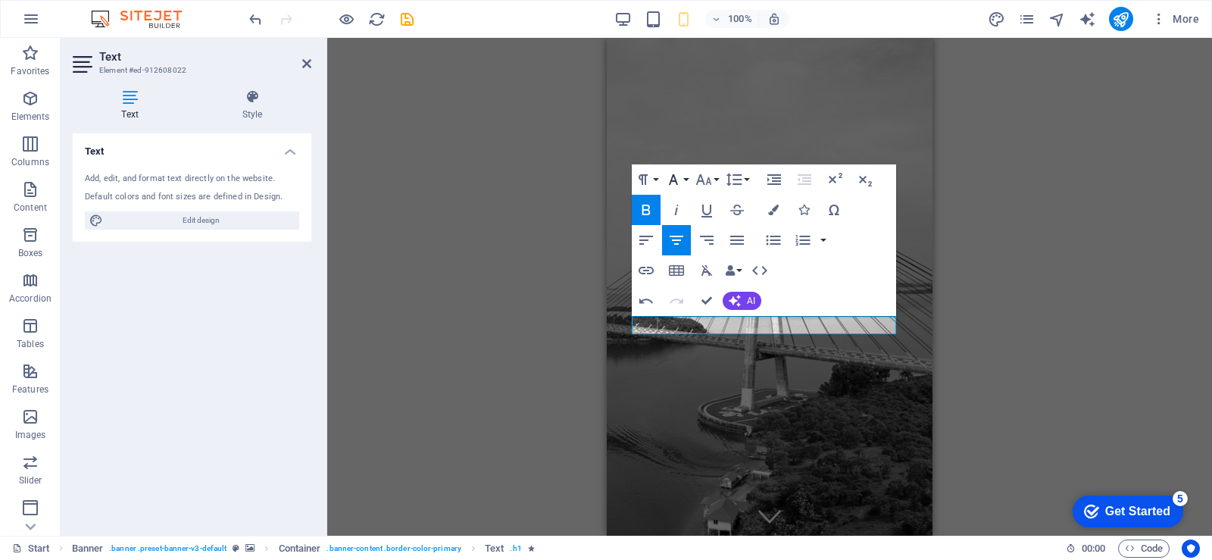
click at [678, 177] on icon "button" at bounding box center [673, 179] width 18 height 18
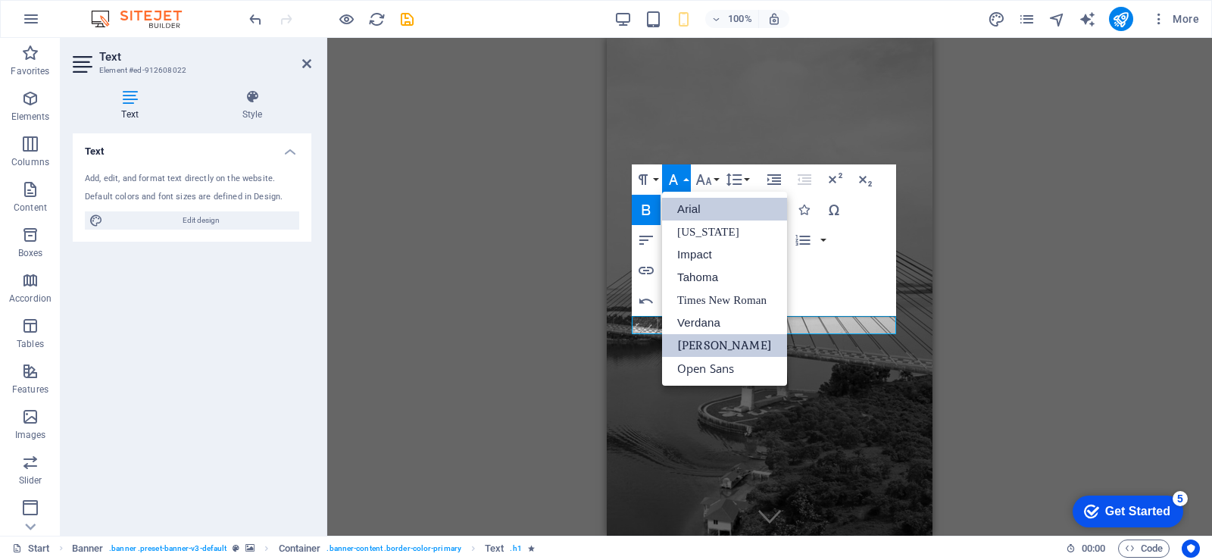
click at [677, 206] on link "Arial" at bounding box center [724, 209] width 125 height 23
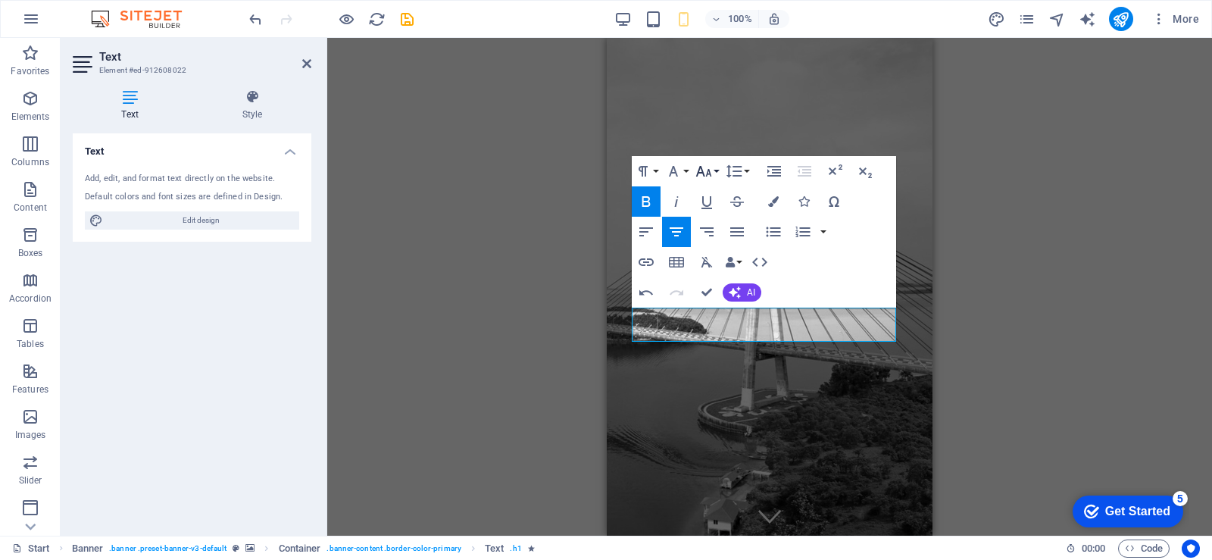
click at [714, 175] on button "Font Size" at bounding box center [707, 171] width 29 height 30
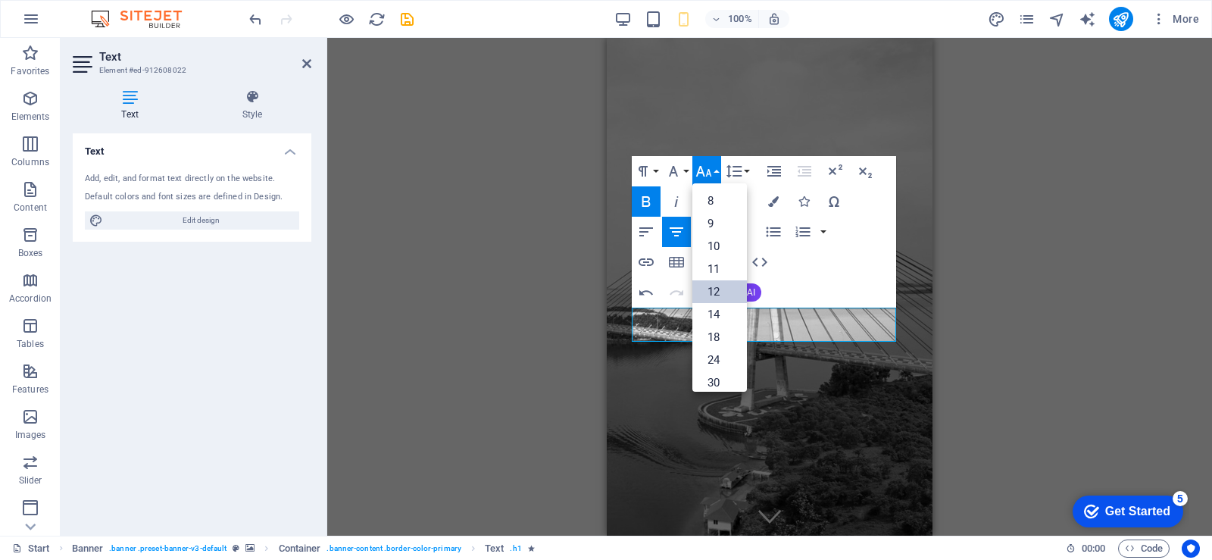
click at [714, 298] on link "12" at bounding box center [720, 291] width 55 height 23
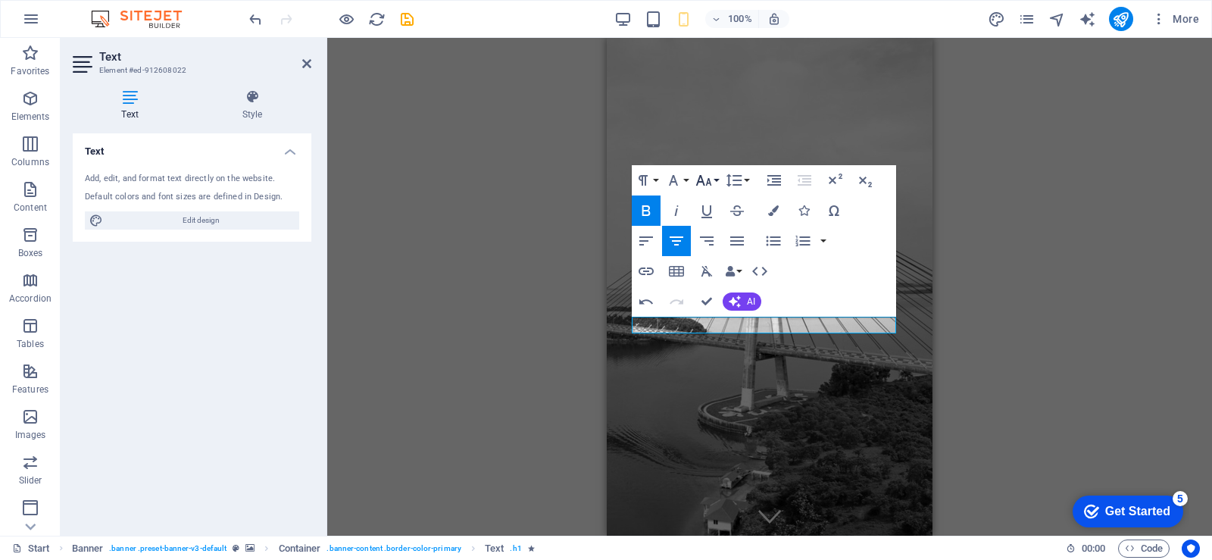
click at [704, 186] on icon "button" at bounding box center [704, 180] width 18 height 18
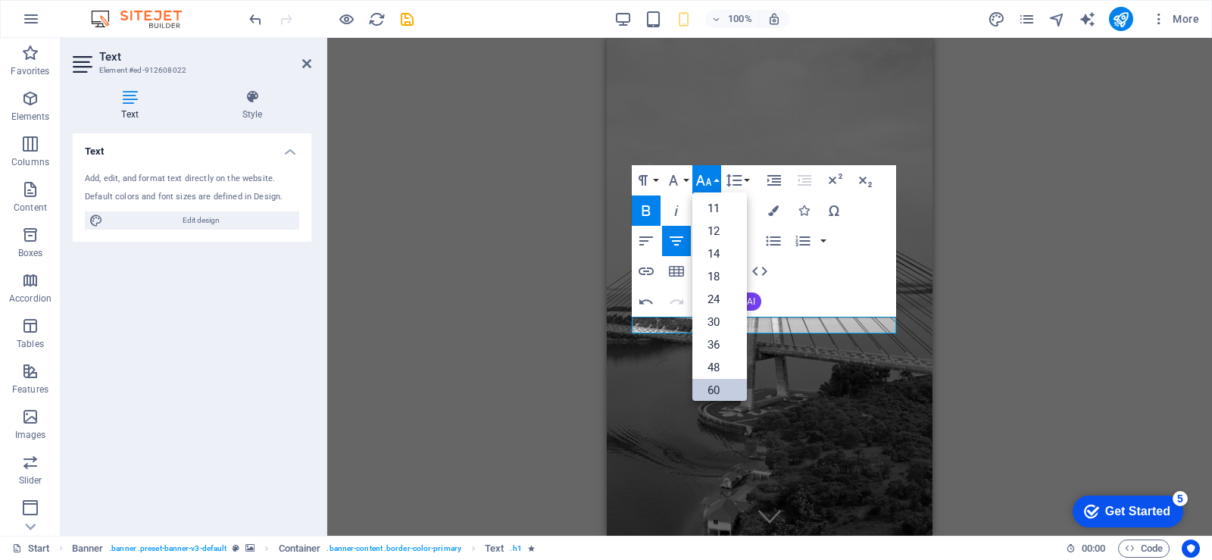
scroll to position [122, 0]
click at [719, 315] on link "48" at bounding box center [720, 315] width 55 height 23
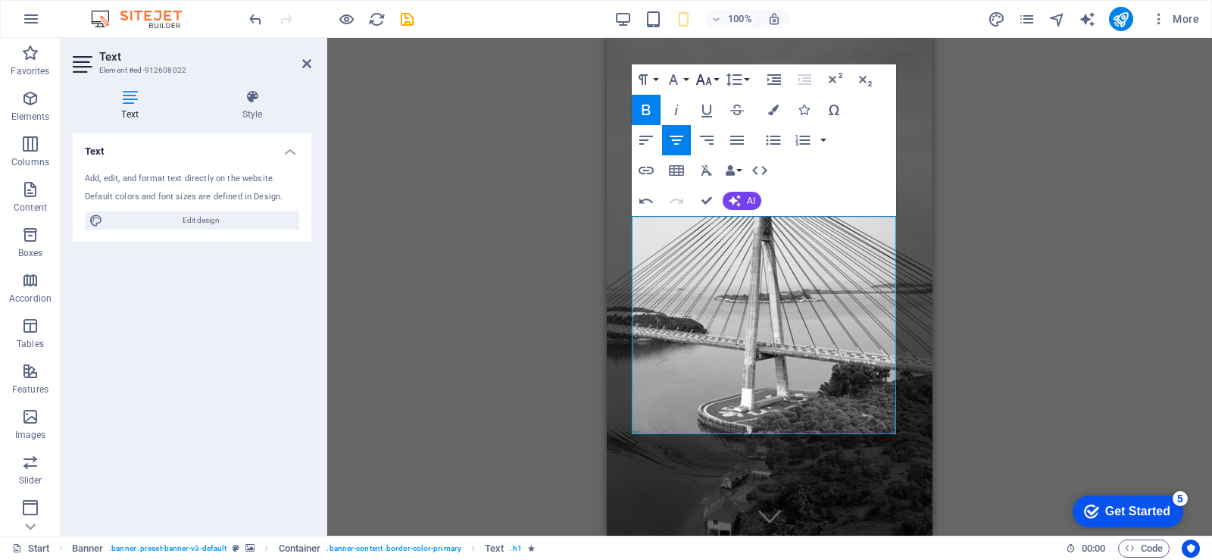
click at [705, 82] on icon "button" at bounding box center [704, 79] width 18 height 18
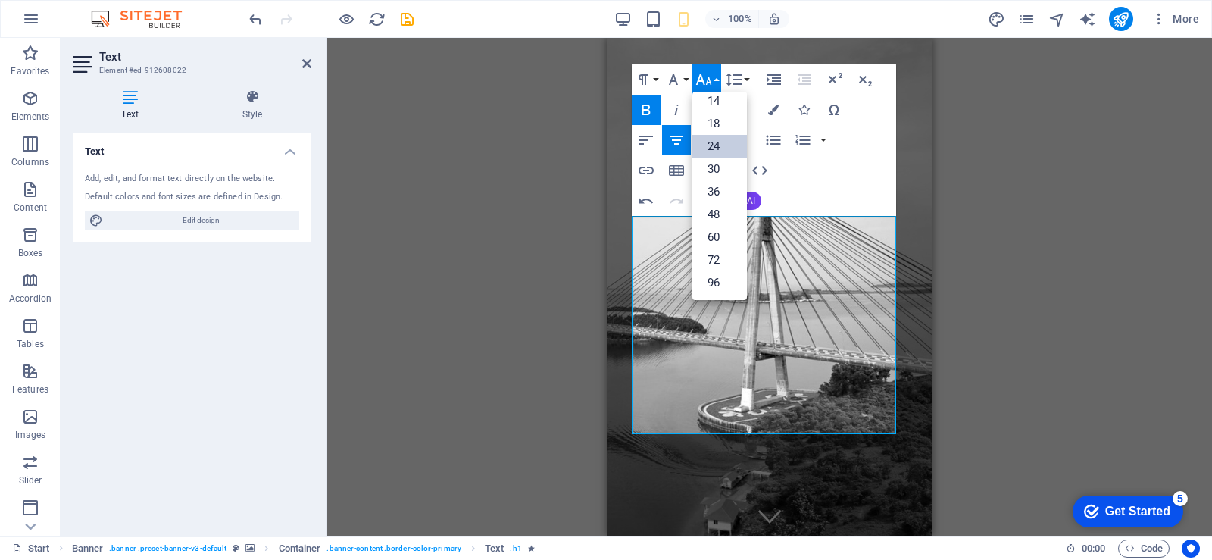
click at [716, 145] on link "24" at bounding box center [720, 146] width 55 height 23
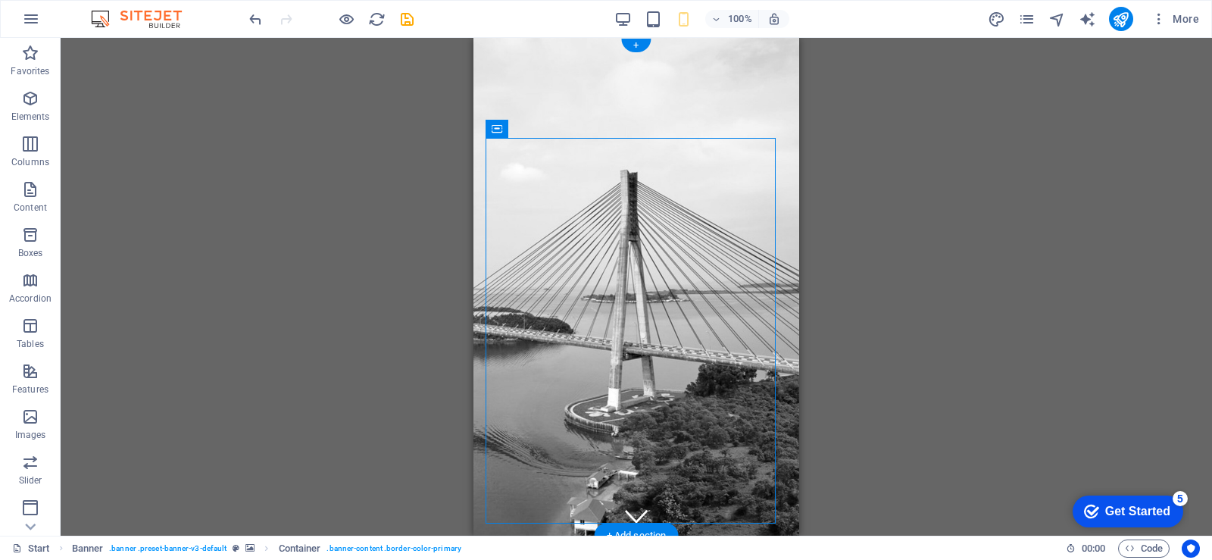
click at [477, 209] on figure at bounding box center [637, 287] width 326 height 498
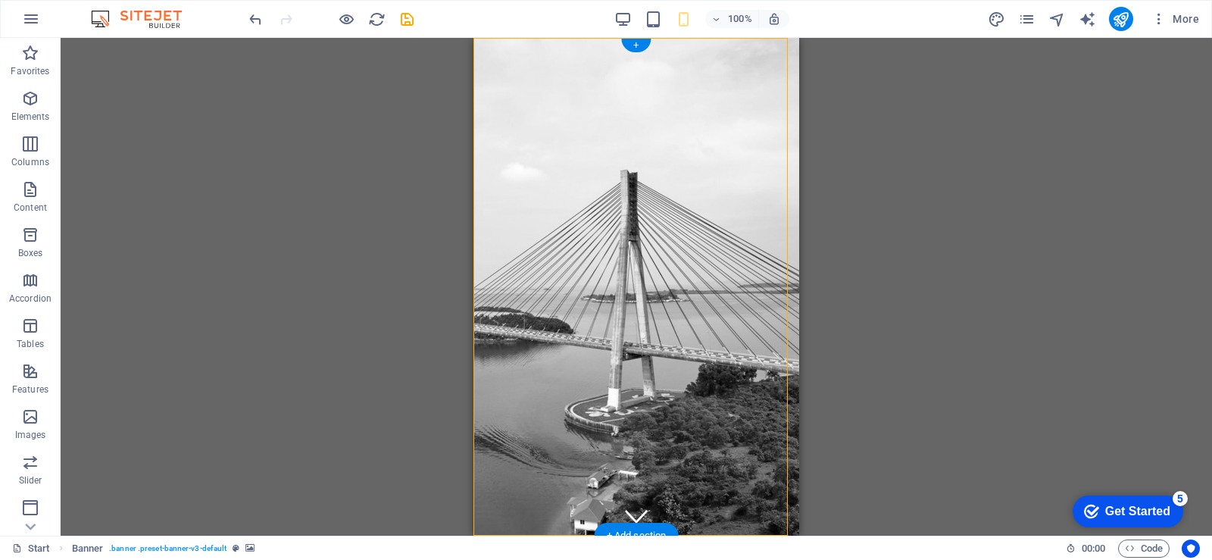
click at [477, 209] on figure at bounding box center [637, 287] width 326 height 498
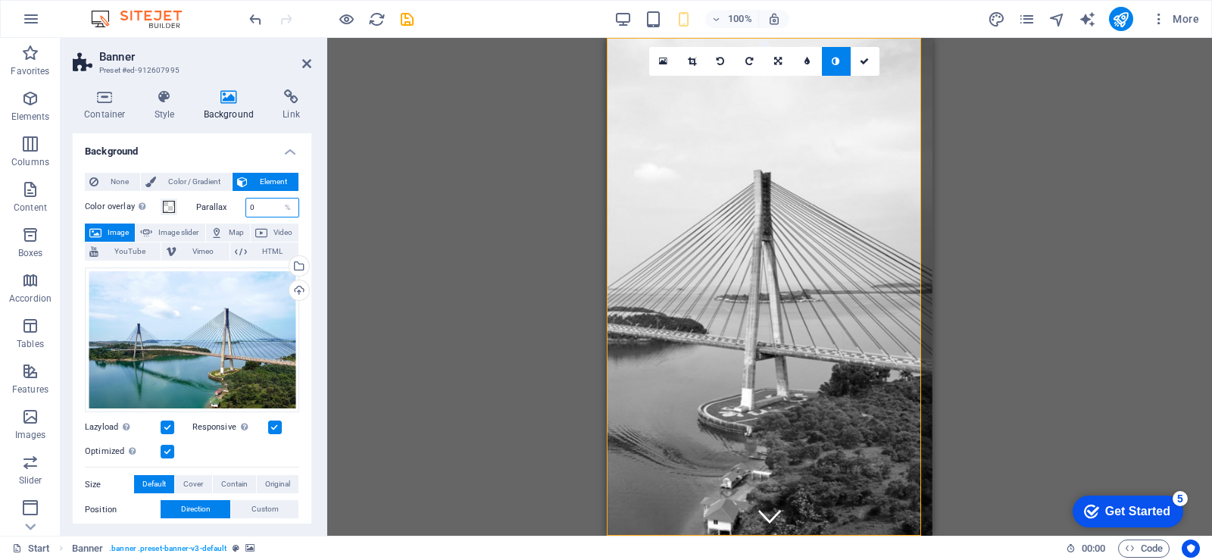
click at [273, 210] on input "0" at bounding box center [272, 208] width 53 height 18
click at [286, 208] on div "%" at bounding box center [287, 208] width 21 height 18
drag, startPoint x: 270, startPoint y: 208, endPoint x: 227, endPoint y: 211, distance: 44.1
click at [227, 211] on div "Parallax 0 %" at bounding box center [248, 208] width 104 height 20
click at [224, 218] on div "Color overlay Places an overlay over the background to colorize it Parallax 20 …" at bounding box center [192, 448] width 214 height 513
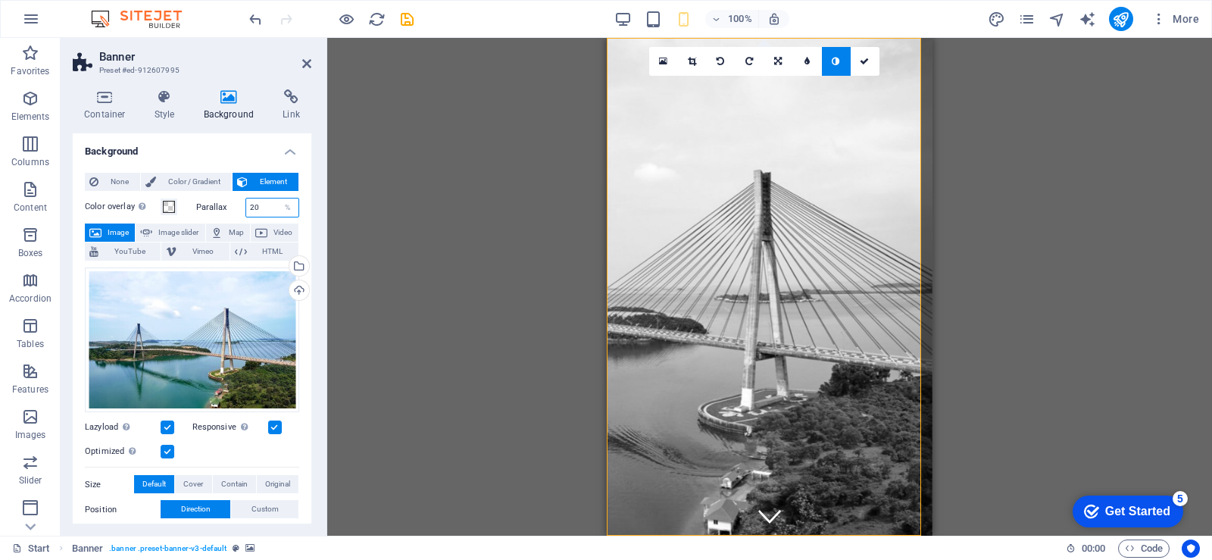
drag, startPoint x: 270, startPoint y: 207, endPoint x: 248, endPoint y: 219, distance: 25.8
click at [248, 219] on div "Color overlay Places an overlay over the background to colorize it Parallax 20 …" at bounding box center [192, 448] width 214 height 513
type input "0"
click at [230, 206] on label "Parallax" at bounding box center [220, 207] width 49 height 8
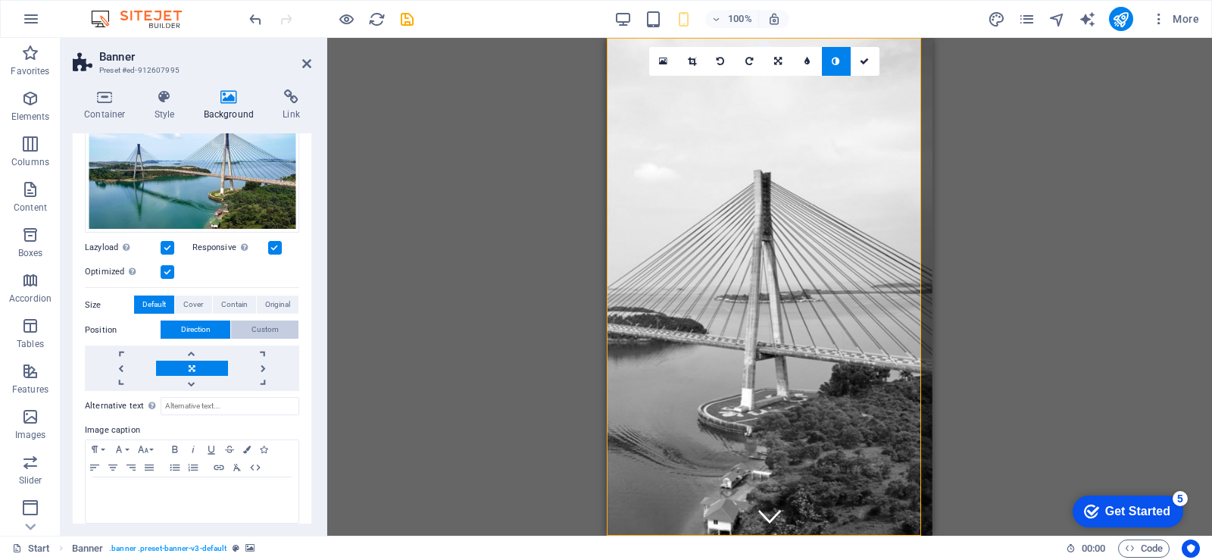
scroll to position [190, 0]
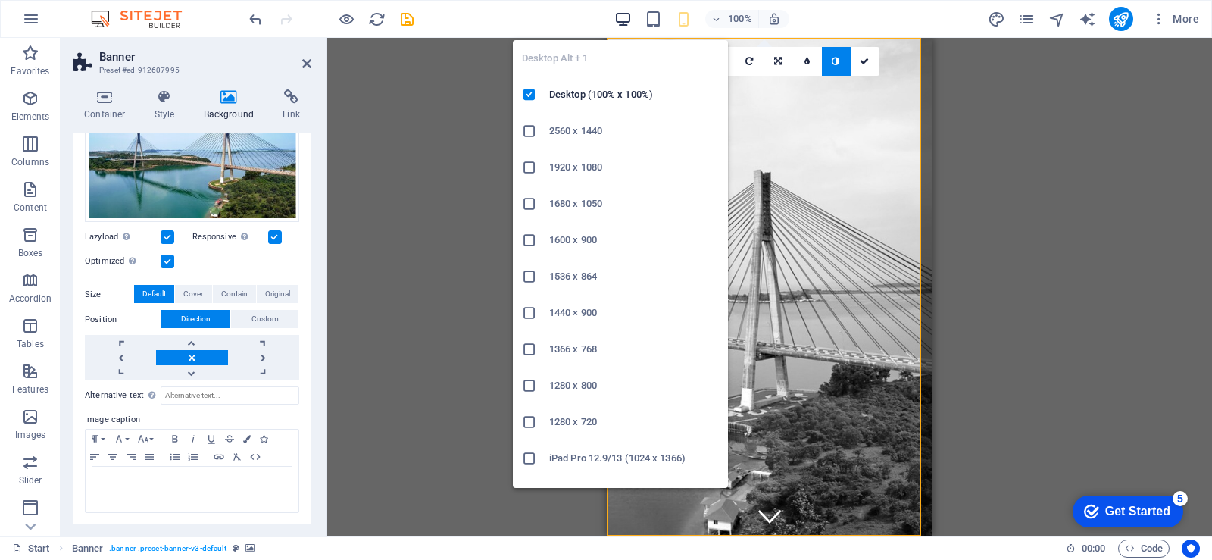
click at [628, 16] on icon "button" at bounding box center [622, 19] width 17 height 17
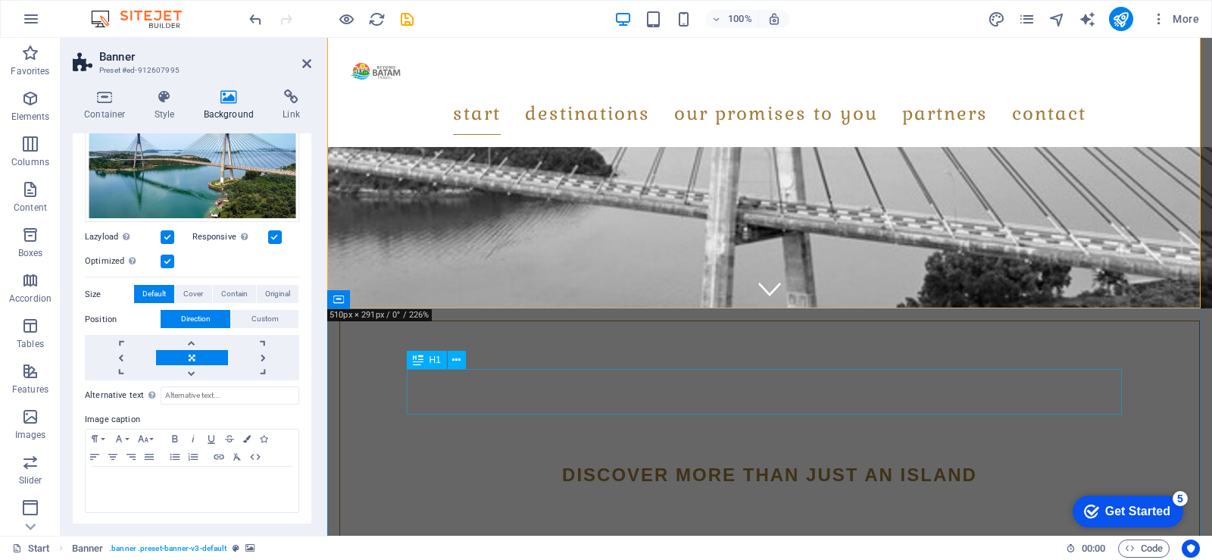
scroll to position [0, 0]
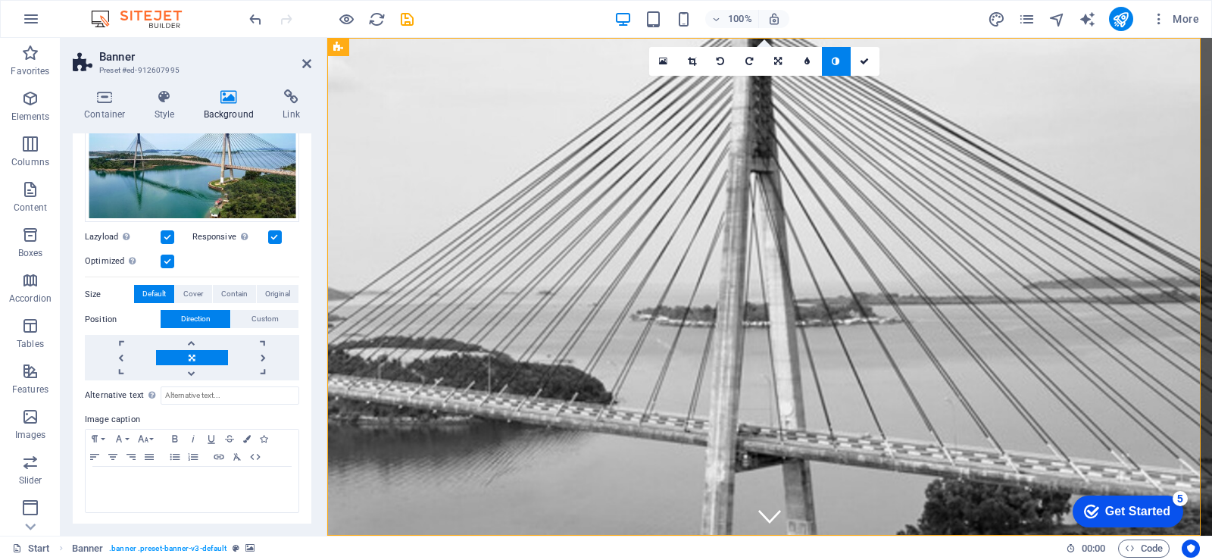
click at [336, 351] on figure at bounding box center [769, 287] width 921 height 518
click at [336, 351] on figure at bounding box center [769, 287] width 927 height 522
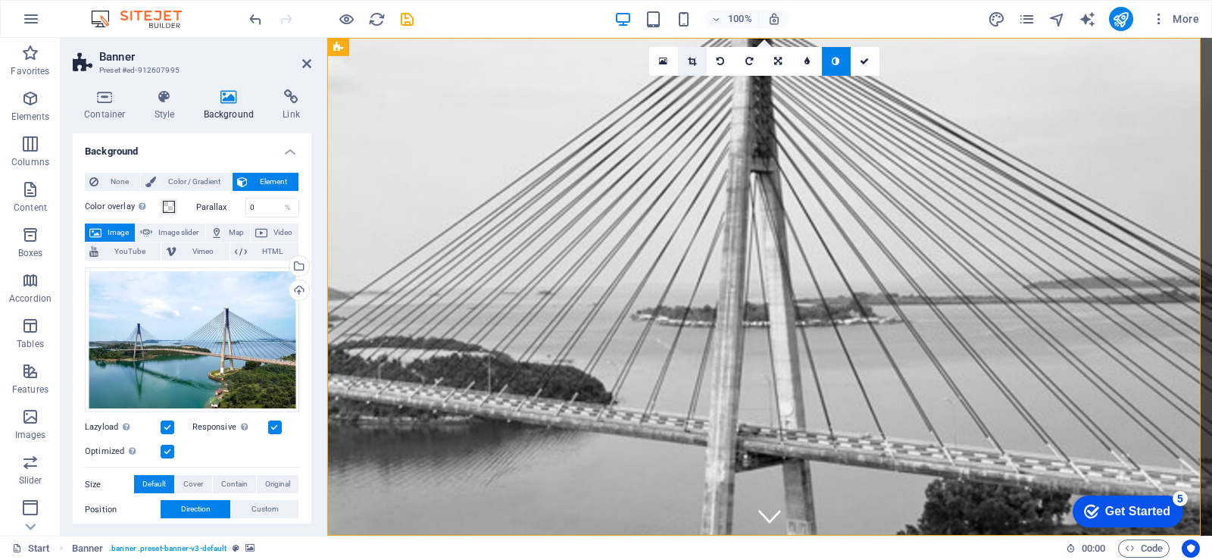
click at [693, 67] on link at bounding box center [692, 61] width 29 height 29
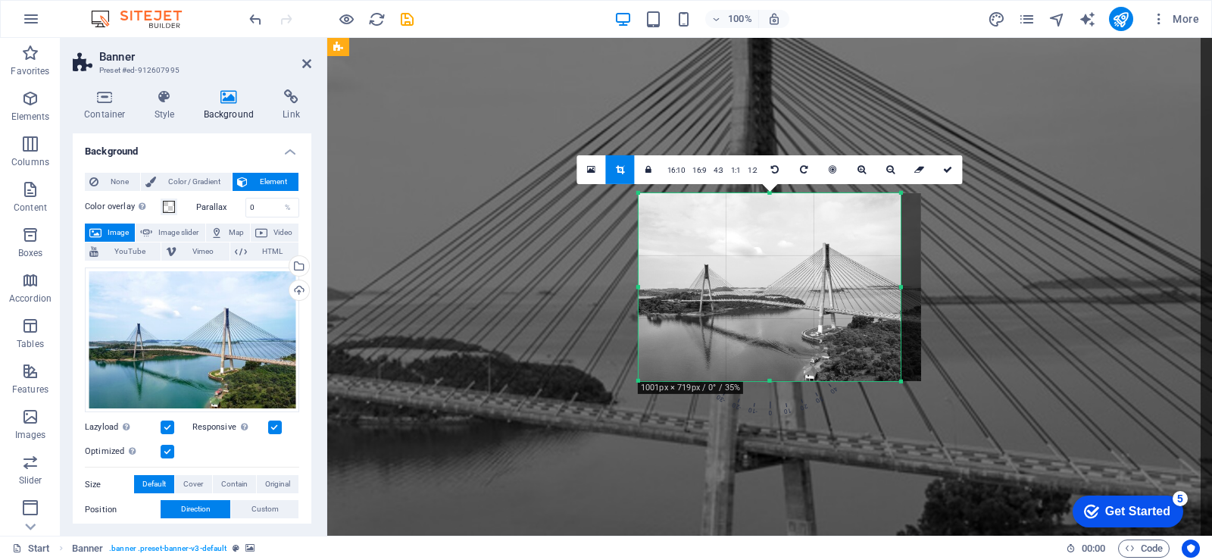
drag, startPoint x: 705, startPoint y: 286, endPoint x: 713, endPoint y: 292, distance: 9.2
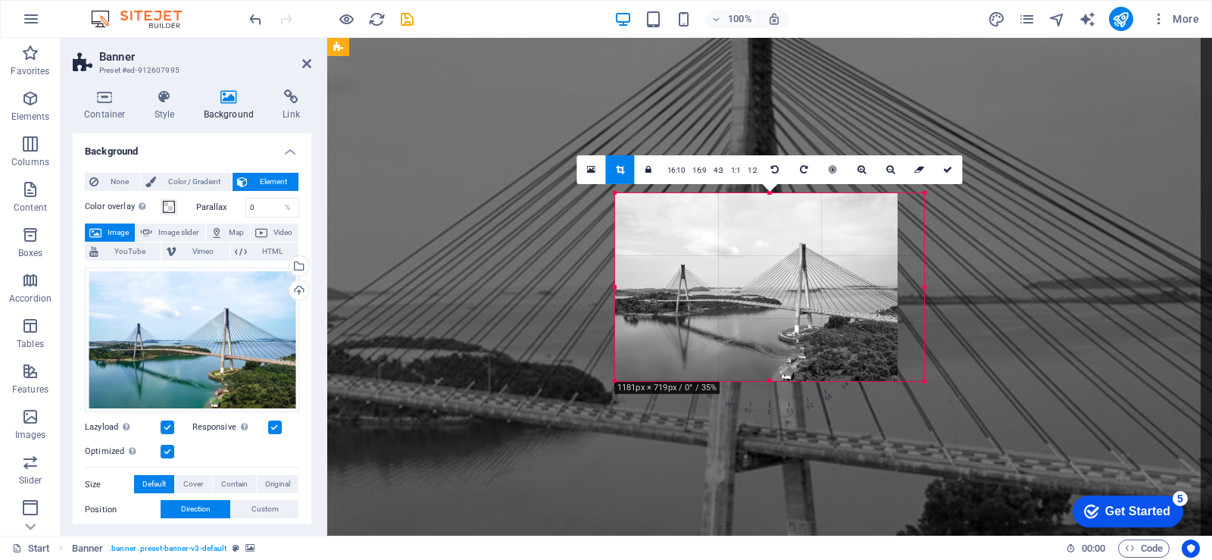
drag, startPoint x: 903, startPoint y: 285, endPoint x: 950, endPoint y: 290, distance: 47.3
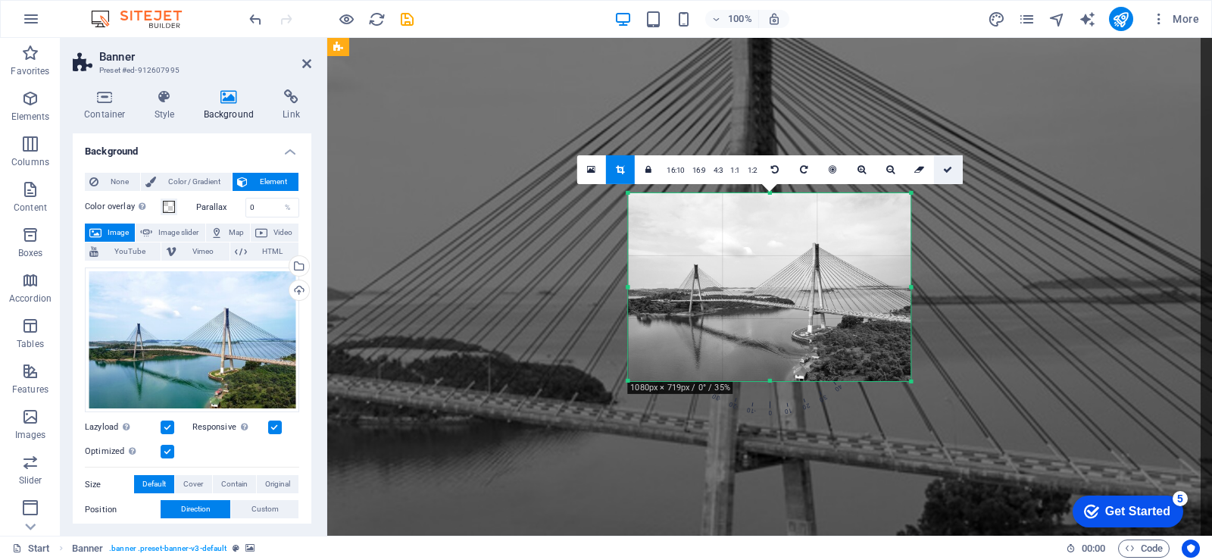
click at [947, 170] on icon at bounding box center [947, 168] width 9 height 9
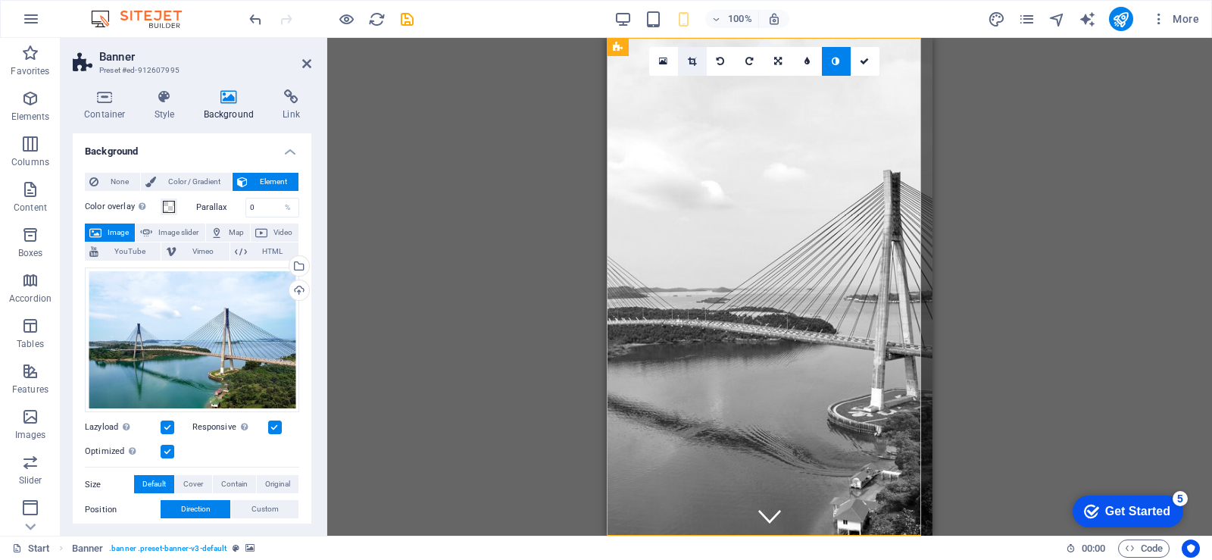
click at [696, 61] on icon at bounding box center [692, 61] width 8 height 9
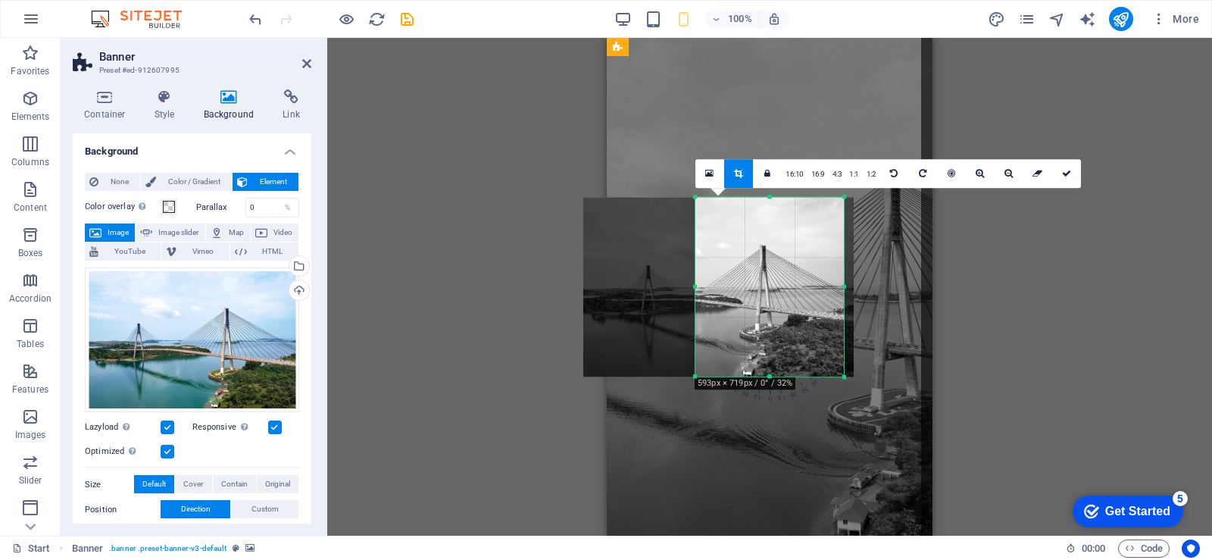
drag, startPoint x: 642, startPoint y: 282, endPoint x: 754, endPoint y: 305, distance: 114.6
click at [754, 305] on div "180 170 160 150 140 130 120 110 100 90 80 70 60 50 40 30 20 10 0 -10 -20 -30 -4…" at bounding box center [770, 287] width 149 height 180
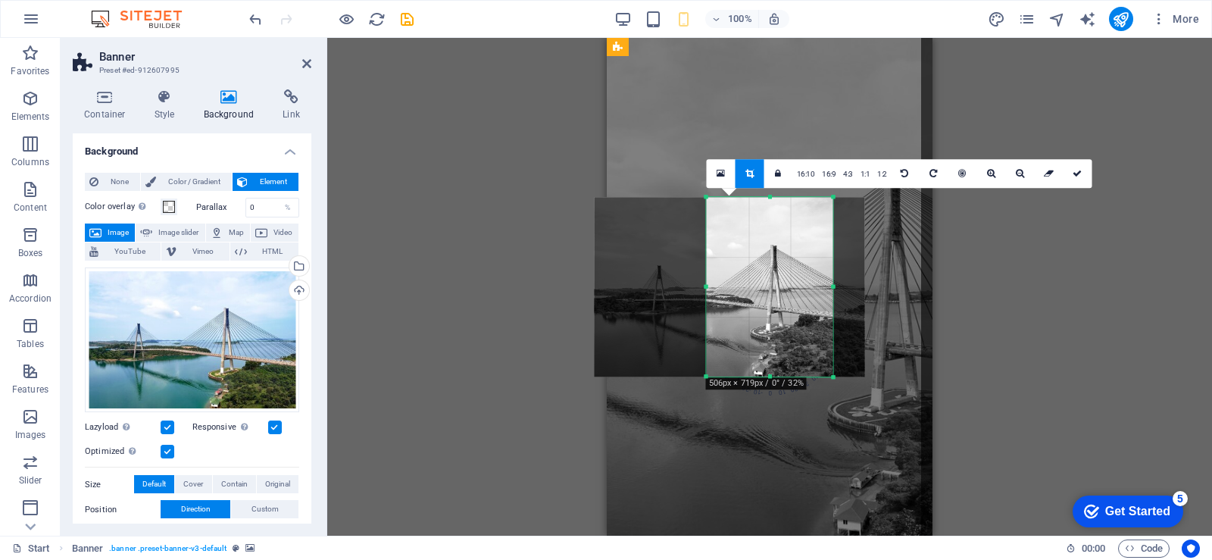
drag, startPoint x: 844, startPoint y: 286, endPoint x: 822, endPoint y: 286, distance: 22.0
click at [822, 286] on div "180 170 160 150 140 130 120 110 100 90 80 70 60 50 40 30 20 10 0 -10 -20 -30 -4…" at bounding box center [770, 287] width 127 height 180
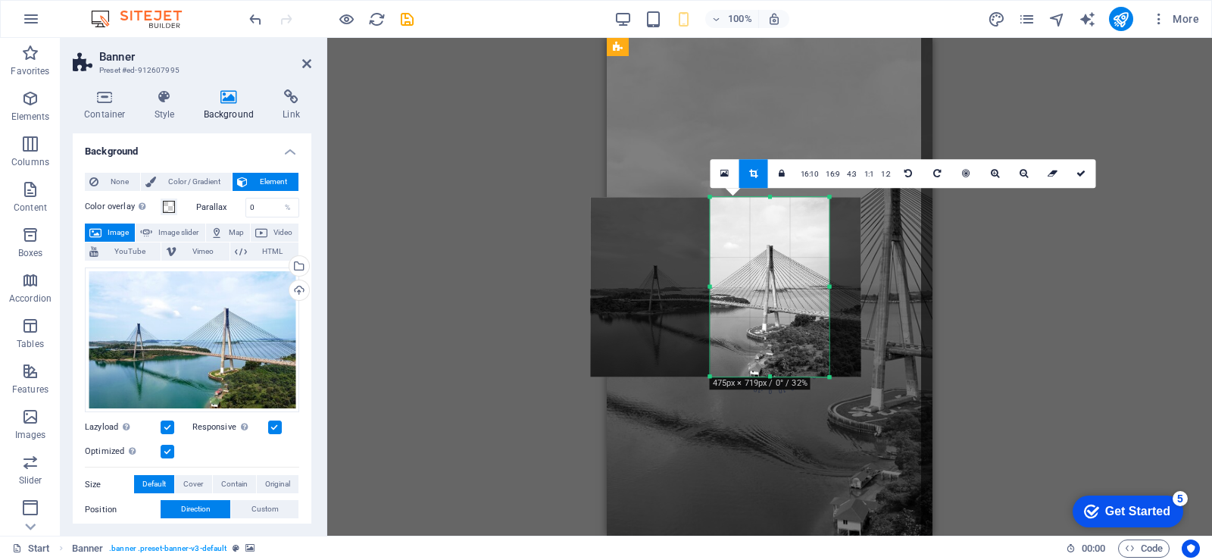
click at [714, 290] on div "180 170 160 150 140 130 120 110 100 90 80 70 60 50 40 30 20 10 0 -10 -20 -30 -4…" at bounding box center [770, 287] width 119 height 180
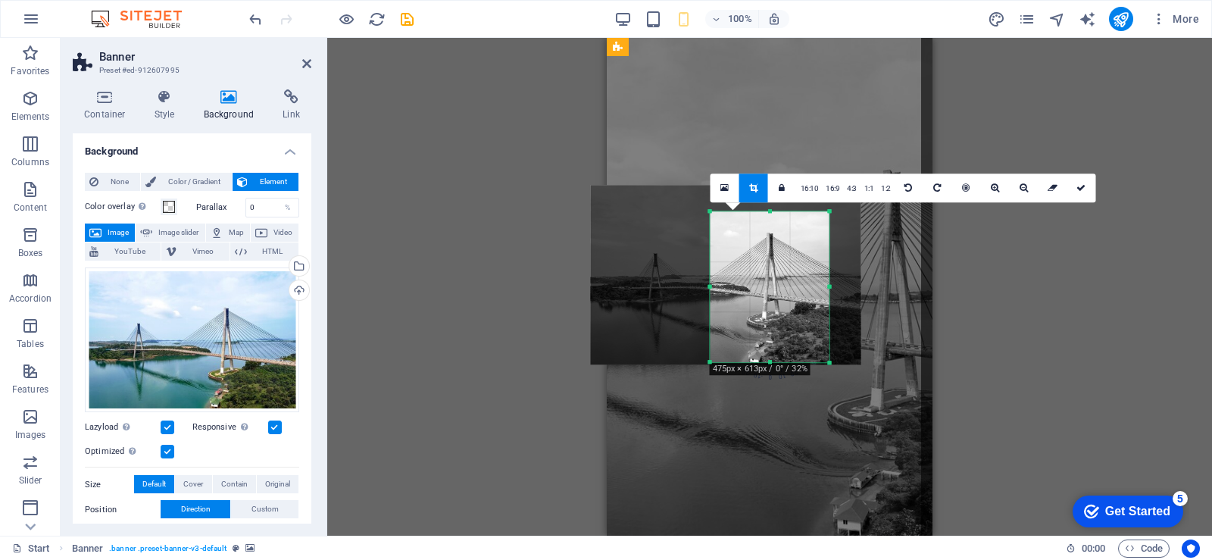
drag, startPoint x: 771, startPoint y: 196, endPoint x: 777, endPoint y: 223, distance: 27.2
click at [777, 223] on div "180 170 160 150 140 130 120 110 100 90 80 70 60 50 40 30 20 10 0 -10 -20 -30 -4…" at bounding box center [770, 287] width 119 height 152
click at [1077, 191] on icon at bounding box center [1081, 187] width 9 height 9
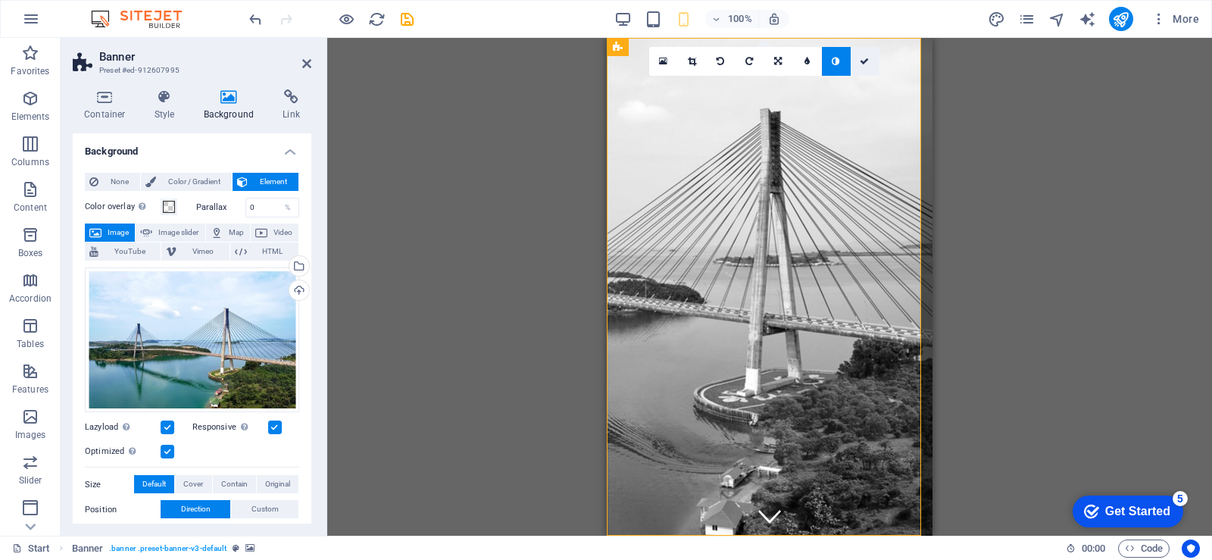
click at [861, 61] on icon at bounding box center [864, 61] width 9 height 9
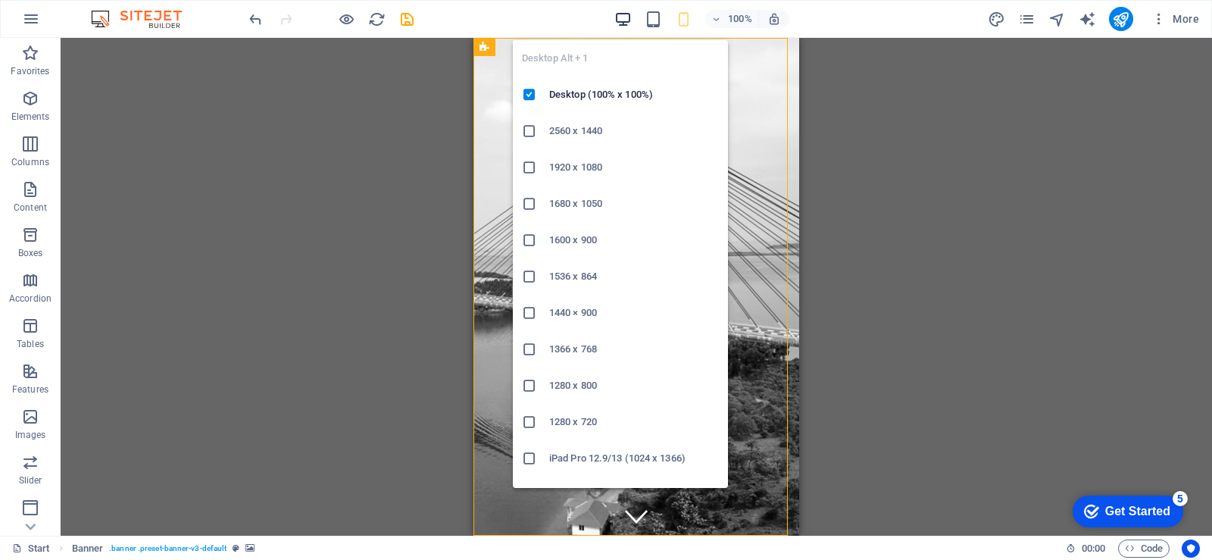
click at [618, 20] on icon "button" at bounding box center [622, 19] width 17 height 17
